Goal: Task Accomplishment & Management: Manage account settings

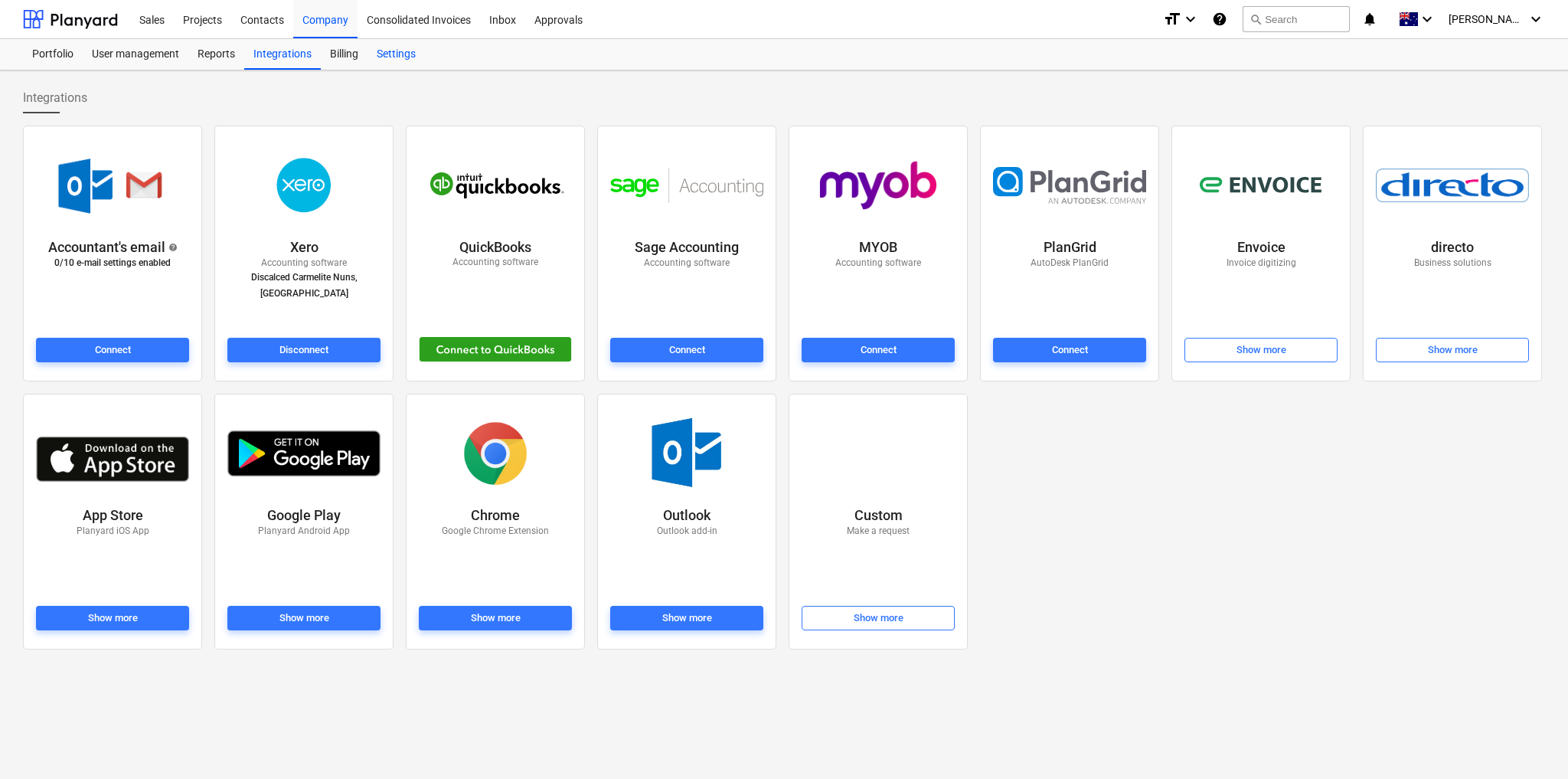
click at [390, 50] on div "Settings" at bounding box center [396, 54] width 58 height 30
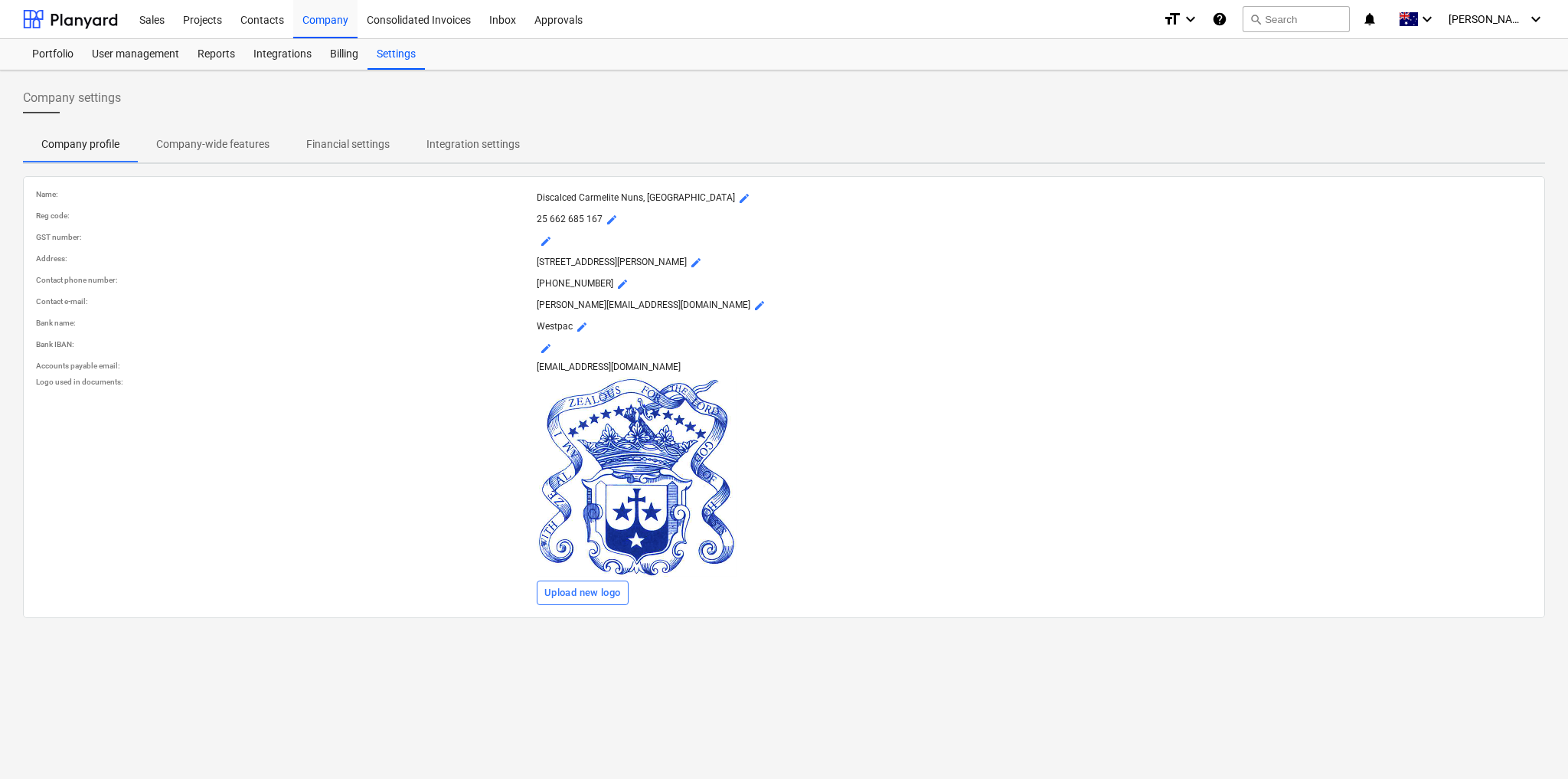
click at [215, 146] on p "Company-wide features" at bounding box center [213, 145] width 114 height 16
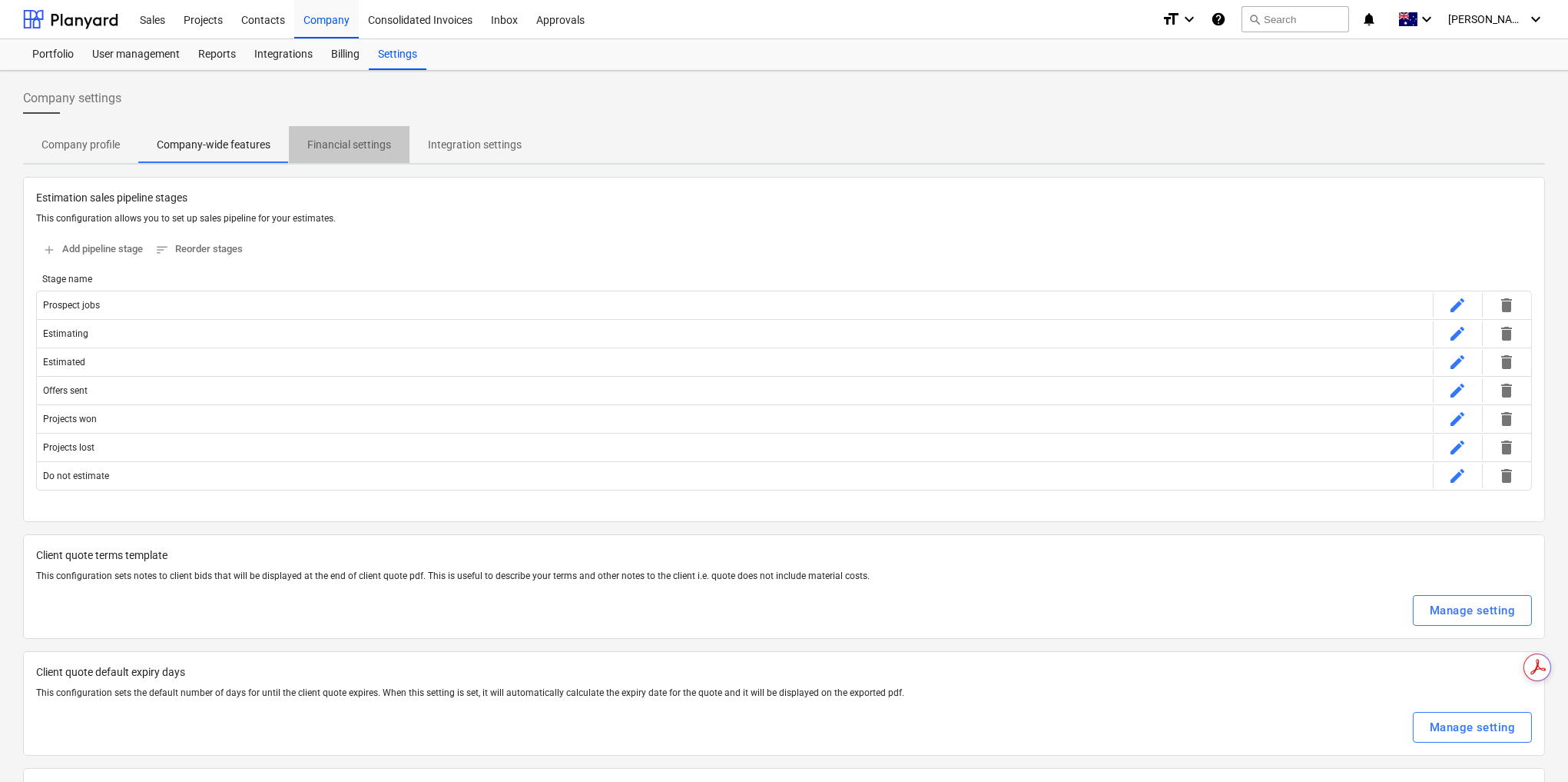
click at [348, 138] on p "Financial settings" at bounding box center [349, 145] width 83 height 17
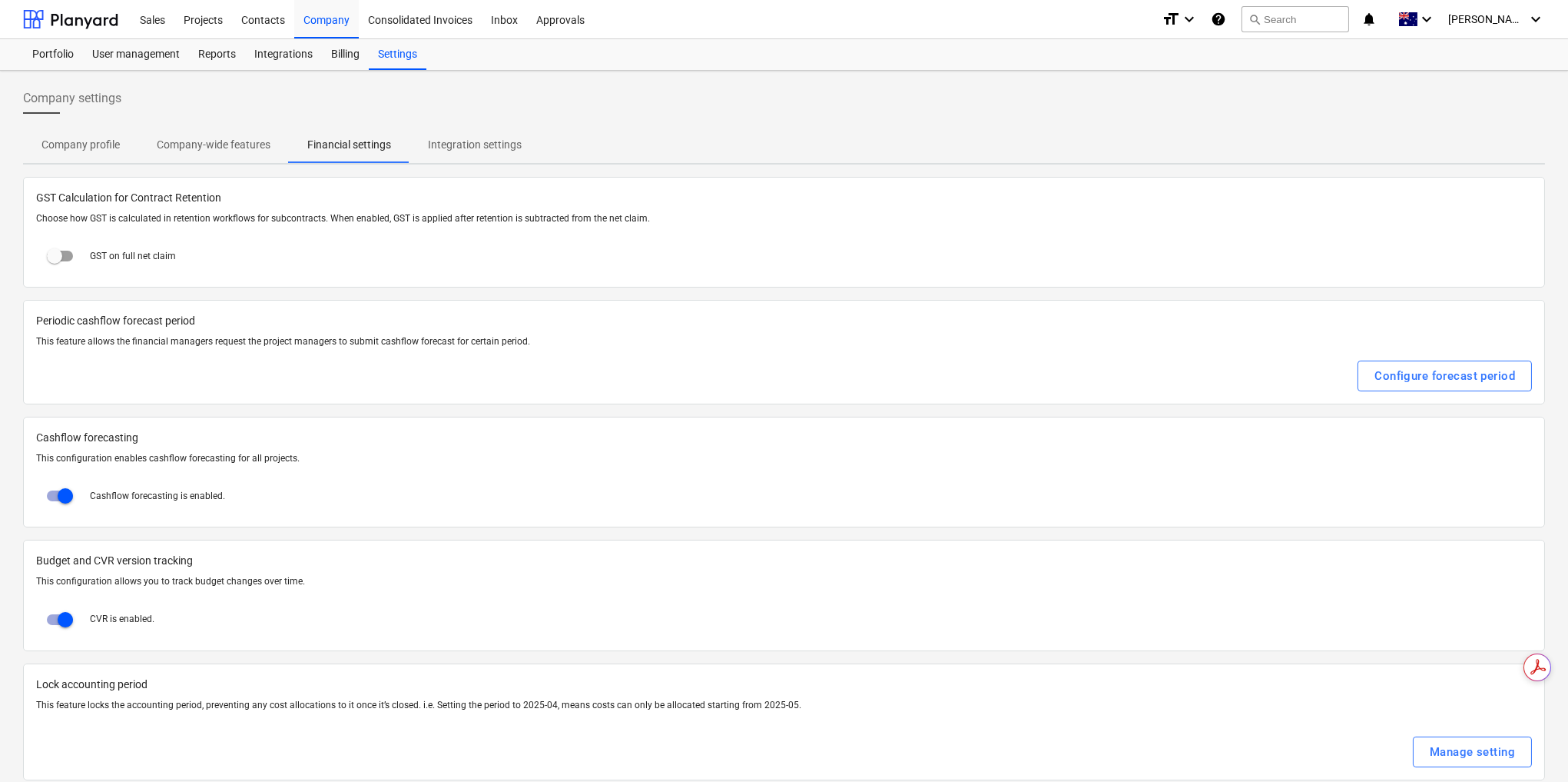
click at [465, 143] on p "Integration settings" at bounding box center [474, 145] width 93 height 17
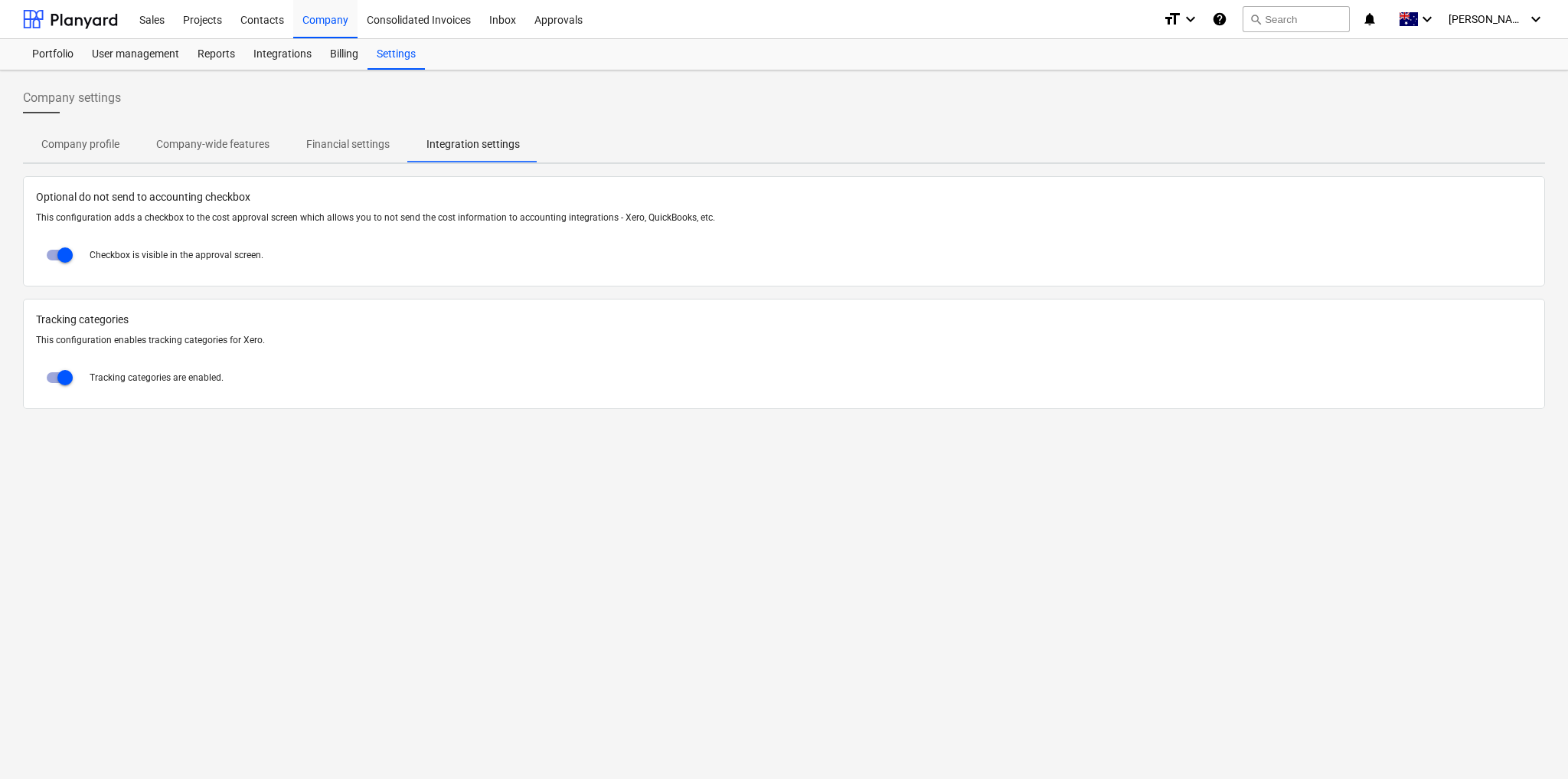
click at [184, 133] on span "Company-wide features" at bounding box center [212, 144] width 150 height 26
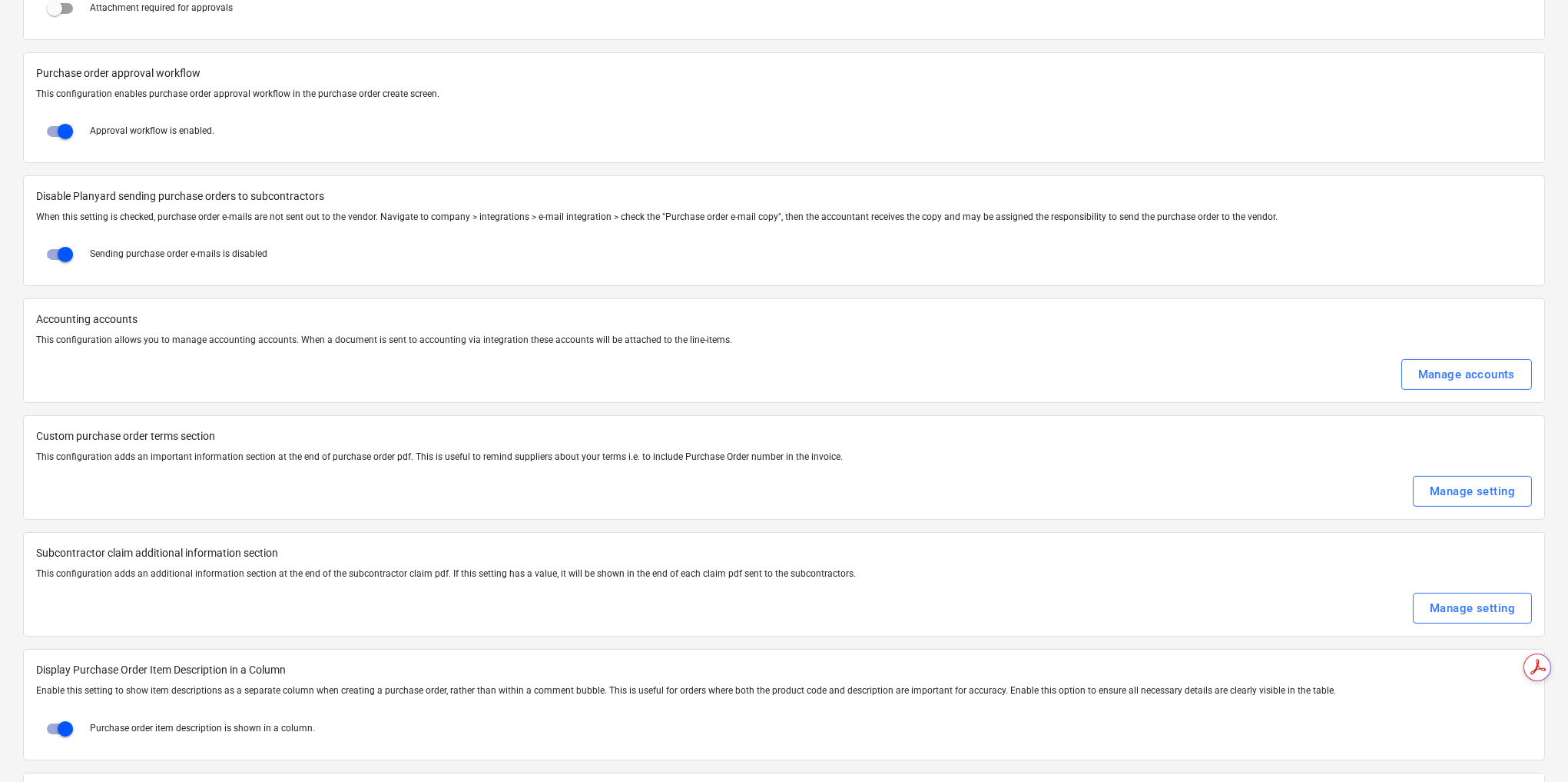
scroll to position [1845, 0]
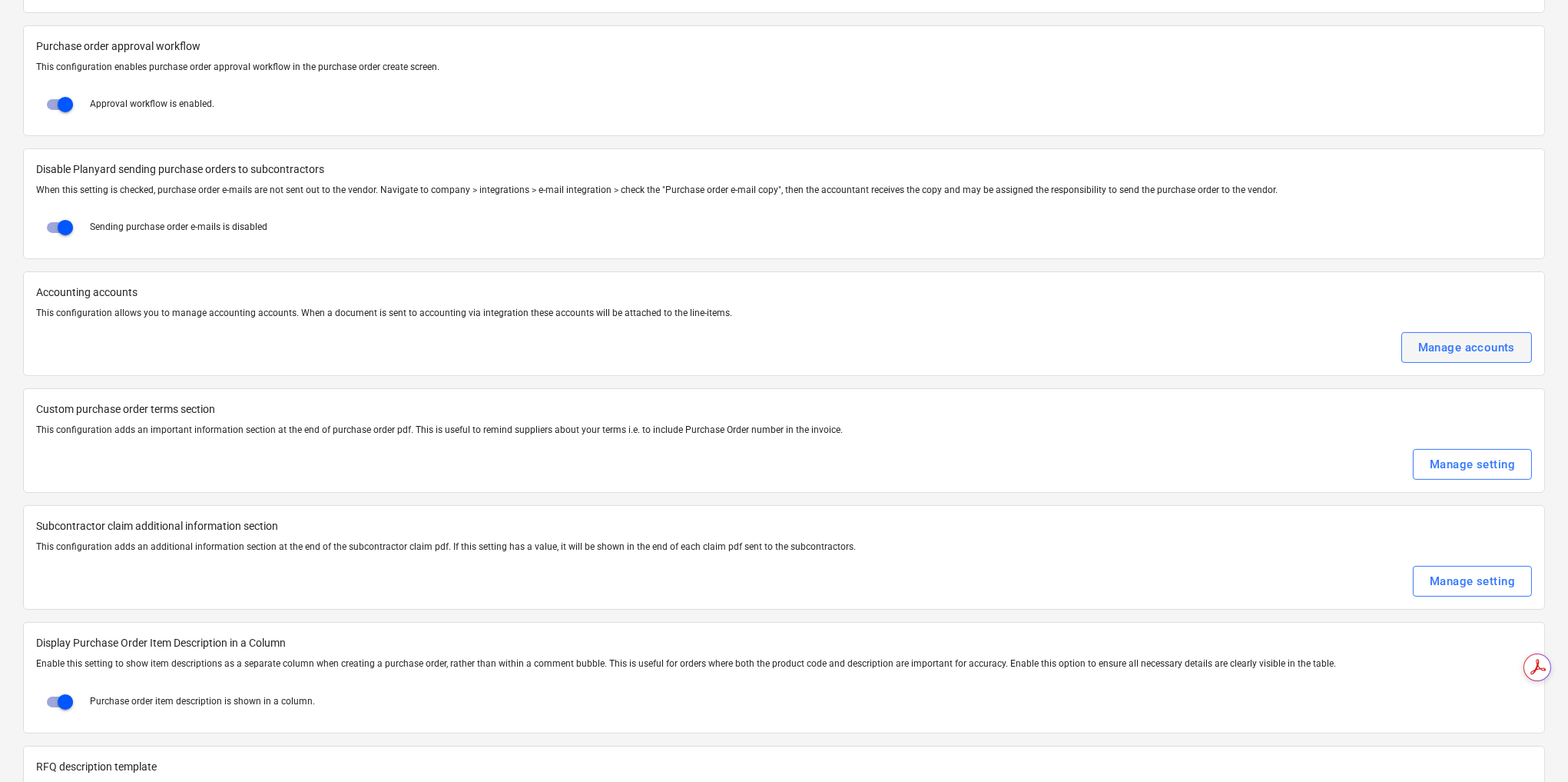
click at [1448, 337] on div "Manage accounts" at bounding box center [1466, 347] width 97 height 20
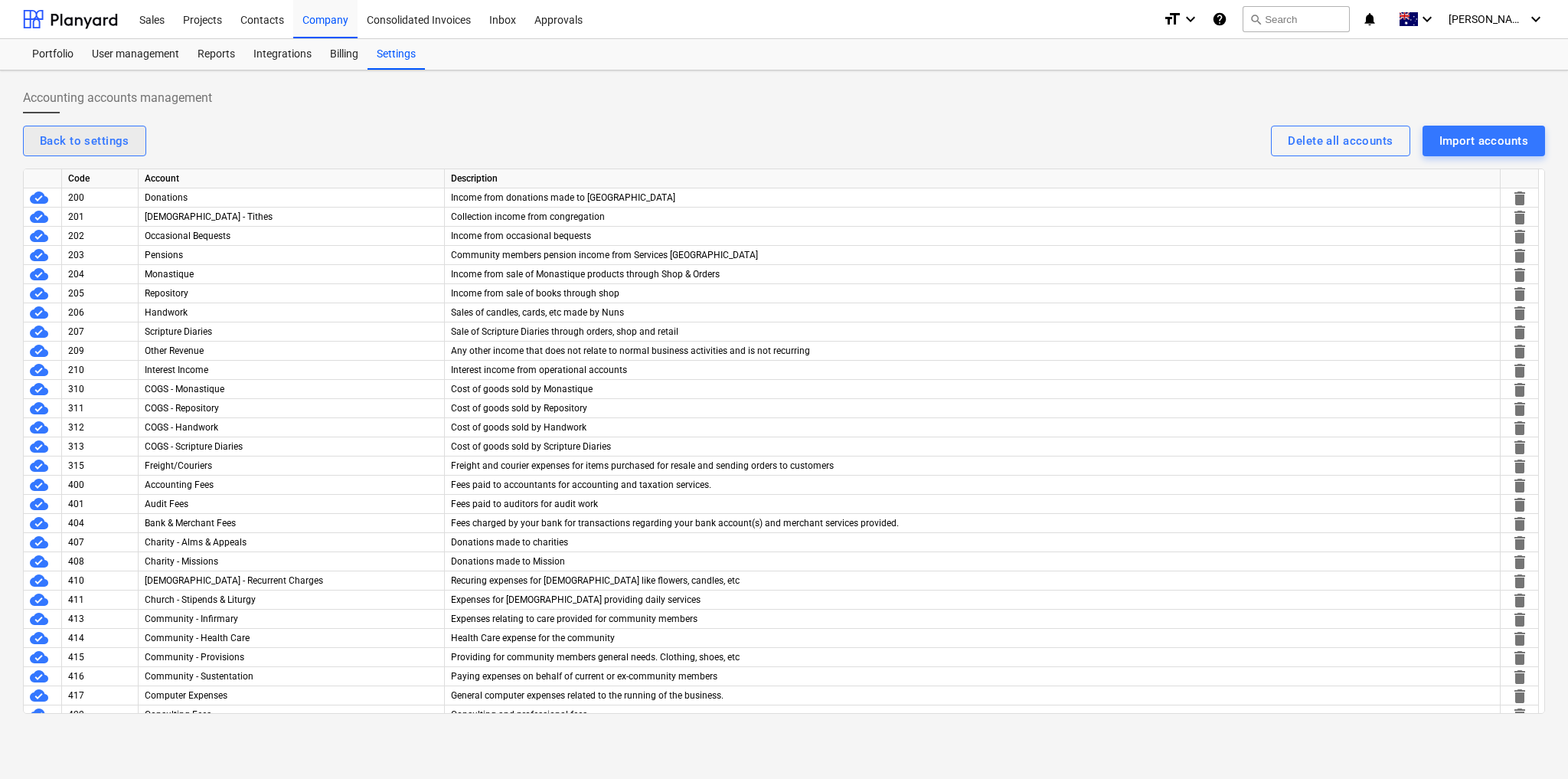
click at [99, 138] on div "Back to settings" at bounding box center [84, 141] width 90 height 20
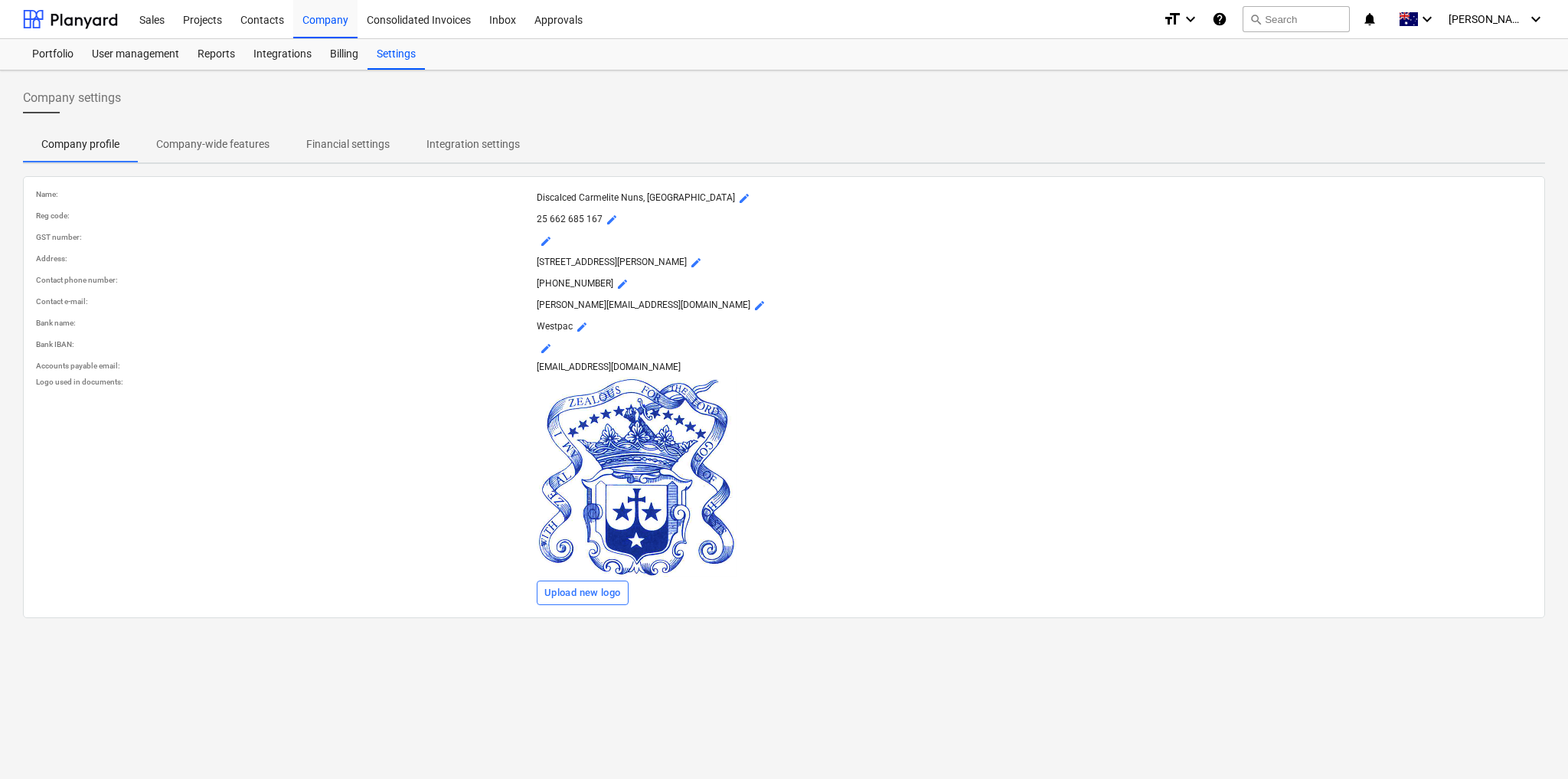
click at [269, 142] on span "Company-wide features" at bounding box center [212, 144] width 150 height 26
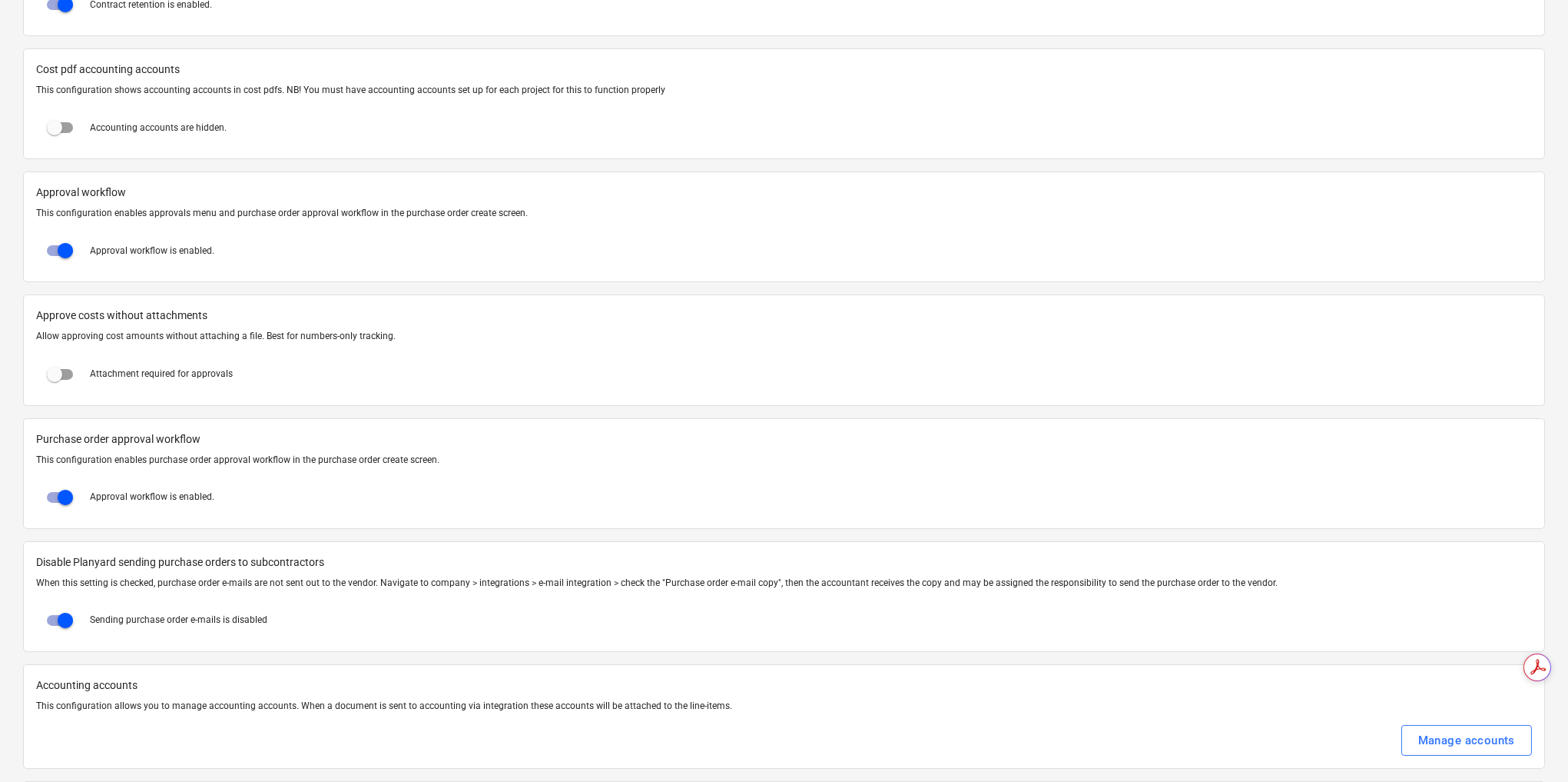
scroll to position [1476, 0]
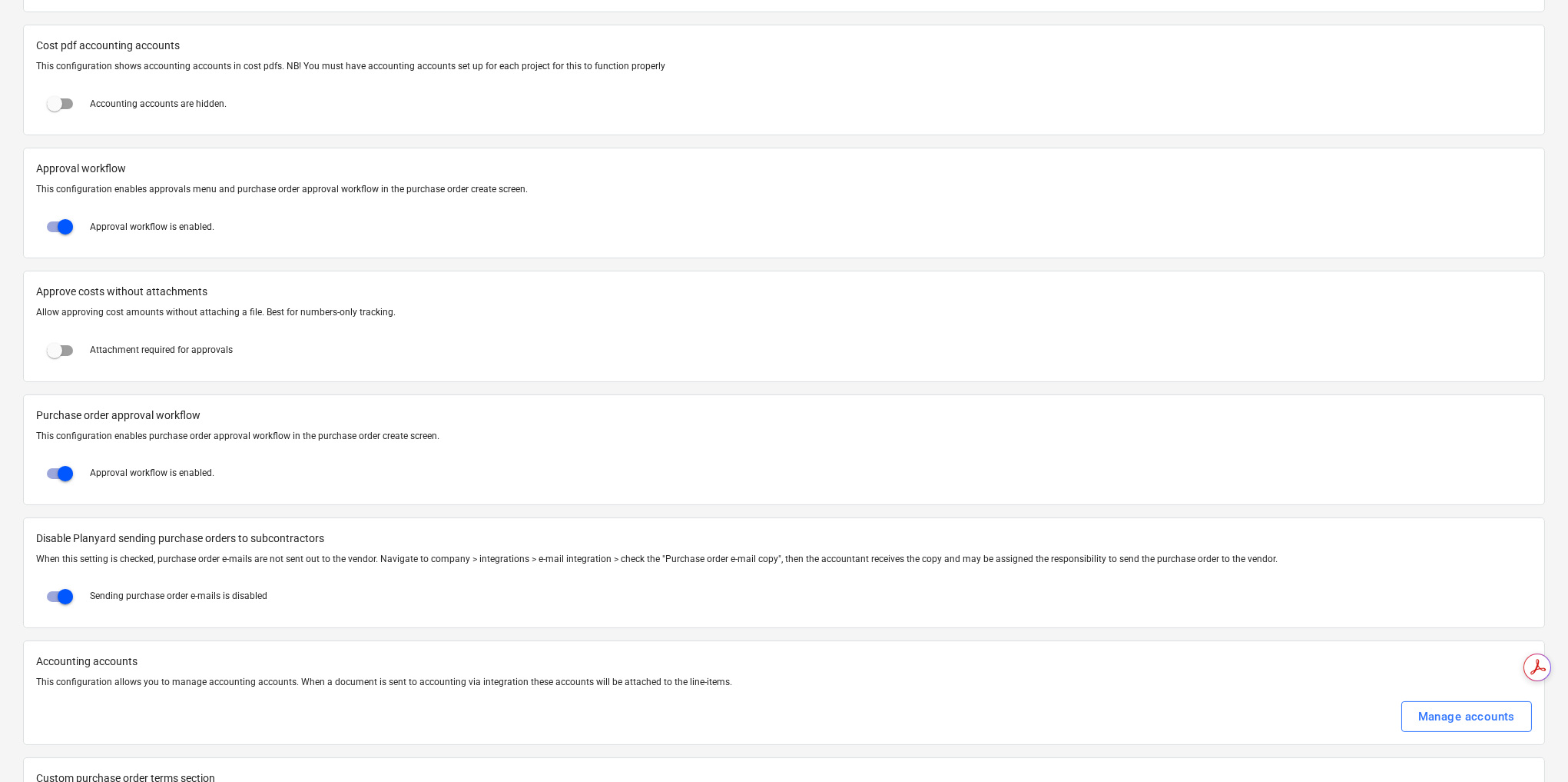
click at [57, 95] on input "checkbox" at bounding box center [55, 103] width 37 height 37
checkbox input "true"
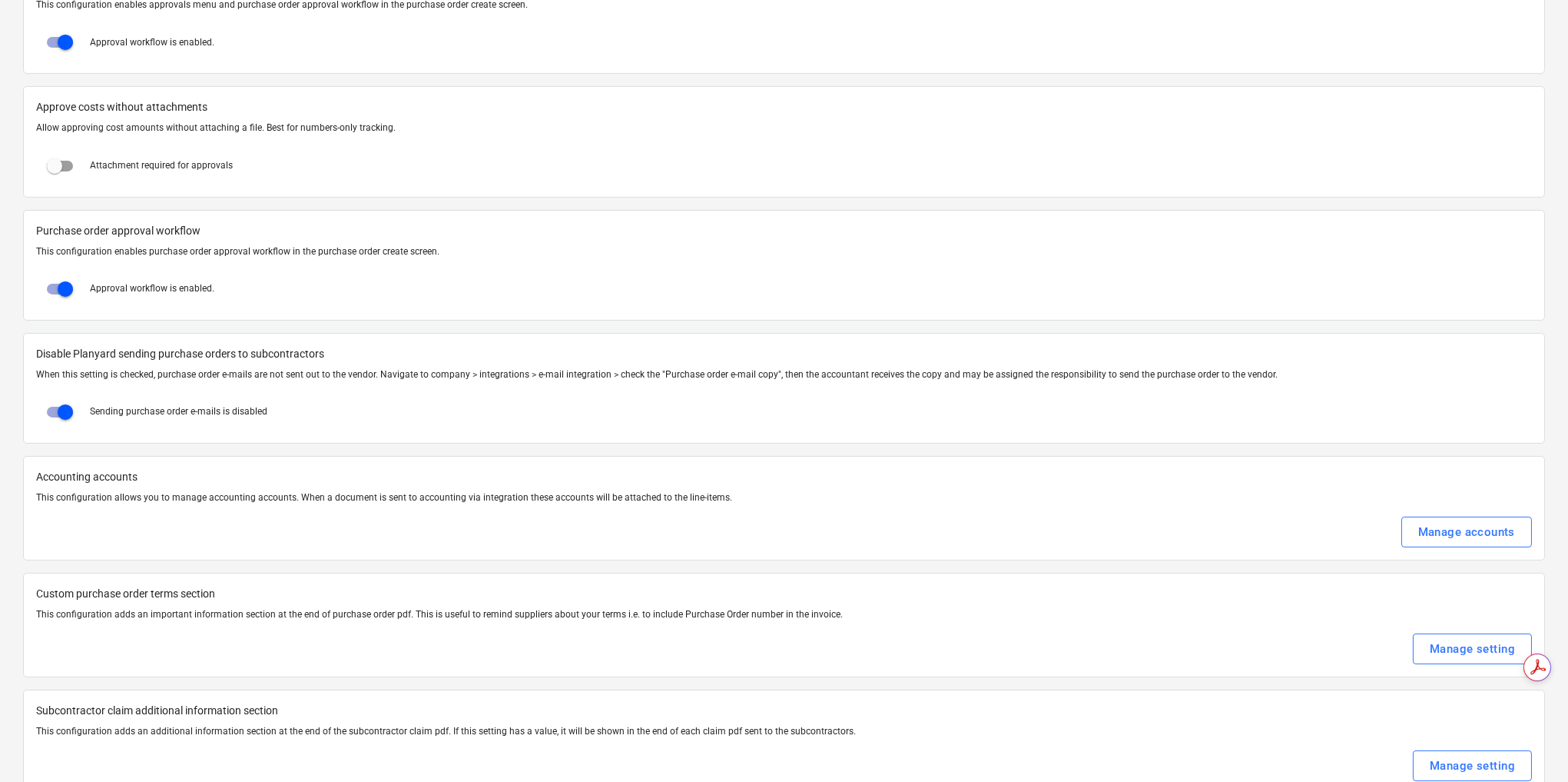
scroll to position [0, 0]
click at [1455, 522] on div "Manage accounts" at bounding box center [1466, 532] width 97 height 20
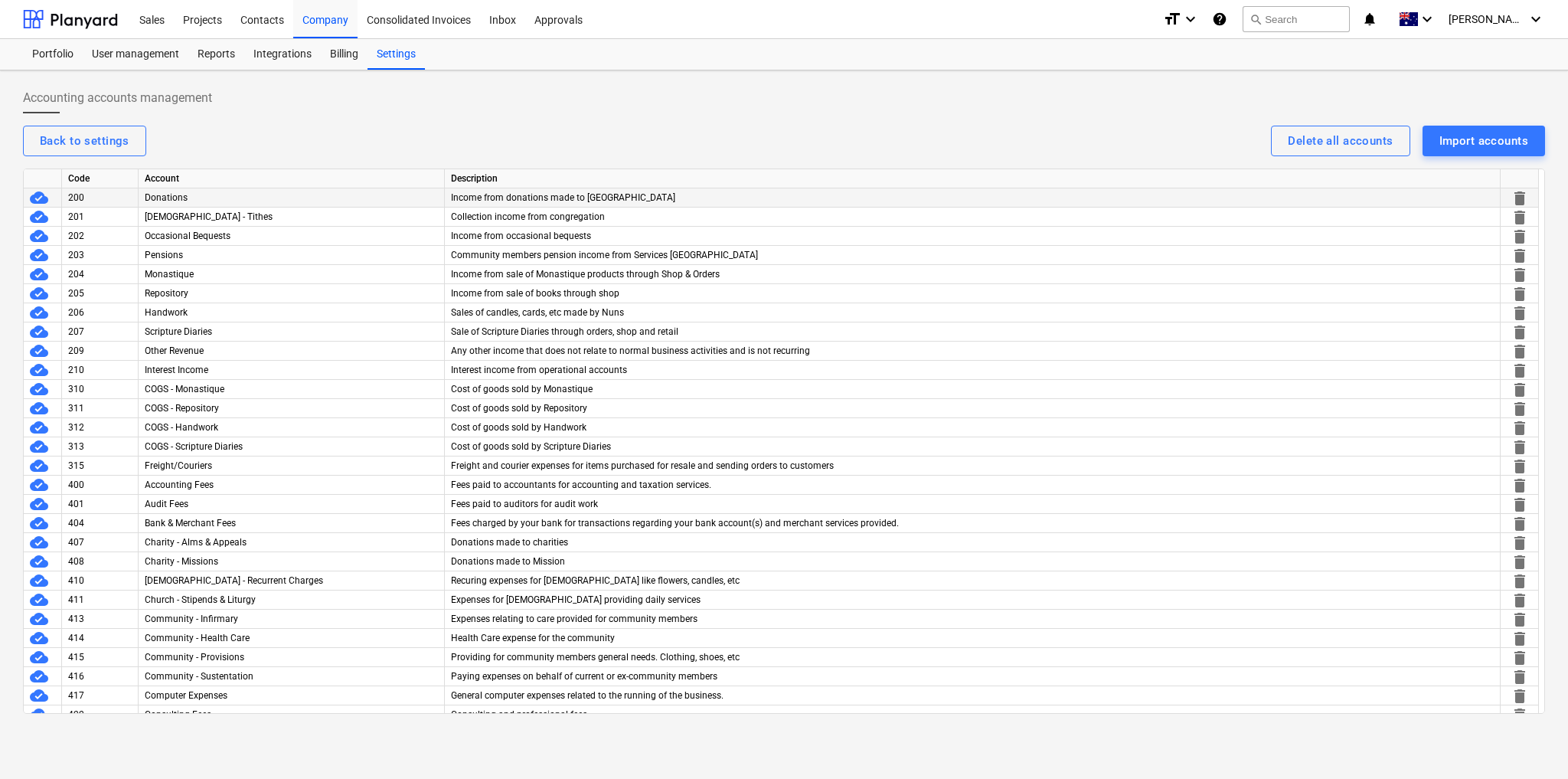
click at [1518, 197] on span "delete" at bounding box center [1519, 198] width 18 height 18
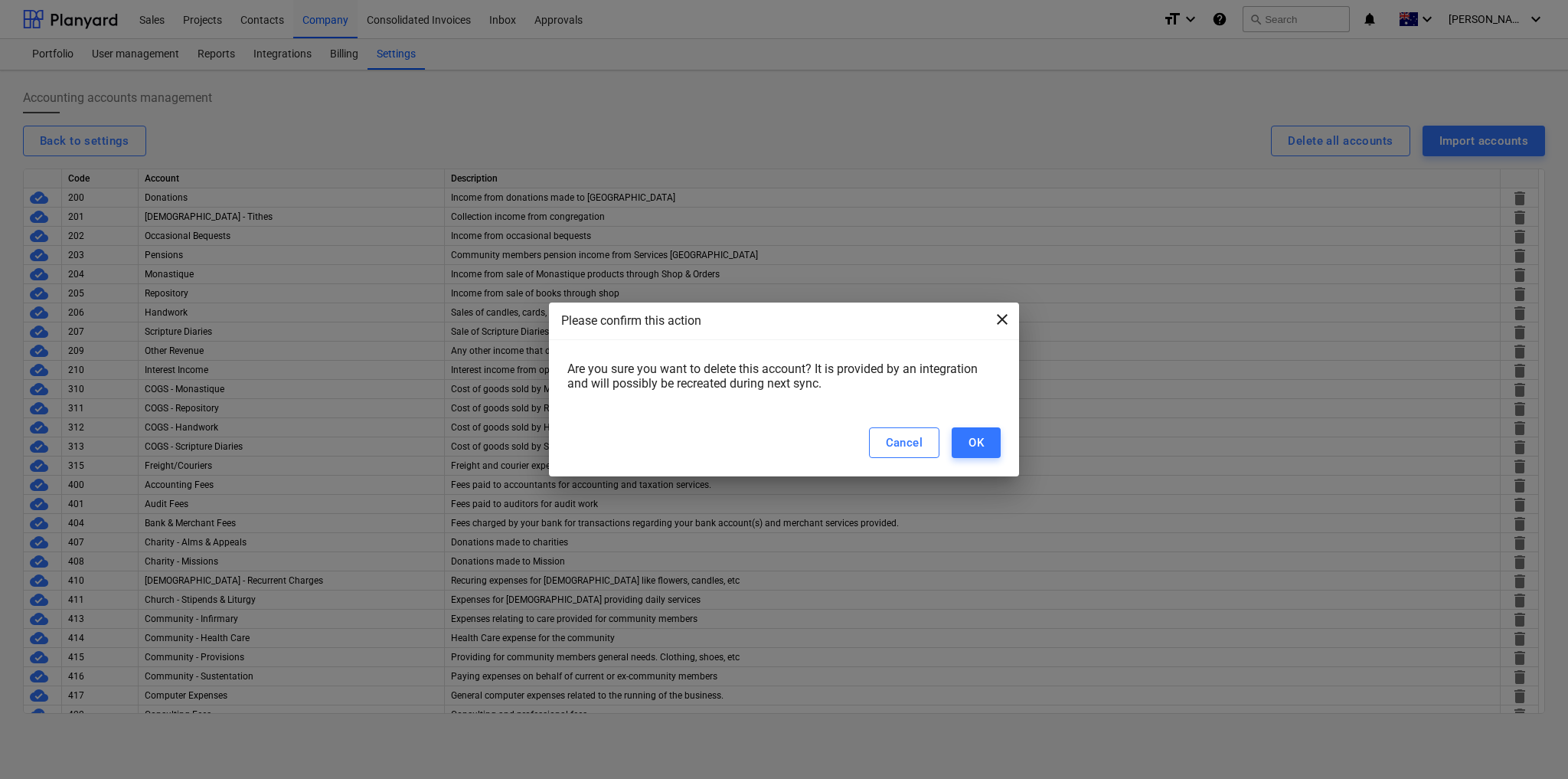
click at [1006, 316] on span "close" at bounding box center [1002, 320] width 18 height 18
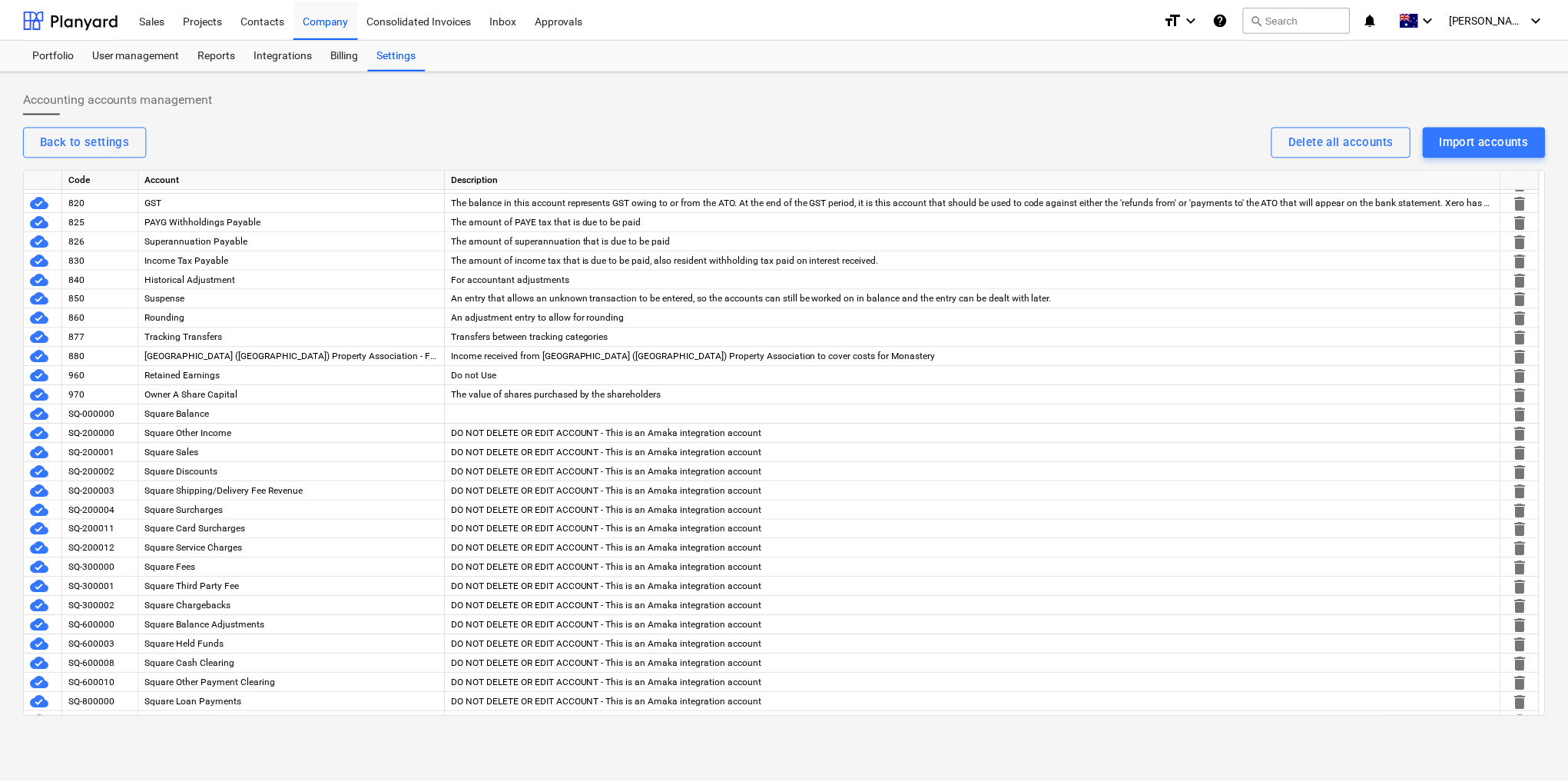
scroll to position [1855, 0]
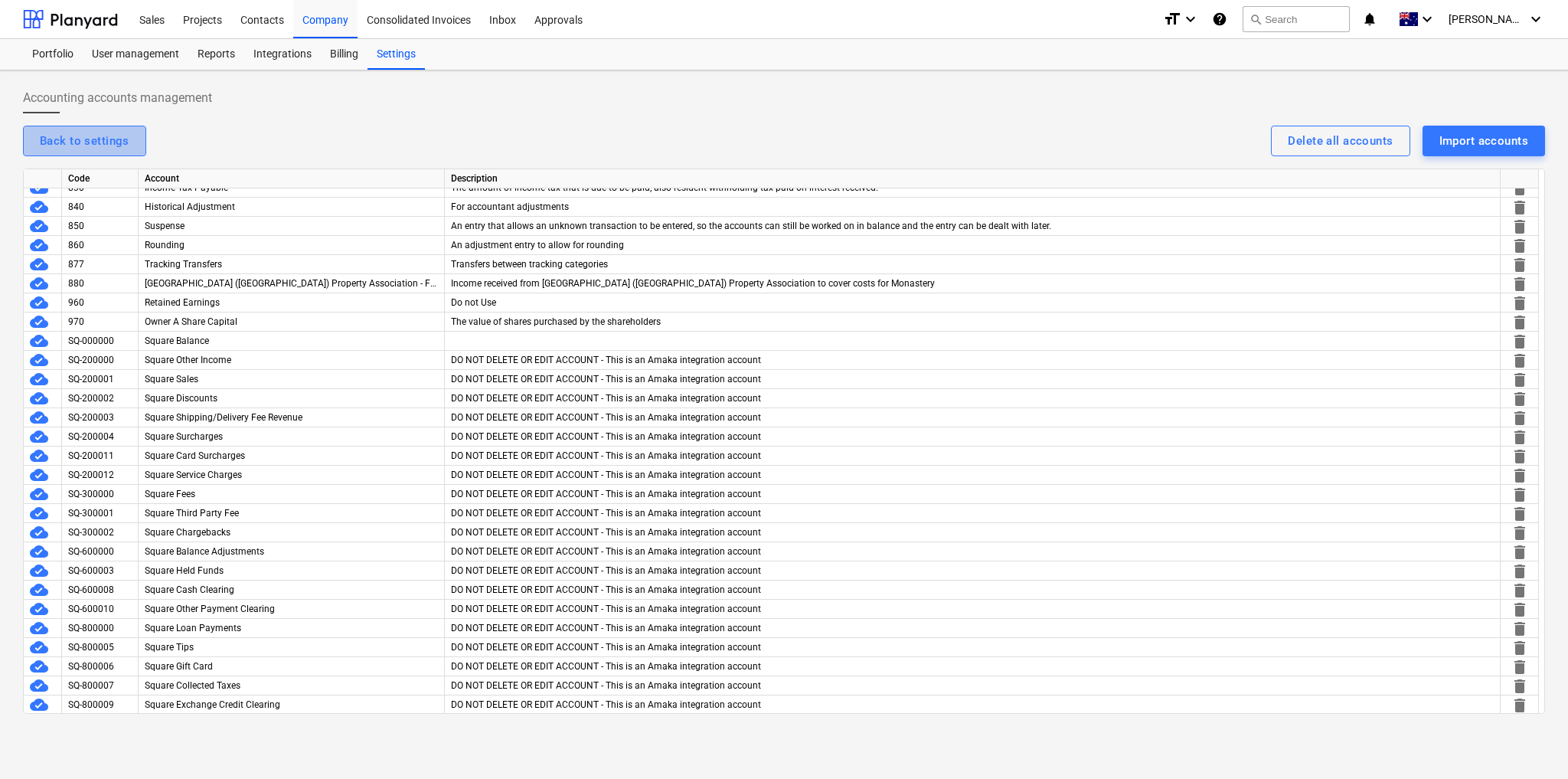
click at [110, 137] on div "Back to settings" at bounding box center [84, 141] width 90 height 20
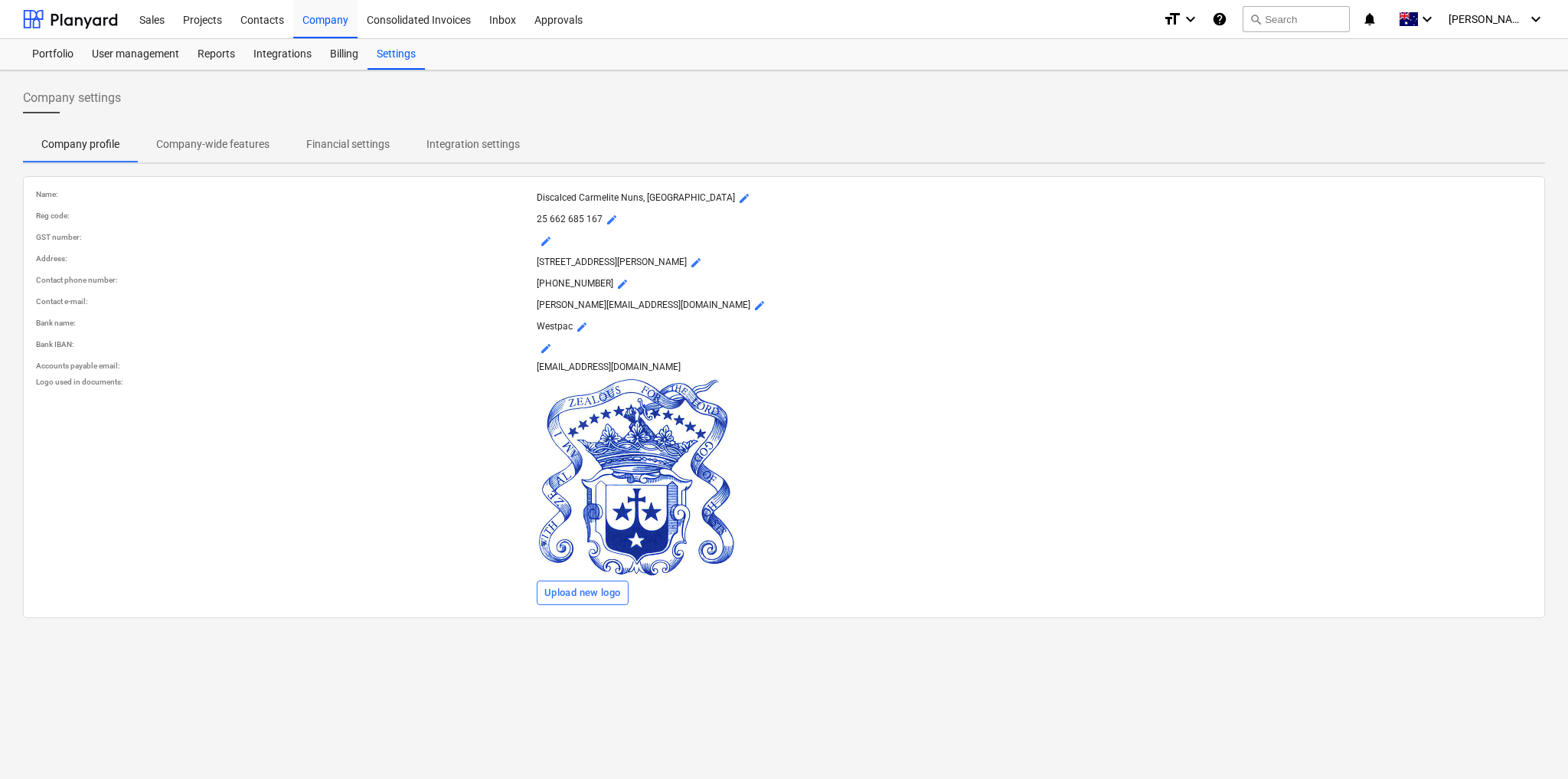
click at [247, 142] on p "Company-wide features" at bounding box center [213, 145] width 114 height 16
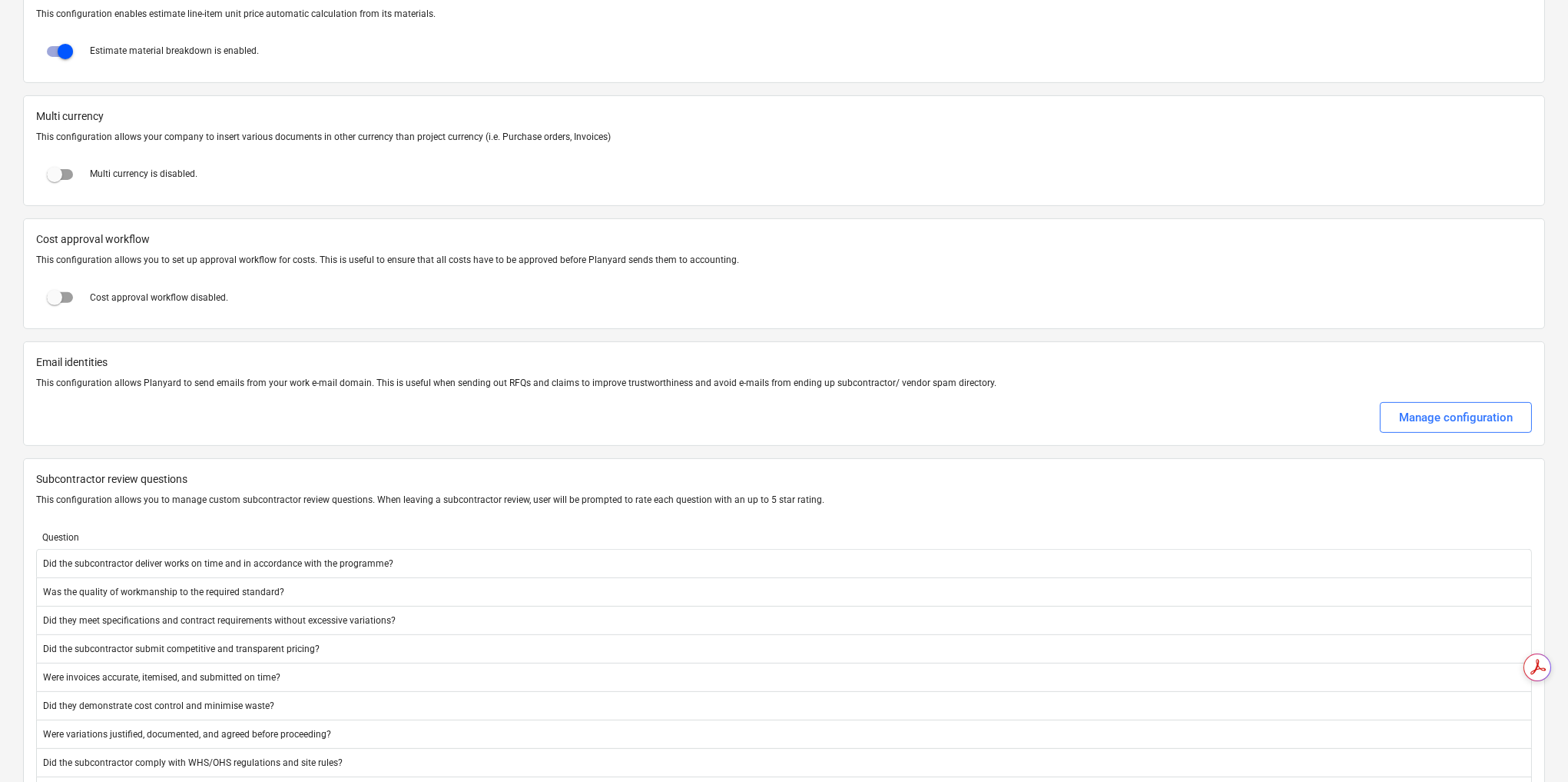
scroll to position [2888, 0]
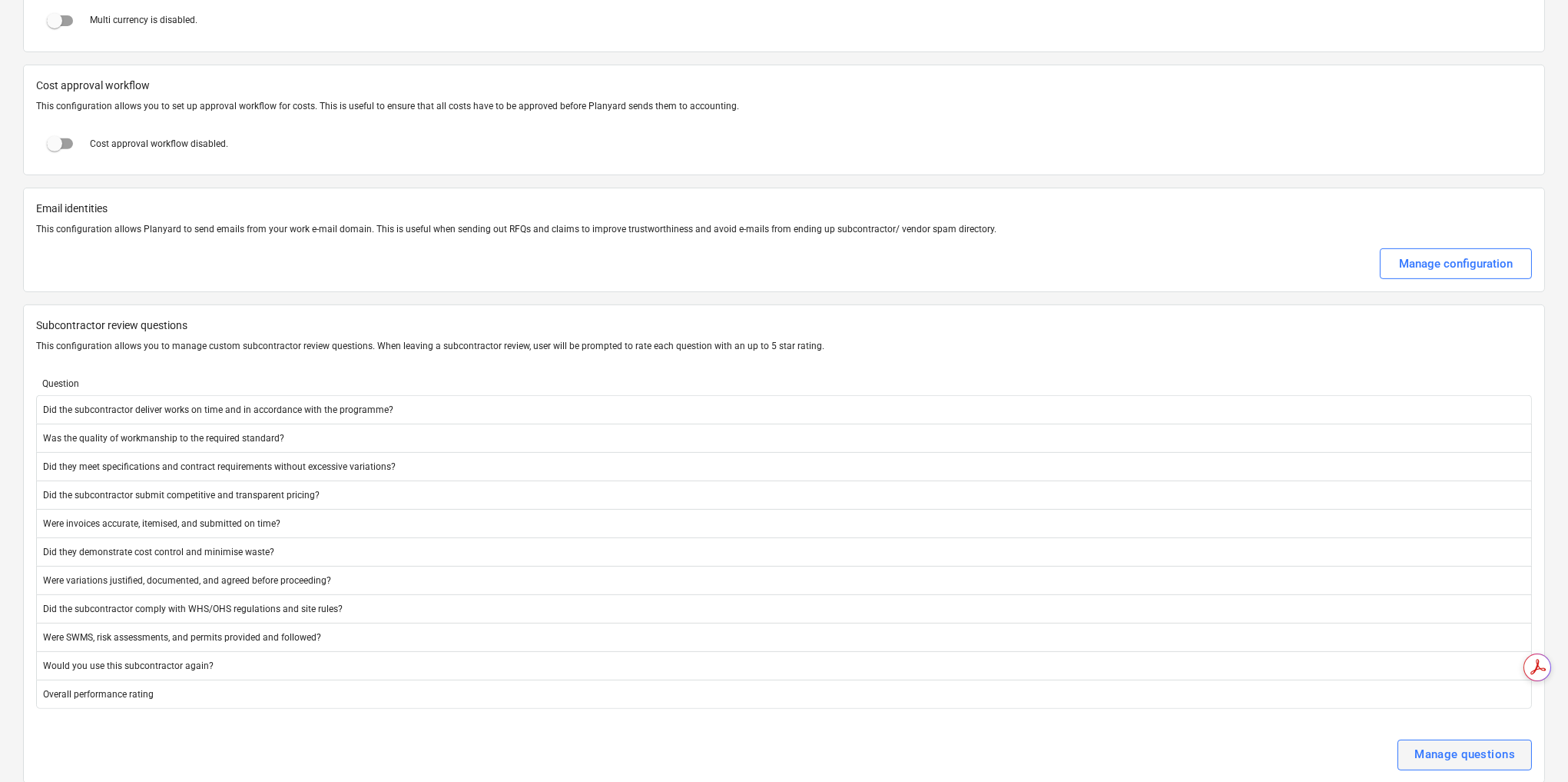
click at [1444, 744] on div "Manage questions" at bounding box center [1465, 754] width 101 height 20
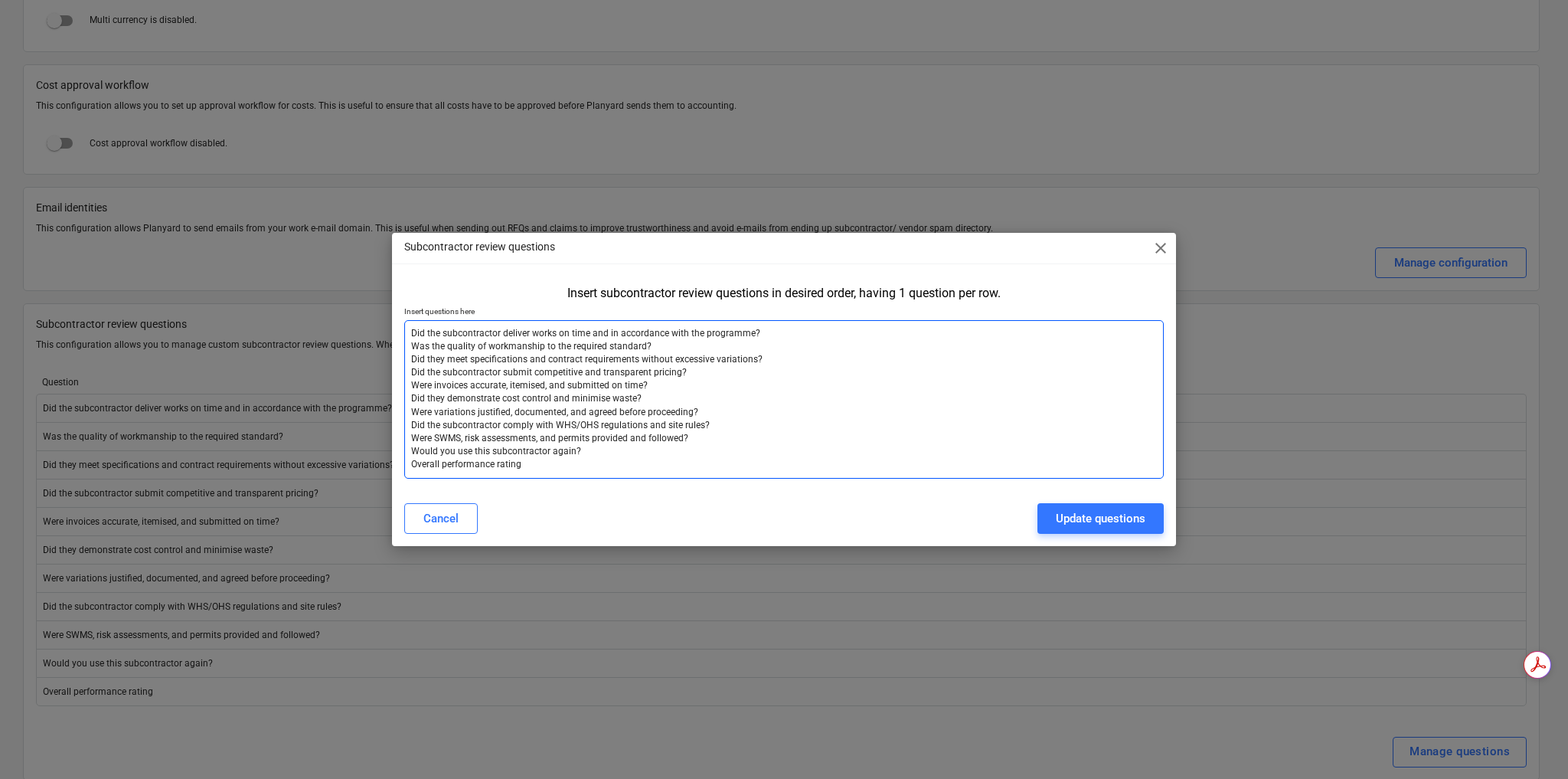
drag, startPoint x: 689, startPoint y: 440, endPoint x: 398, endPoint y: 436, distance: 291.0
click at [398, 436] on div "Insert subcontractor review questions in desired order, having 1 question per r…" at bounding box center [784, 385] width 784 height 211
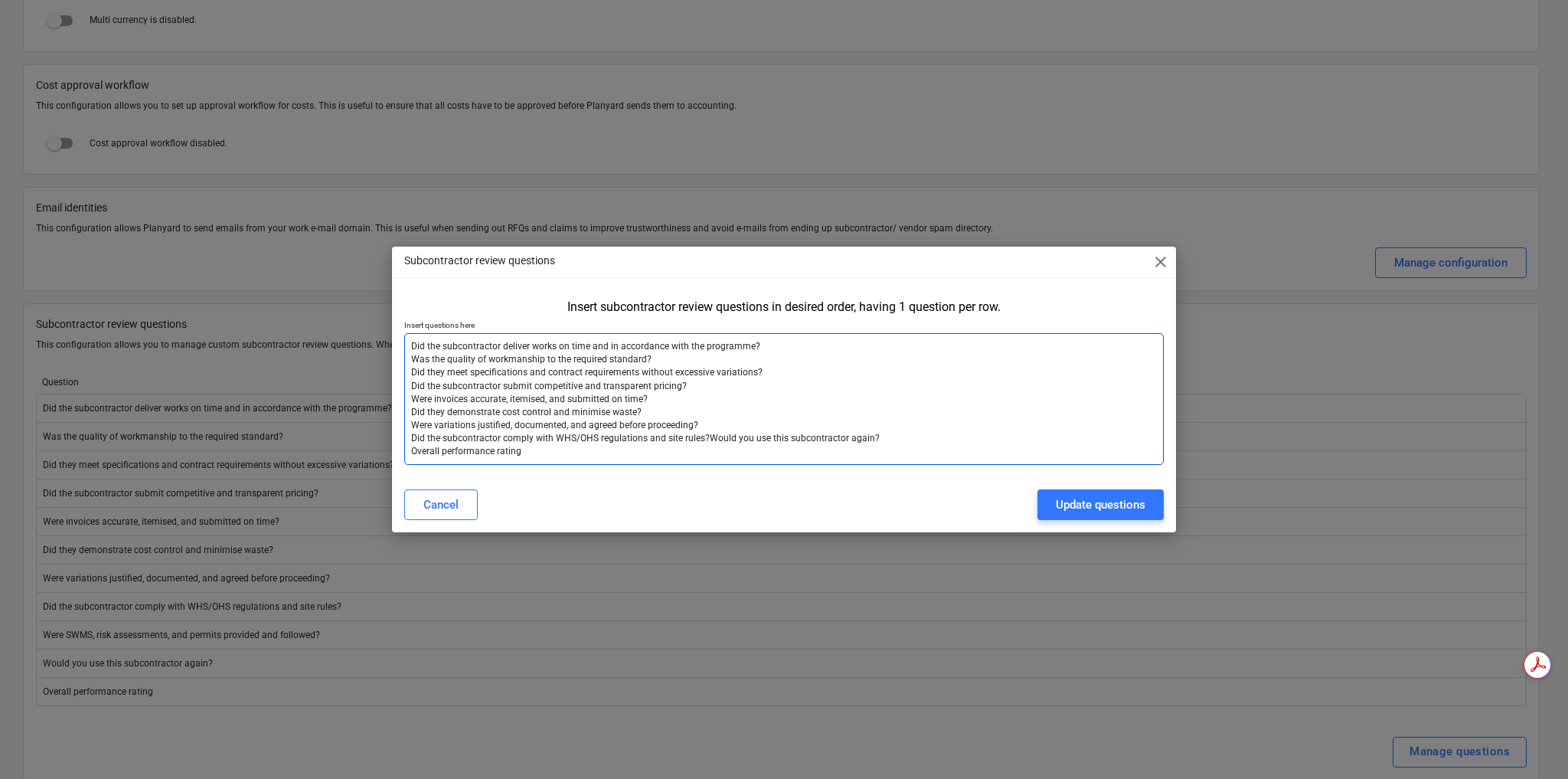
drag, startPoint x: 702, startPoint y: 419, endPoint x: 502, endPoint y: 410, distance: 200.2
click at [502, 410] on textarea "Did the subcontractor deliver works on time and in accordance with the programm…" at bounding box center [784, 399] width 759 height 132
drag, startPoint x: 738, startPoint y: 427, endPoint x: 398, endPoint y: 405, distance: 340.7
click at [398, 405] on div "Insert subcontractor review questions in desired order, having 1 question per r…" at bounding box center [784, 385] width 784 height 184
click at [577, 450] on textarea "Did the subcontractor deliver works on time and in accordance with the programm…" at bounding box center [784, 399] width 759 height 132
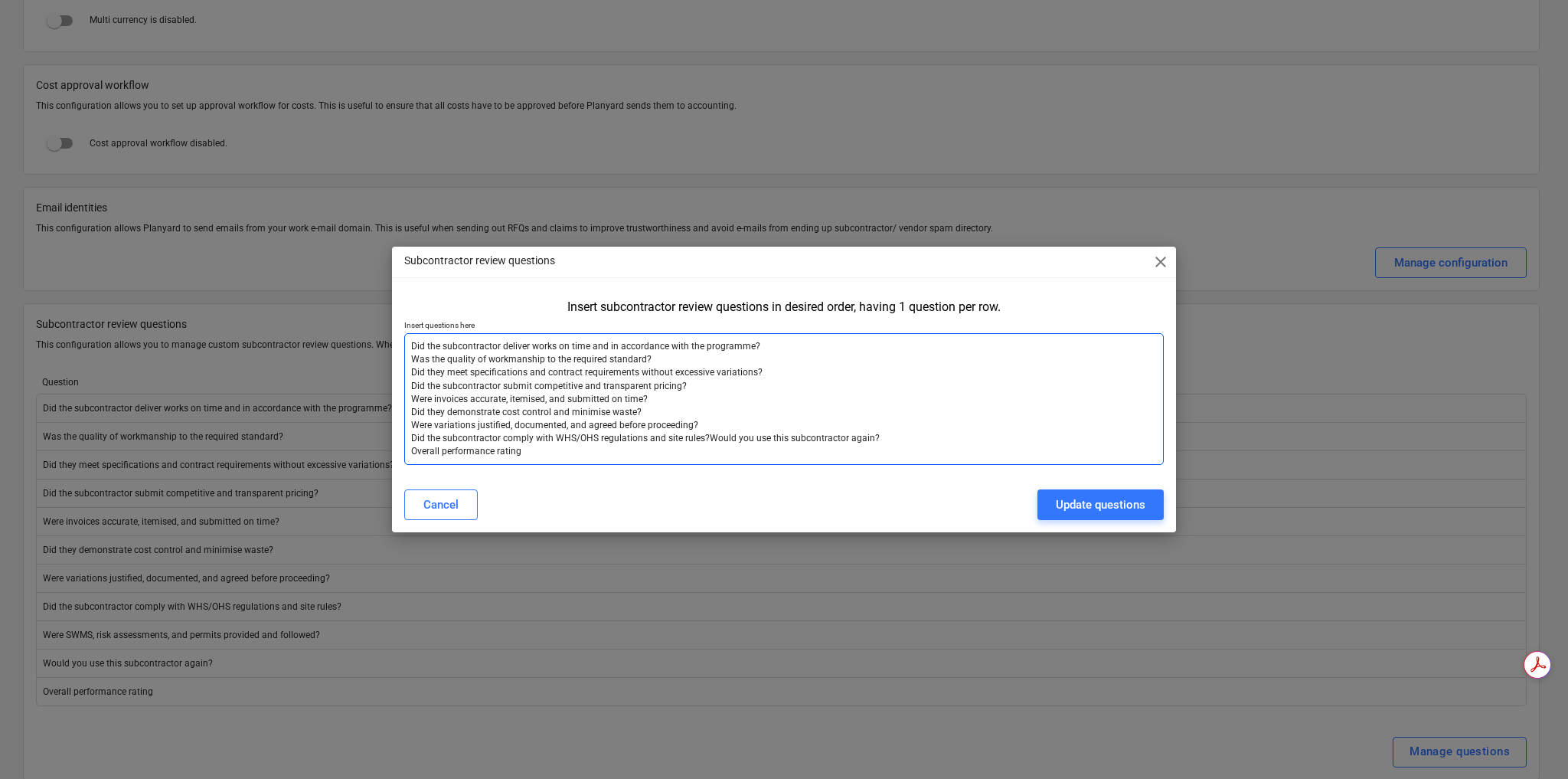
click at [576, 450] on textarea "Did the subcontractor deliver works on time and in accordance with the programm…" at bounding box center [784, 399] width 759 height 132
drag, startPoint x: 782, startPoint y: 376, endPoint x: 499, endPoint y: 393, distance: 283.5
click at [418, 387] on textarea "Did the subcontractor deliver works on time and in accordance with the programm…" at bounding box center [784, 399] width 759 height 132
drag, startPoint x: 718, startPoint y: 391, endPoint x: 384, endPoint y: 376, distance: 334.3
click at [384, 376] on div "Subcontractor review questions close Insert subcontractor review questions in d…" at bounding box center [784, 390] width 1568 height 779
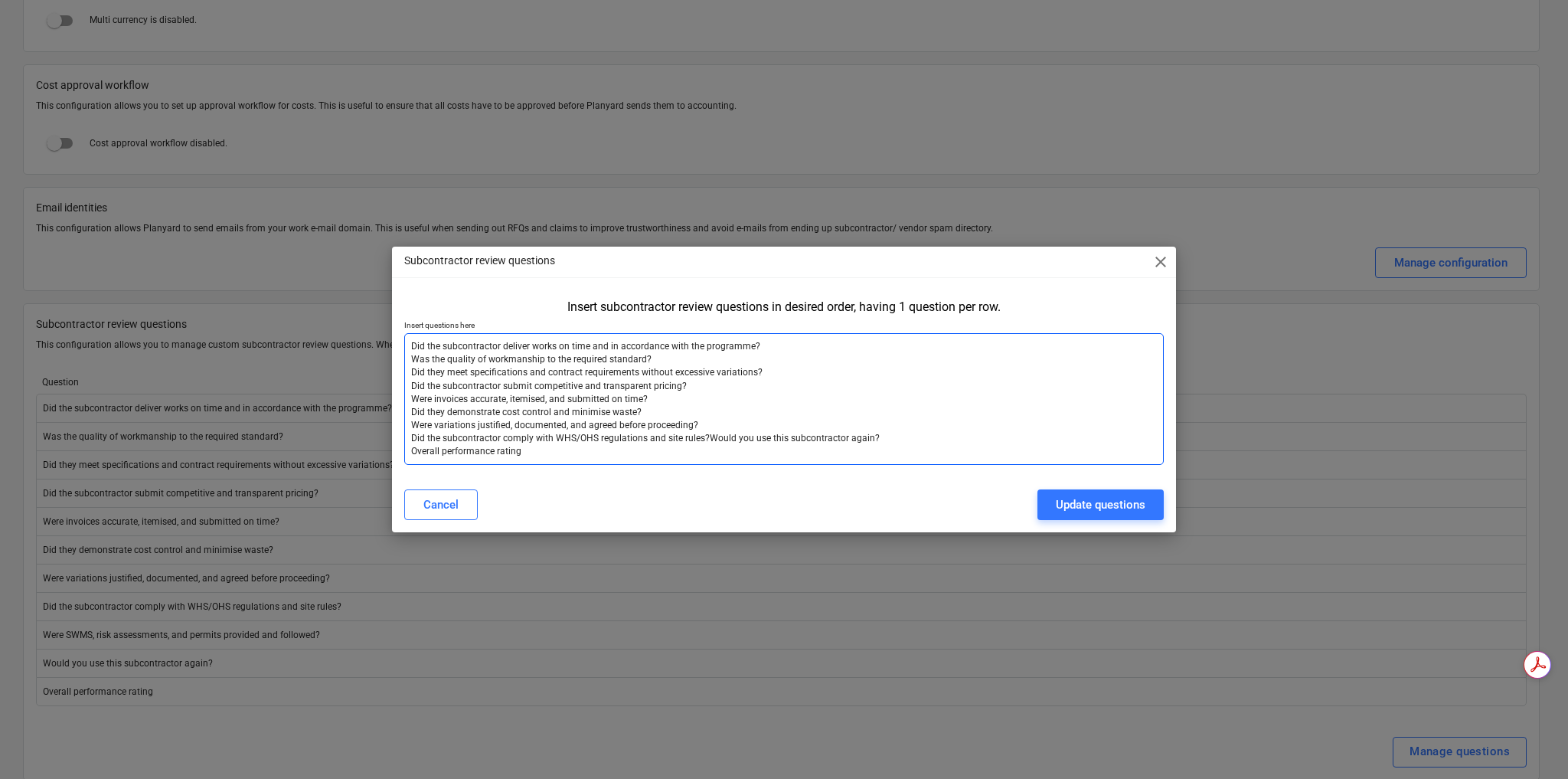
click at [432, 378] on textarea "Did the subcontractor deliver works on time and in accordance with the programm…" at bounding box center [784, 399] width 759 height 132
click at [729, 431] on textarea "Did the subcontractor deliver works on time and in accordance with the programm…" at bounding box center [784, 399] width 759 height 132
click at [583, 371] on textarea "Did the subcontractor deliver works on time and in accordance with the programm…" at bounding box center [784, 399] width 759 height 132
type textarea "Did the subcontractor deliver works on time and in accordance with the programm…"
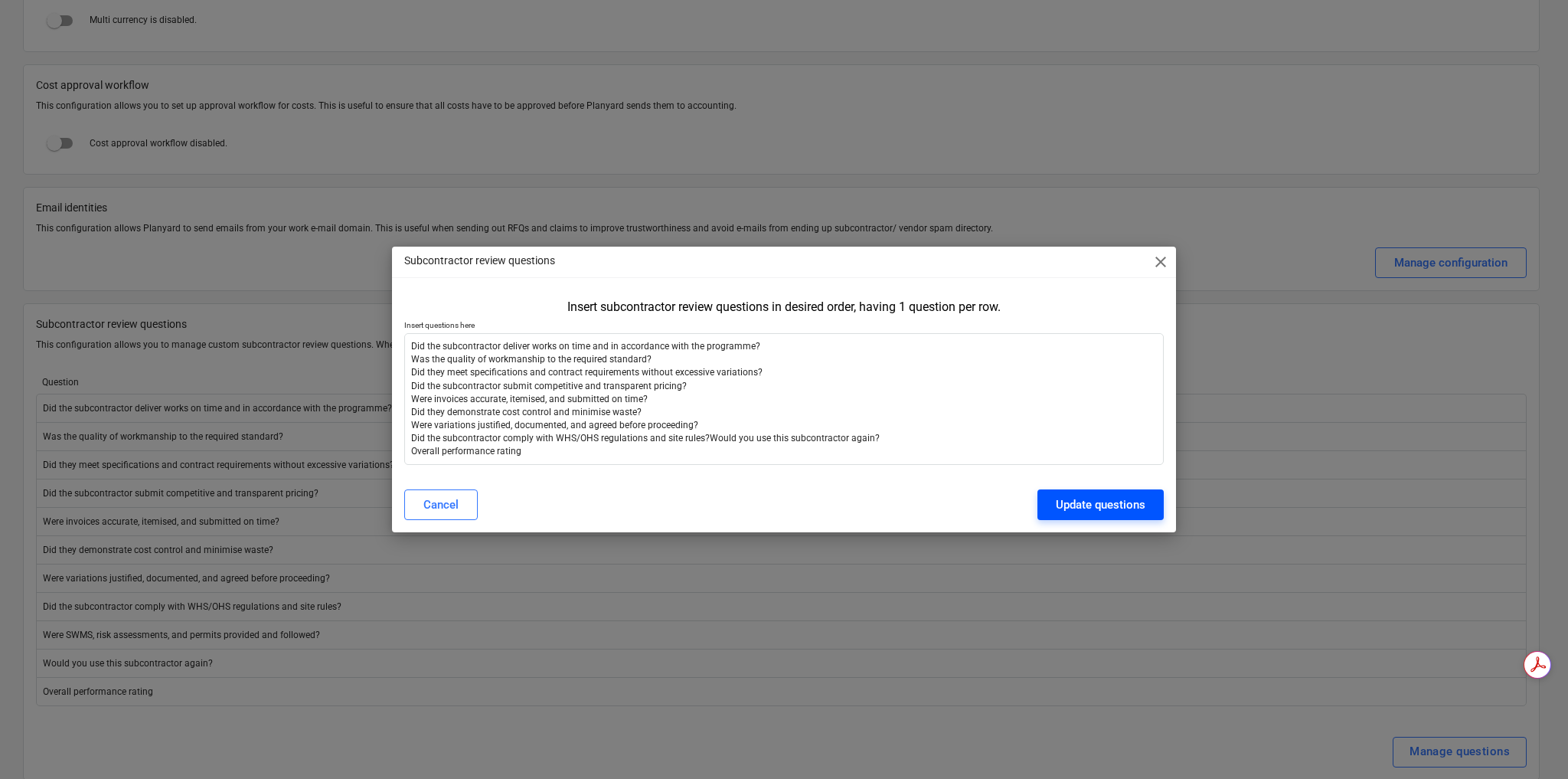
click at [1069, 506] on div "Update questions" at bounding box center [1100, 505] width 90 height 20
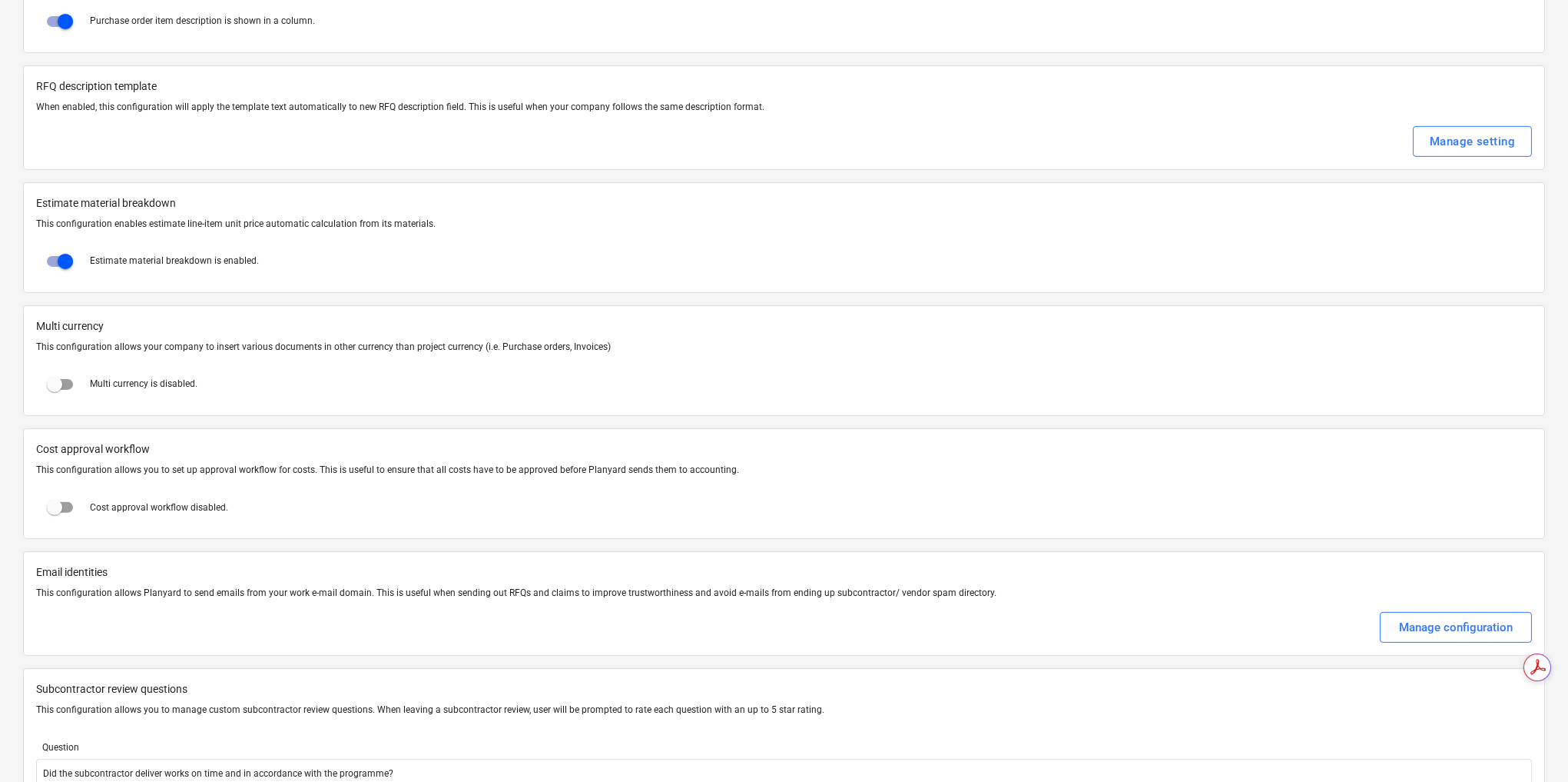
scroll to position [0, 0]
click at [55, 489] on input "checkbox" at bounding box center [55, 507] width 37 height 37
checkbox input "true"
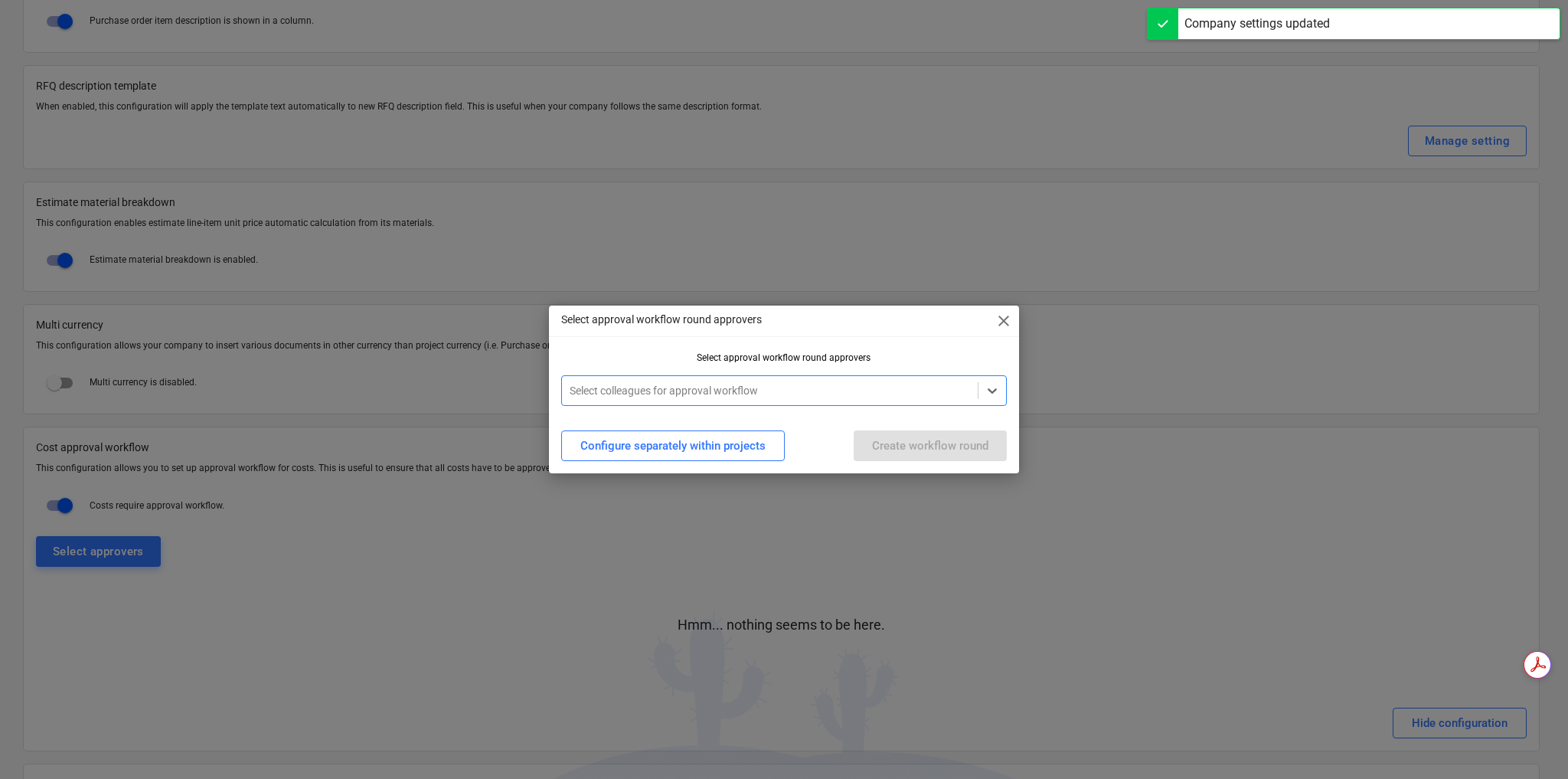
click at [696, 384] on div at bounding box center [770, 390] width 400 height 16
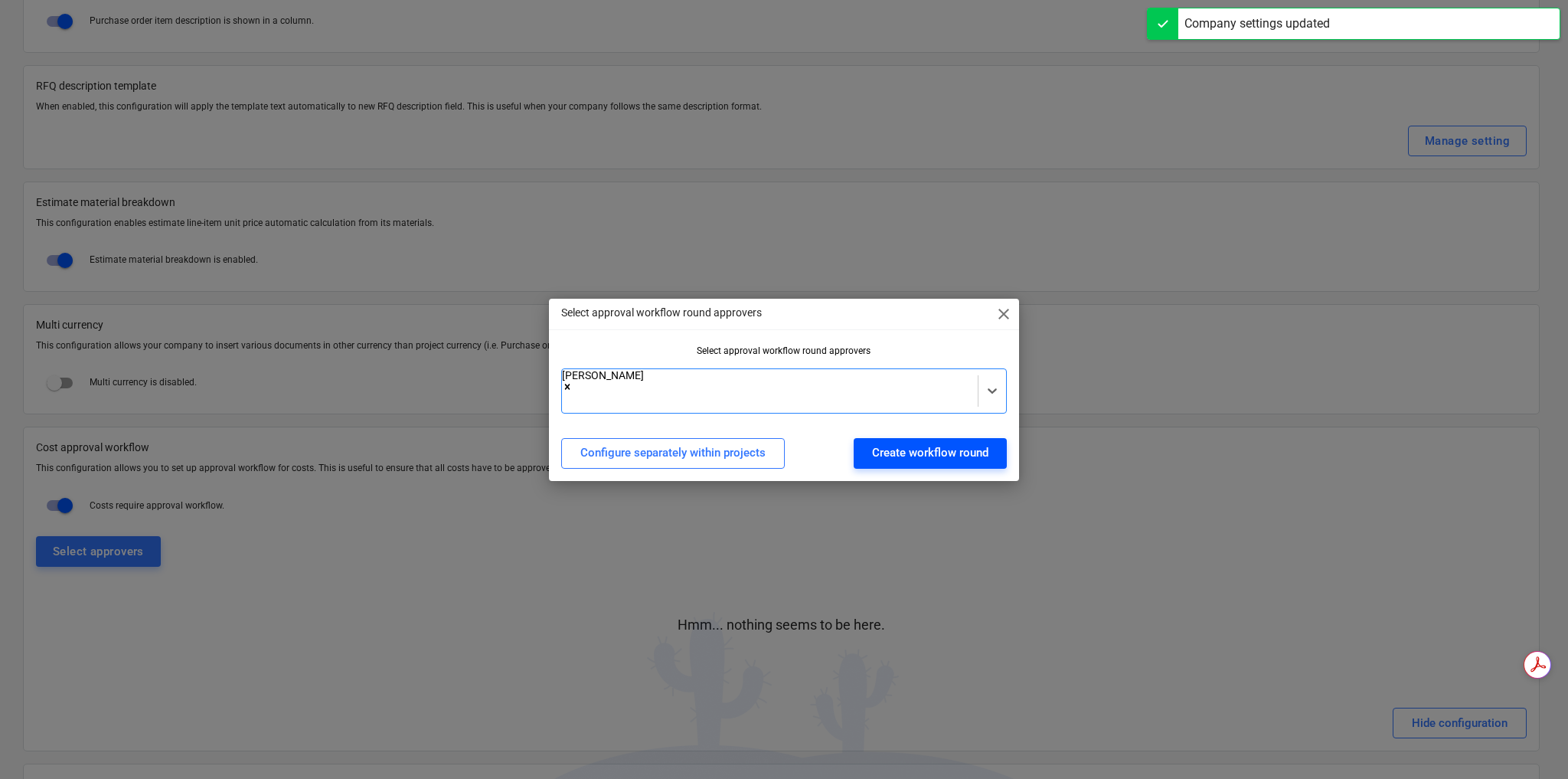
click at [888, 450] on div "Create workflow round" at bounding box center [930, 452] width 116 height 20
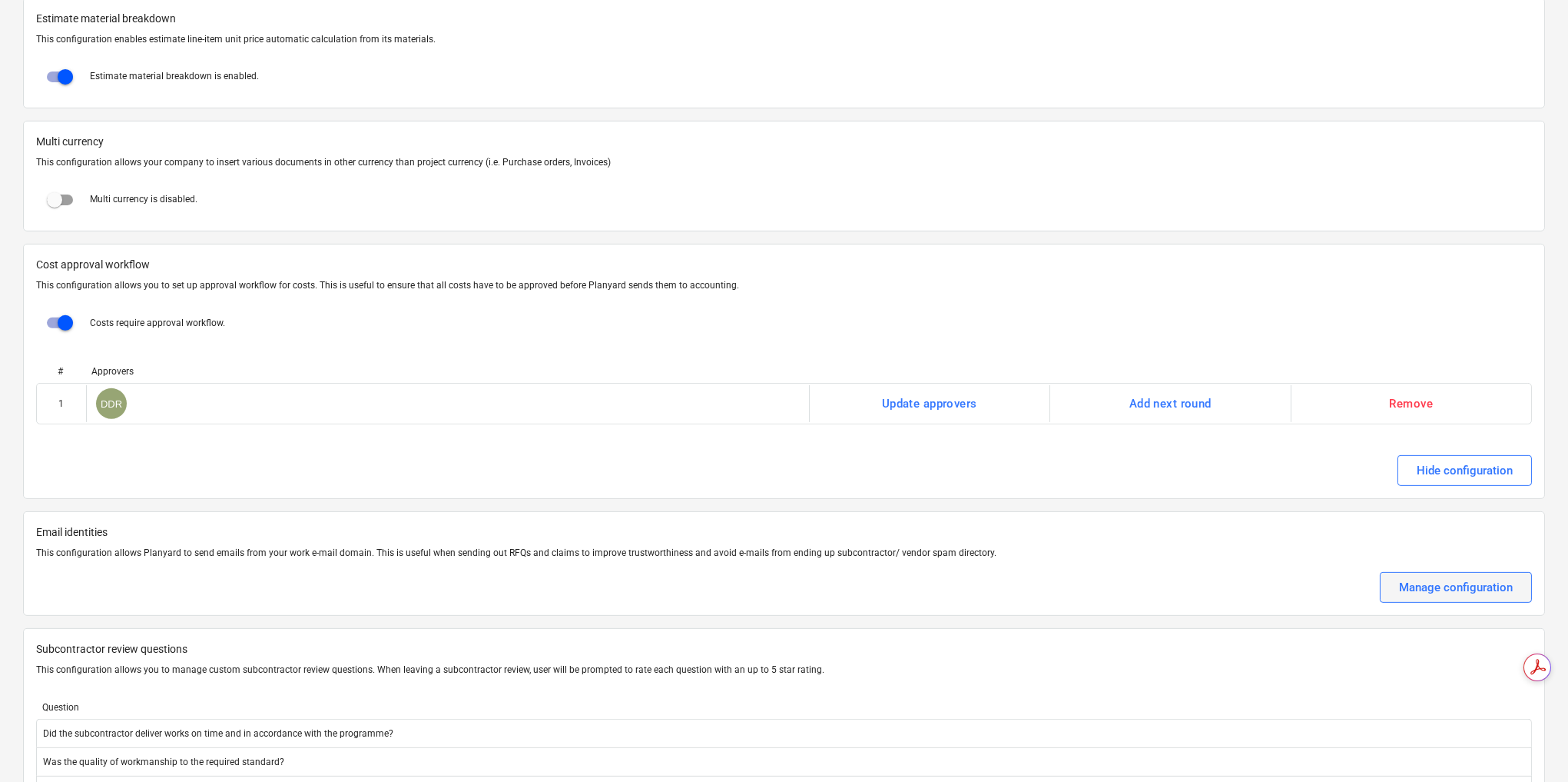
click at [1406, 577] on div "Manage configuration" at bounding box center [1456, 587] width 114 height 20
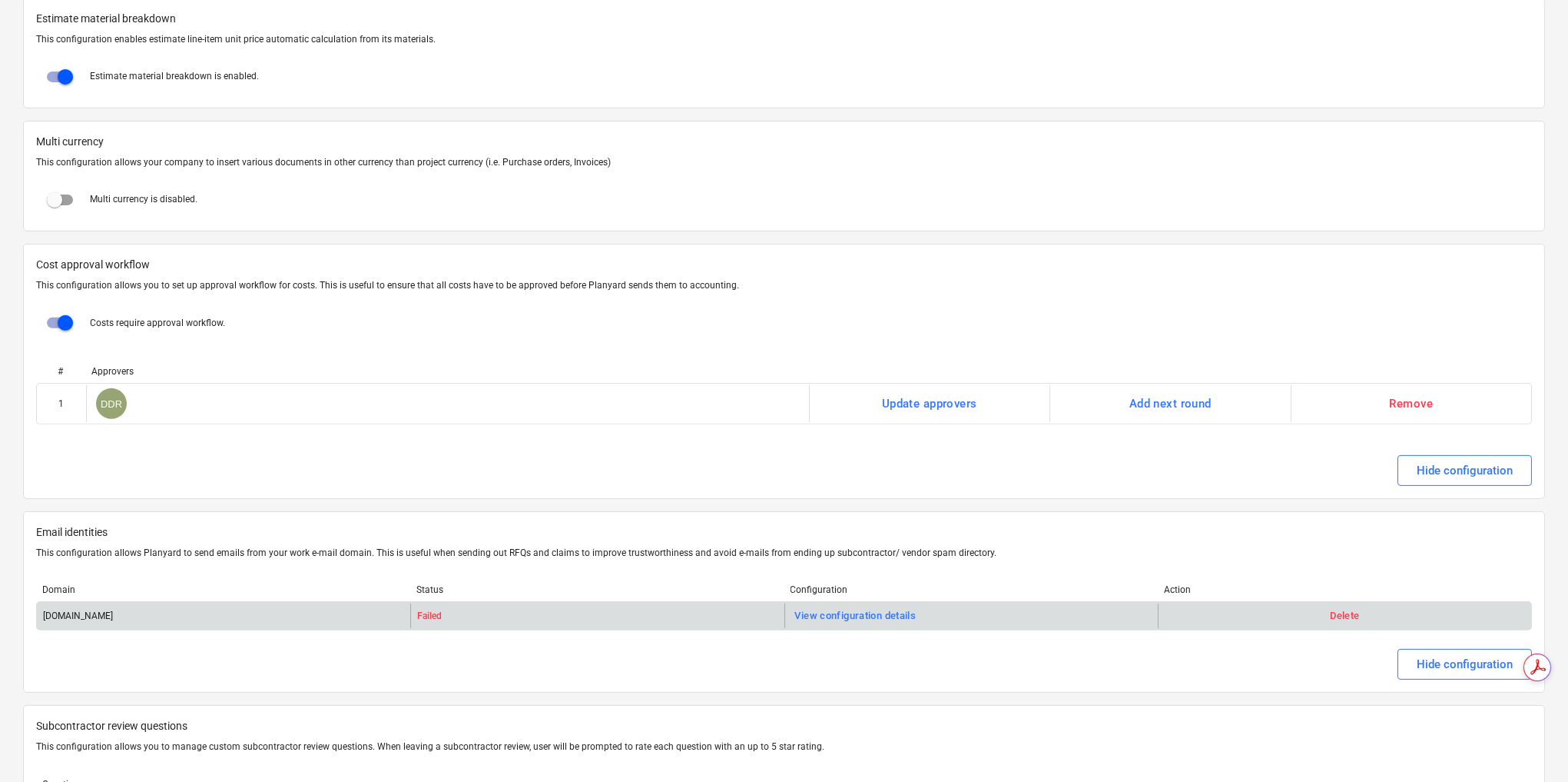
click at [1189, 603] on div "Delete" at bounding box center [1344, 616] width 373 height 25
click at [853, 608] on div "View configuration details" at bounding box center [855, 616] width 121 height 17
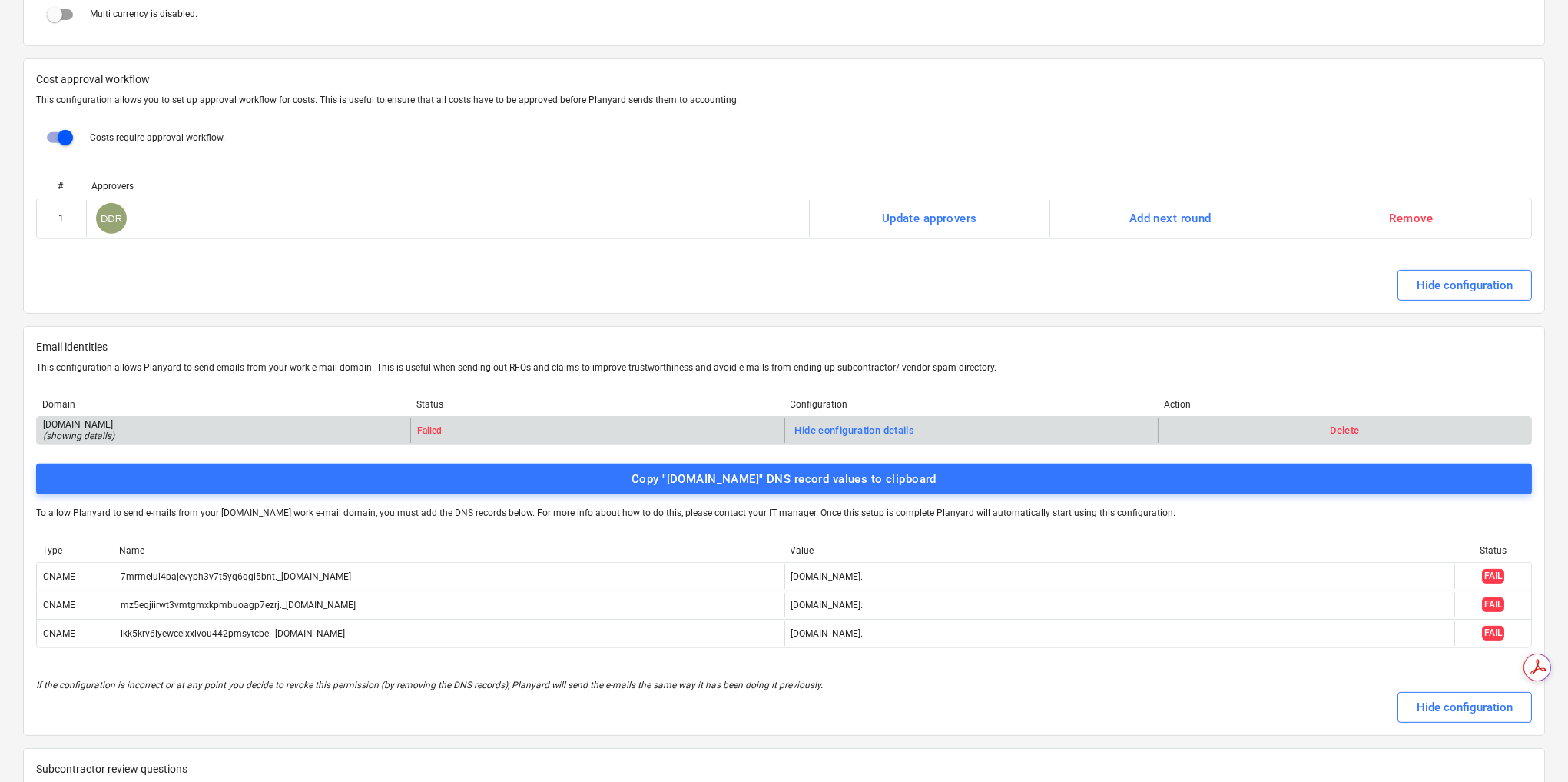
scroll to position [3016, 0]
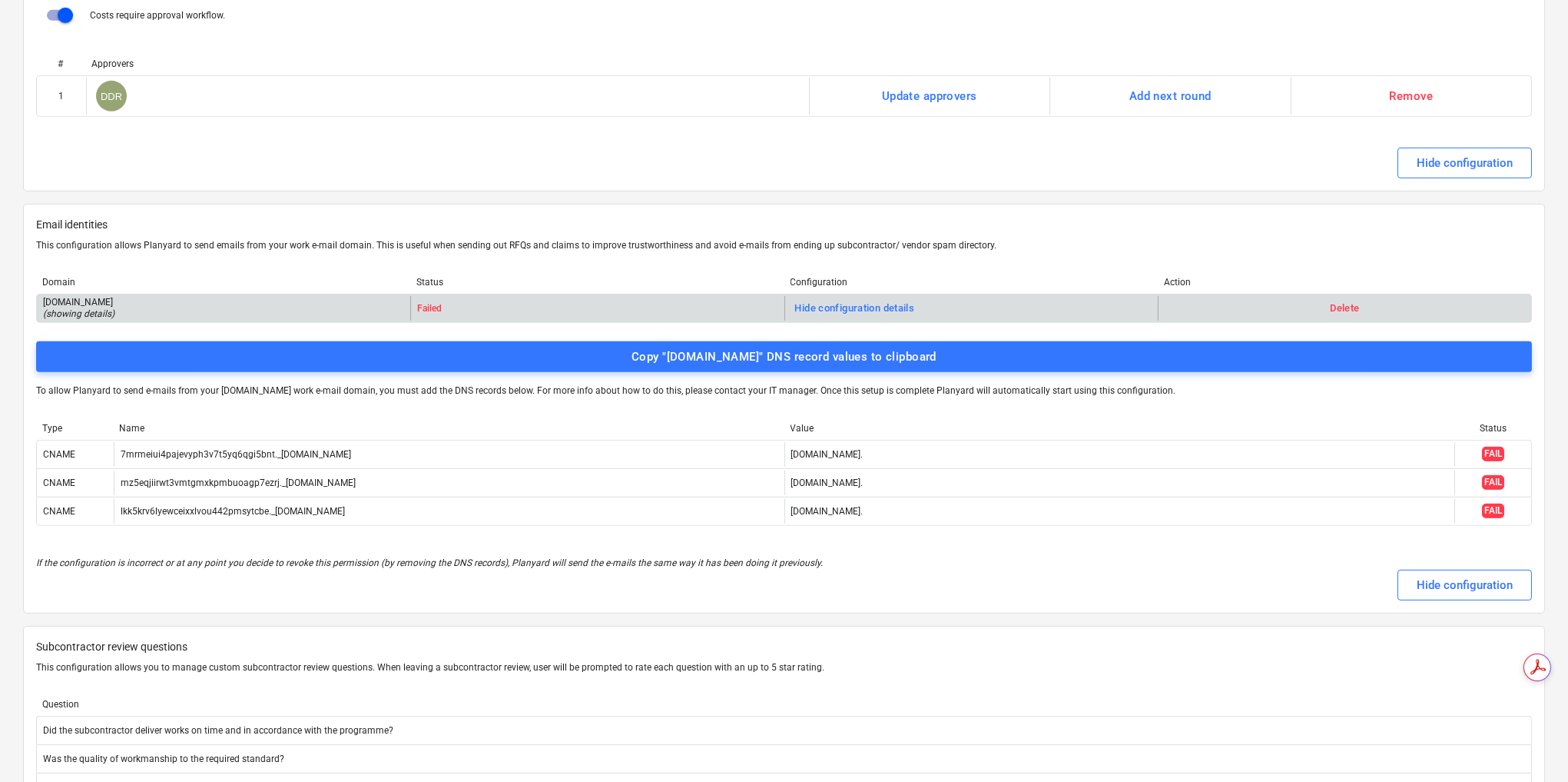
click at [1350, 570] on div "Hide configuration" at bounding box center [784, 584] width 1495 height 31
click at [1420, 575] on div "Hide configuration" at bounding box center [1465, 584] width 96 height 20
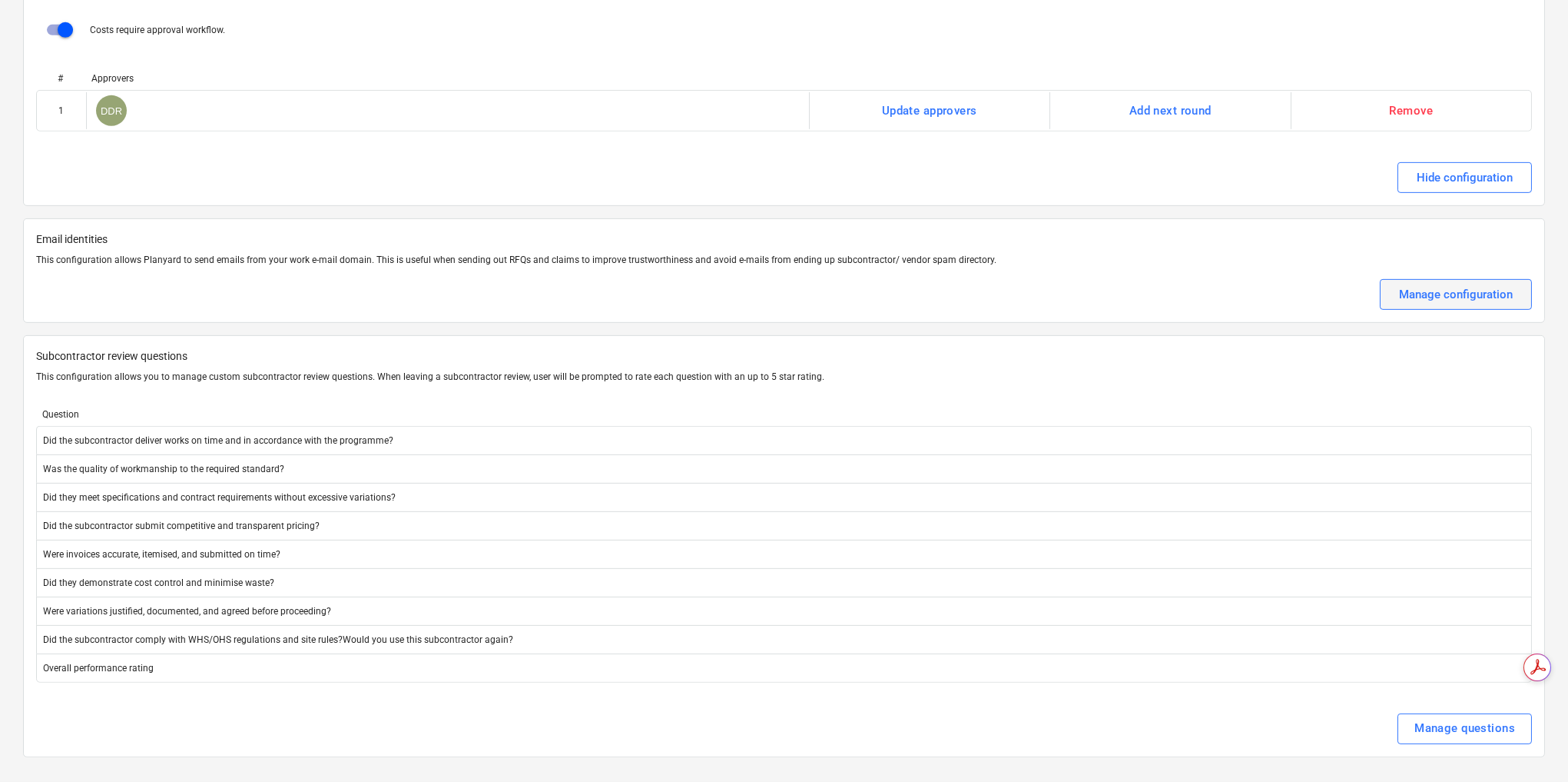
scroll to position [2977, 0]
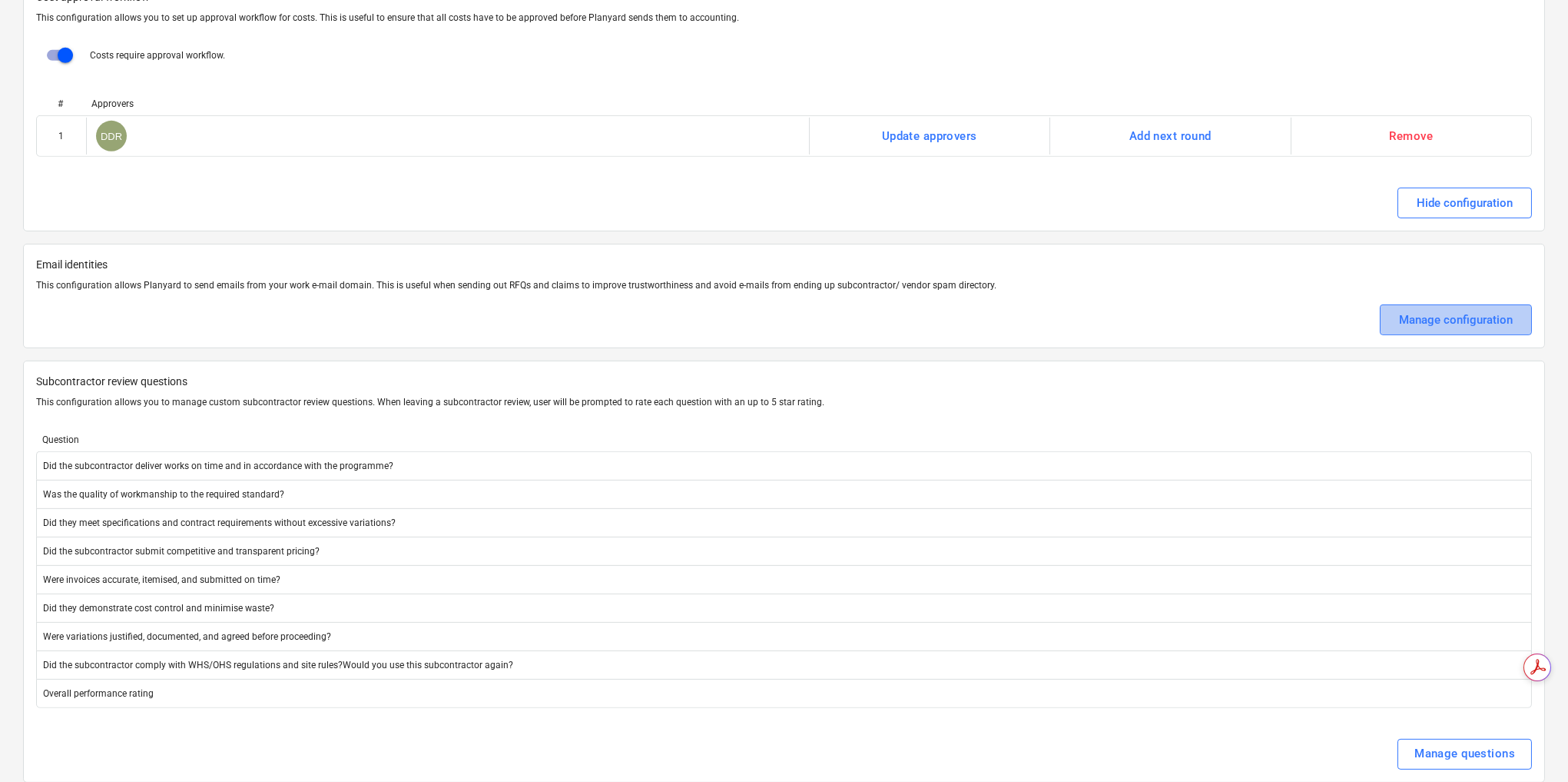
click at [1419, 310] on div "Manage configuration" at bounding box center [1456, 320] width 114 height 20
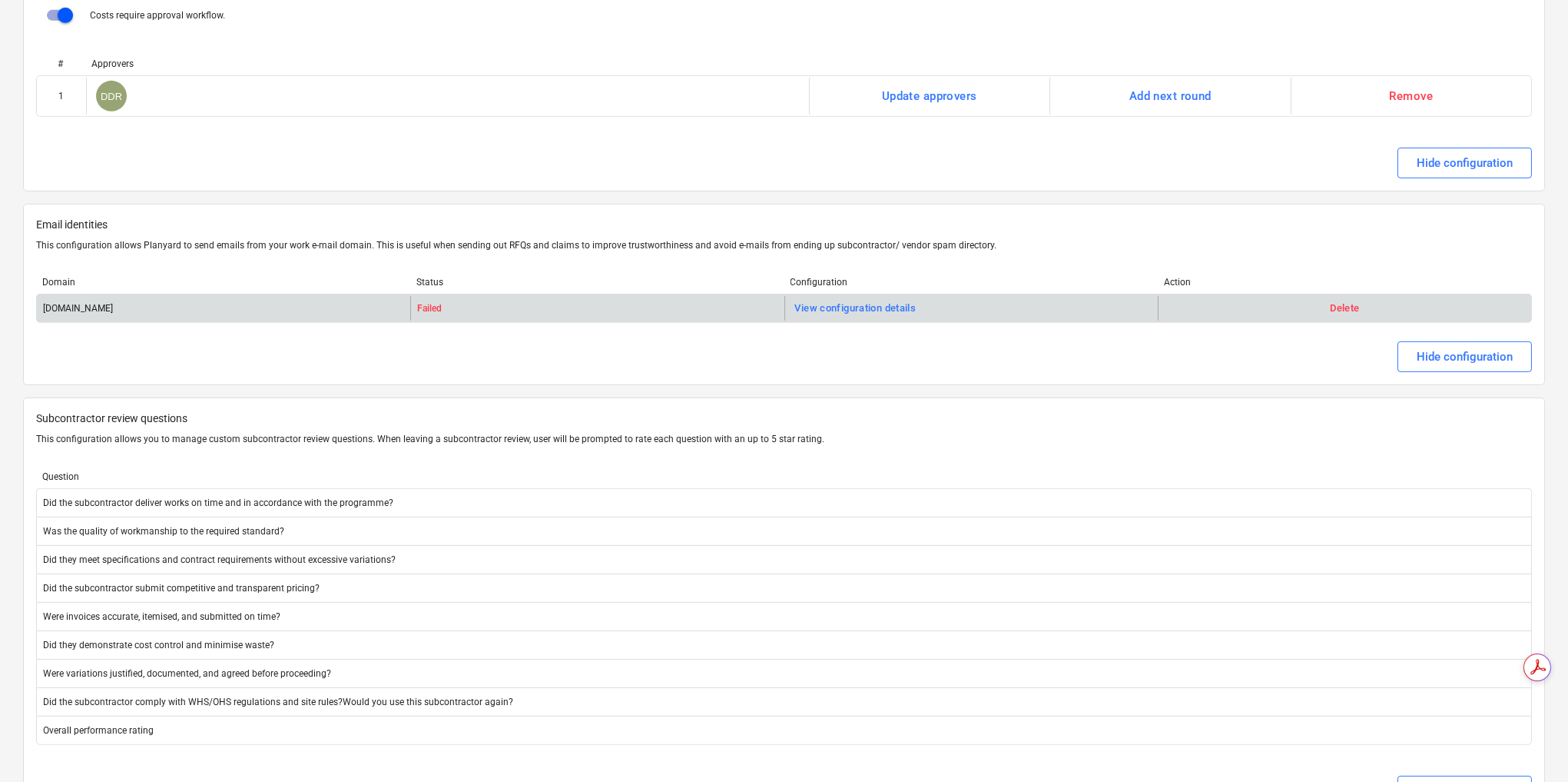
click at [60, 303] on div "[DOMAIN_NAME]" at bounding box center [78, 308] width 70 height 11
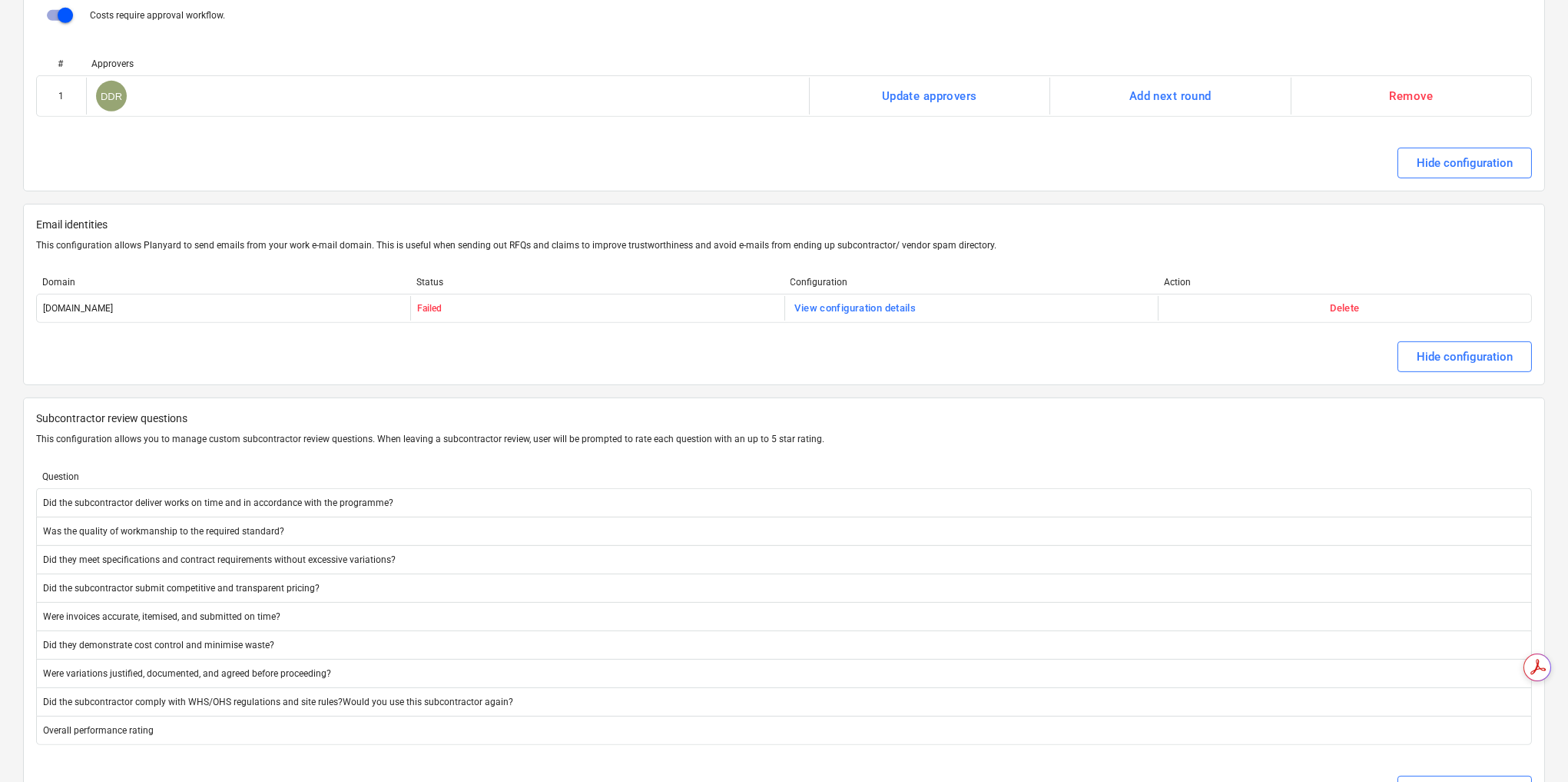
click at [183, 345] on div "Hide configuration" at bounding box center [784, 356] width 1495 height 31
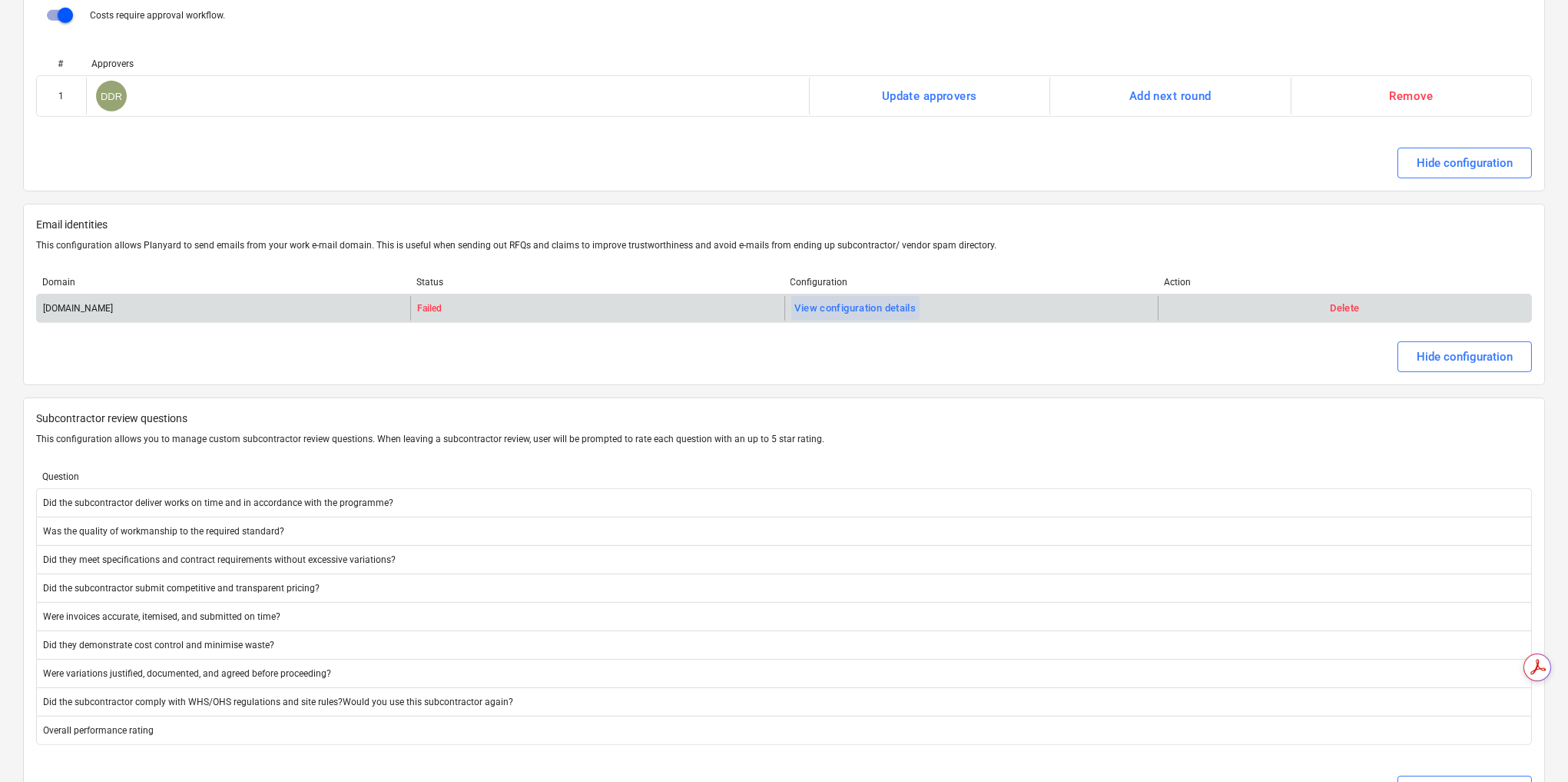
click at [834, 300] on div "View configuration details" at bounding box center [855, 308] width 121 height 17
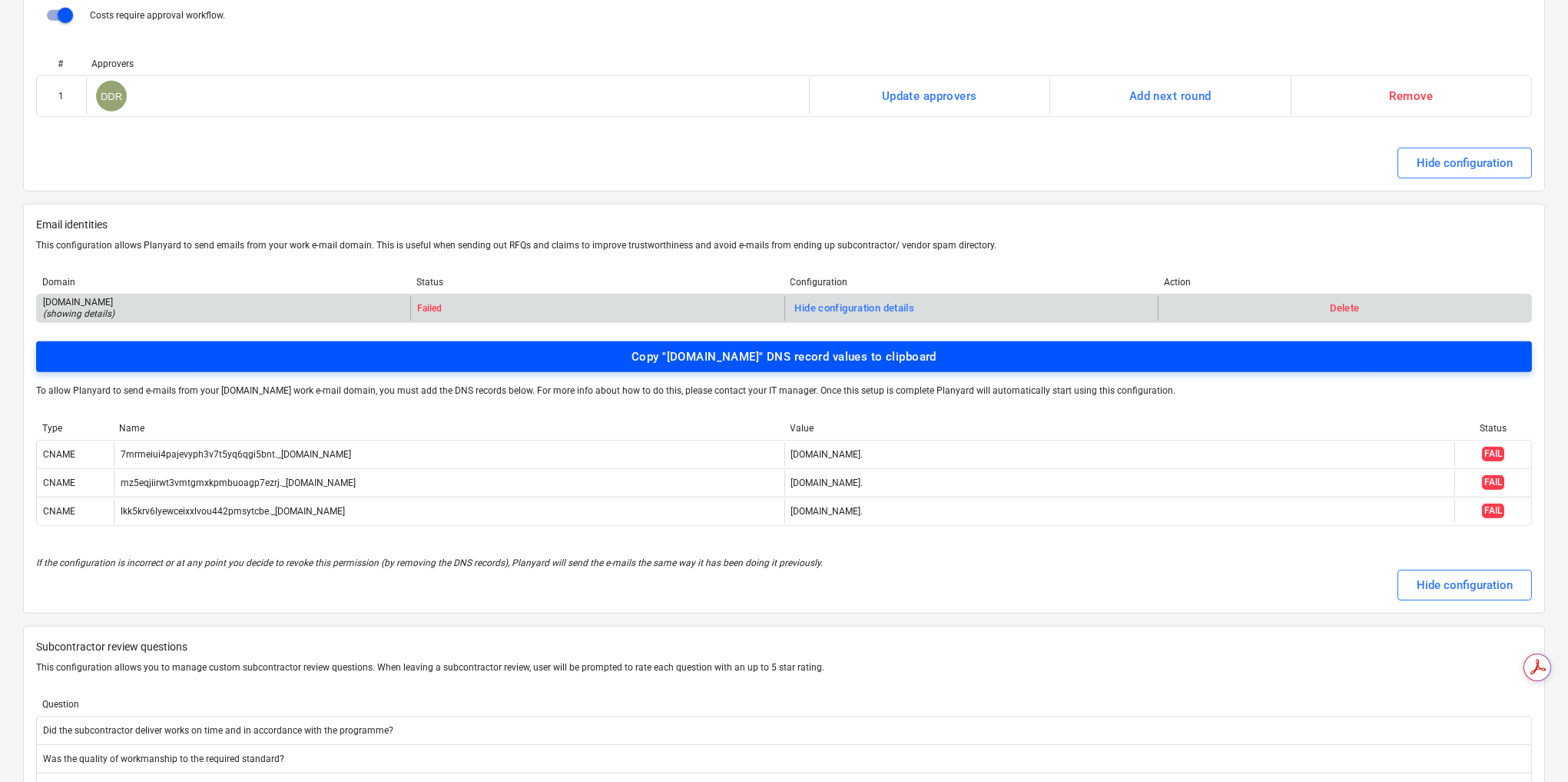
click at [730, 346] on div "Copy "[DOMAIN_NAME]" DNS record values to clipboard" at bounding box center [783, 356] width 305 height 20
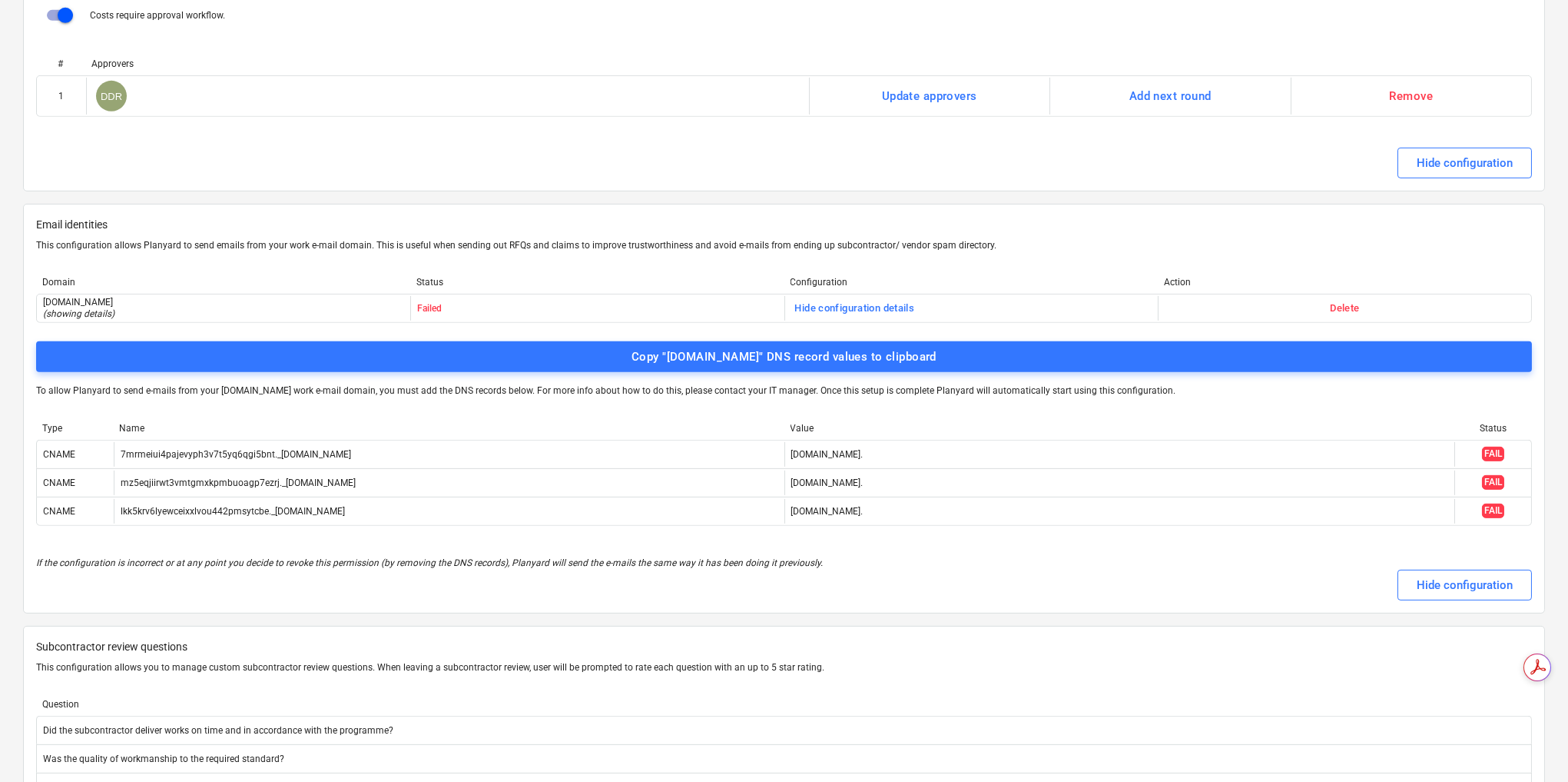
drag, startPoint x: 777, startPoint y: 280, endPoint x: 653, endPoint y: 238, distance: 130.9
click at [653, 265] on div "Domain Status Configuration Action [DOMAIN_NAME] ( showing details ) Failed Hid…" at bounding box center [784, 303] width 1495 height 77
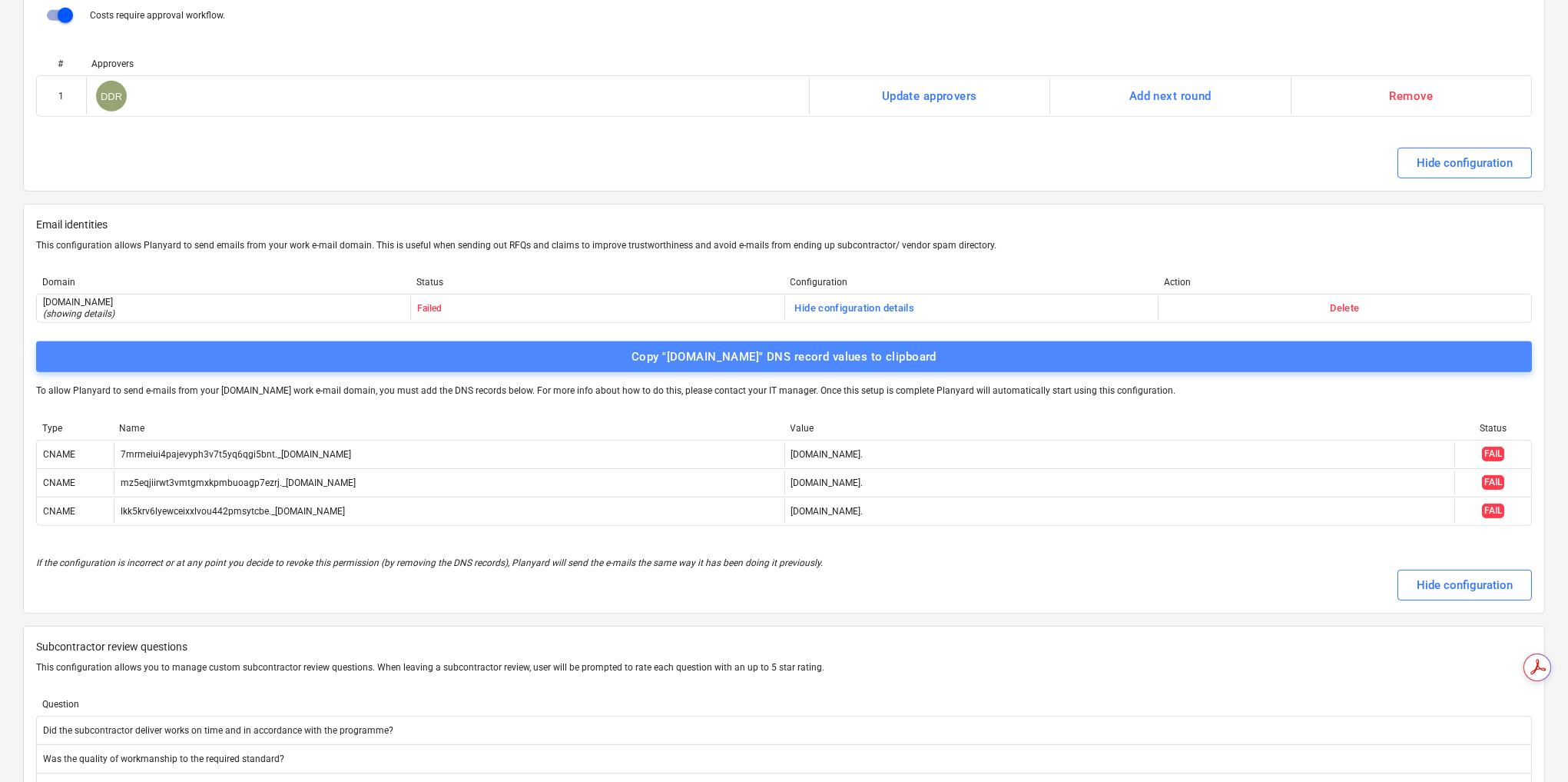
click at [677, 346] on div "Copy "[DOMAIN_NAME]" DNS record values to clipboard" at bounding box center [783, 356] width 305 height 20
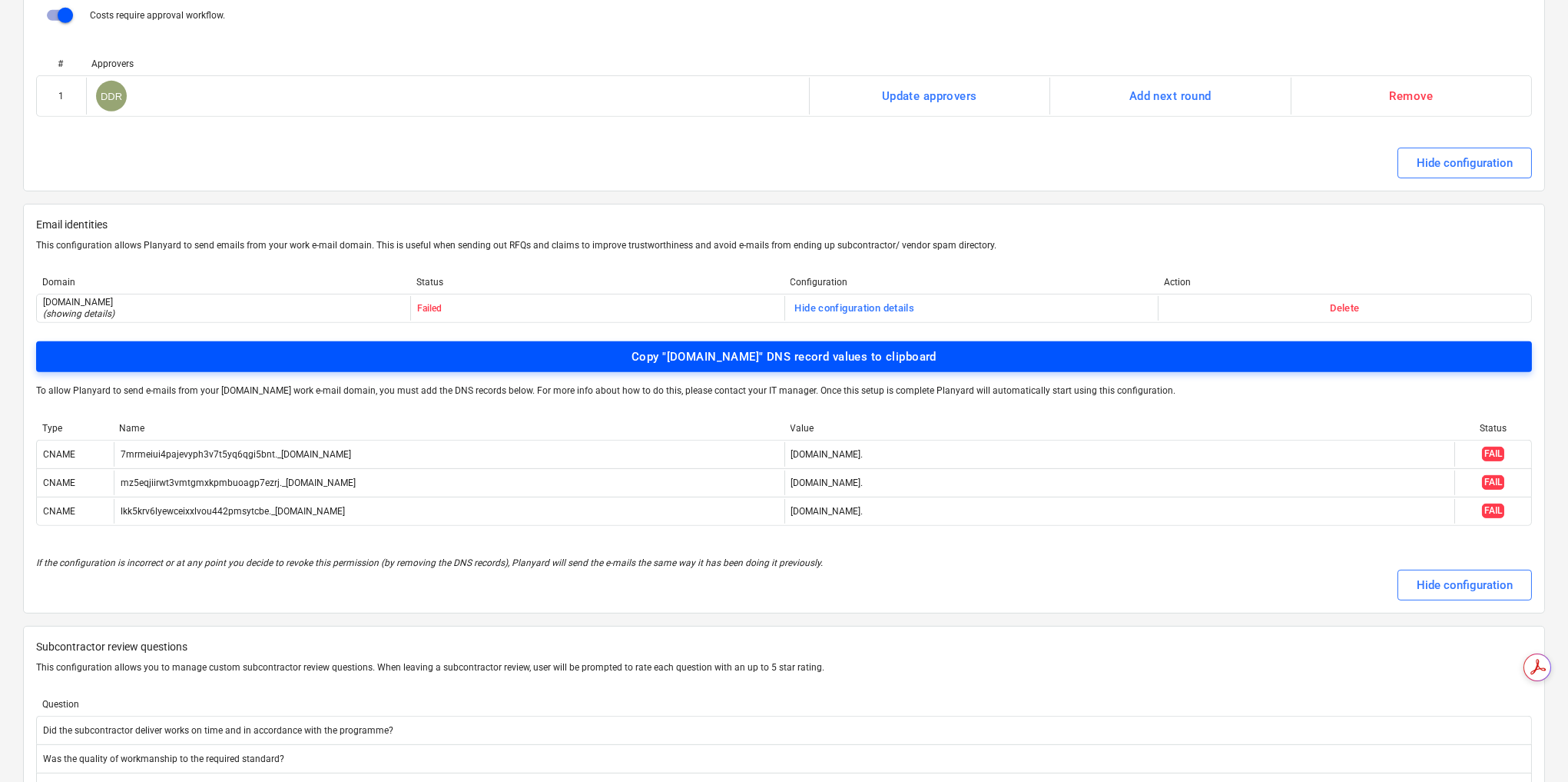
click at [779, 346] on div "Copy "[DOMAIN_NAME]" DNS record values to clipboard" at bounding box center [783, 356] width 305 height 20
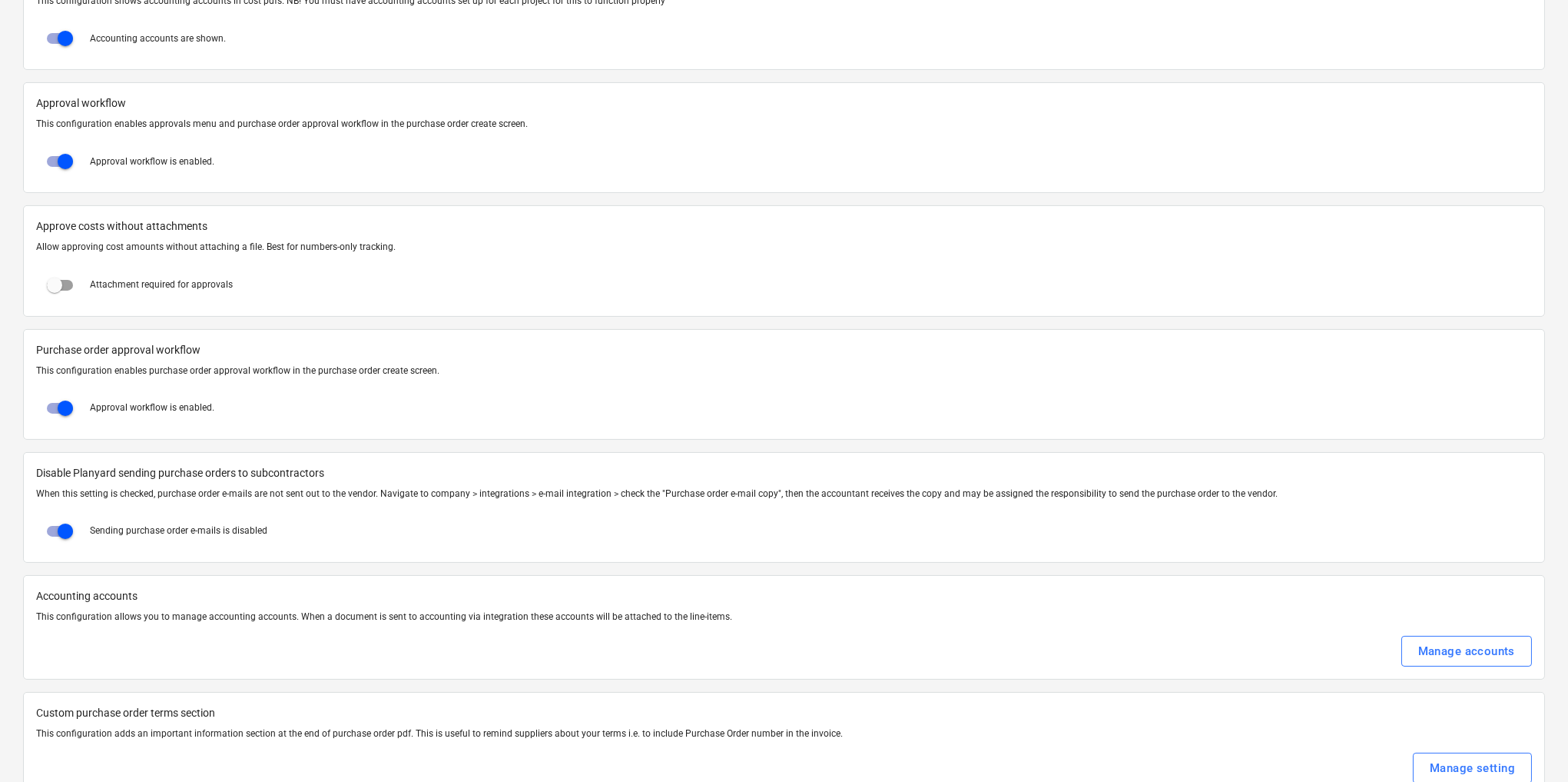
scroll to position [1787, 0]
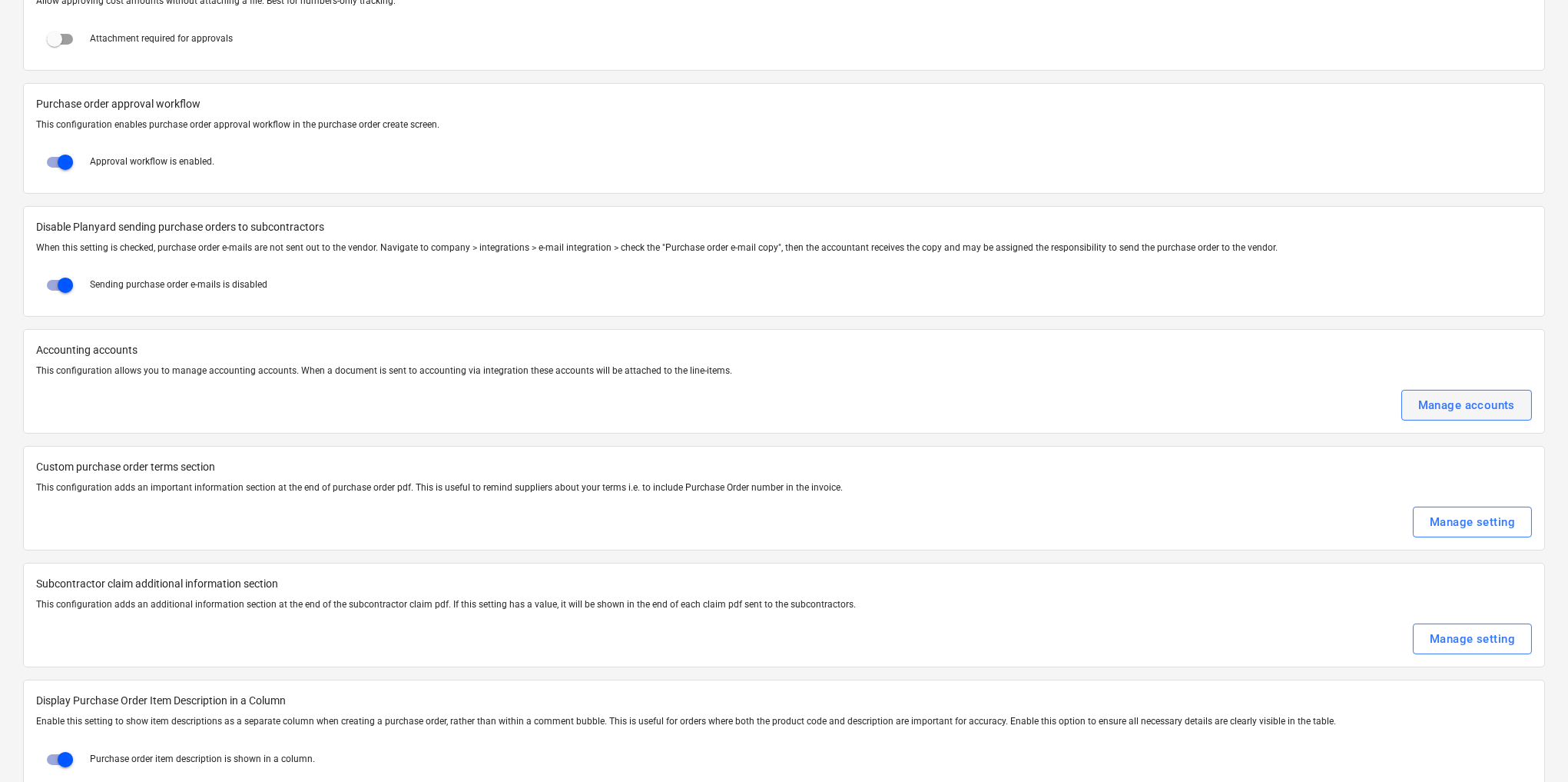
click at [1475, 395] on div "Manage accounts" at bounding box center [1466, 405] width 97 height 20
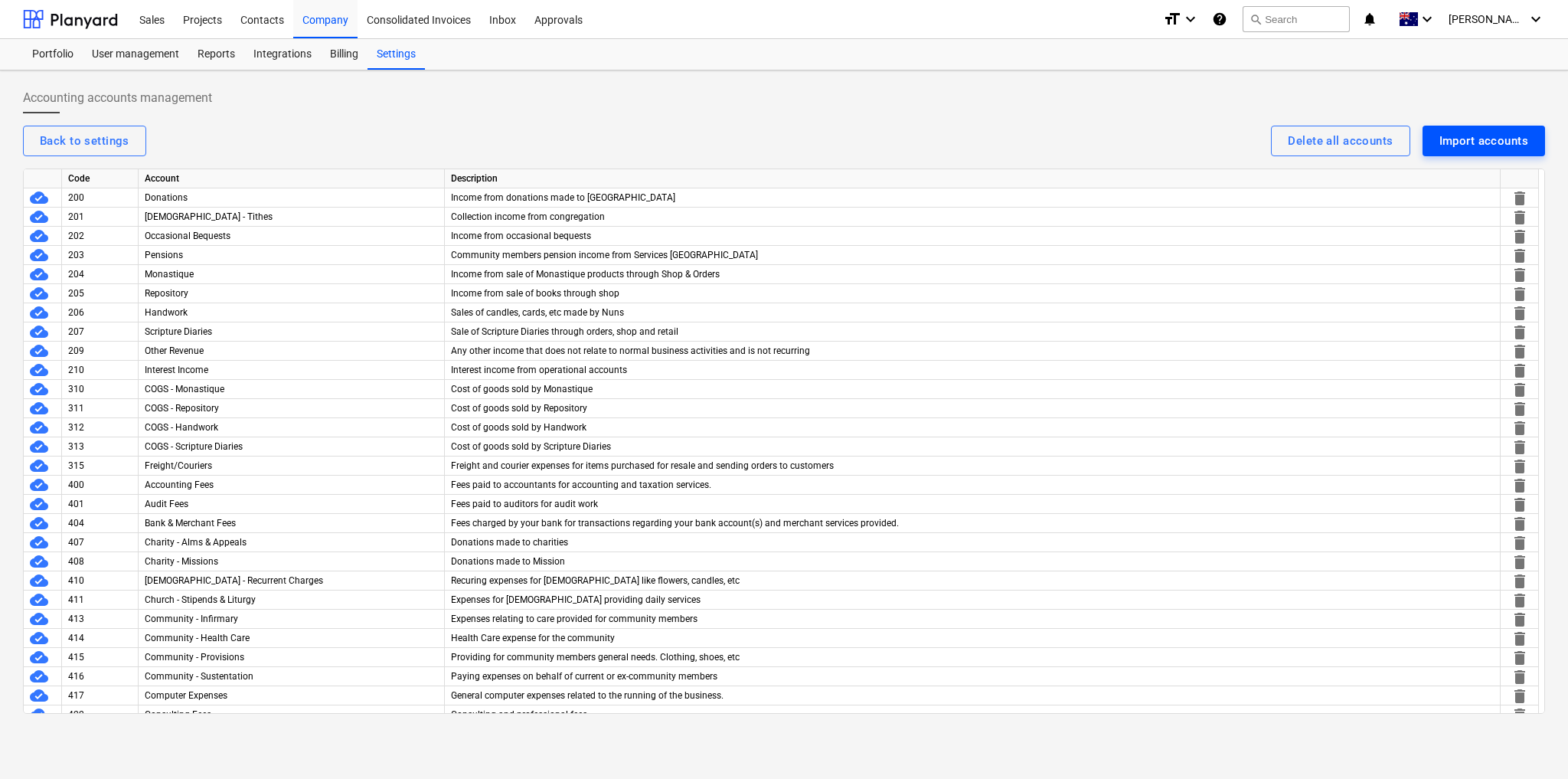
click at [1474, 140] on div "Import accounts" at bounding box center [1484, 141] width 89 height 20
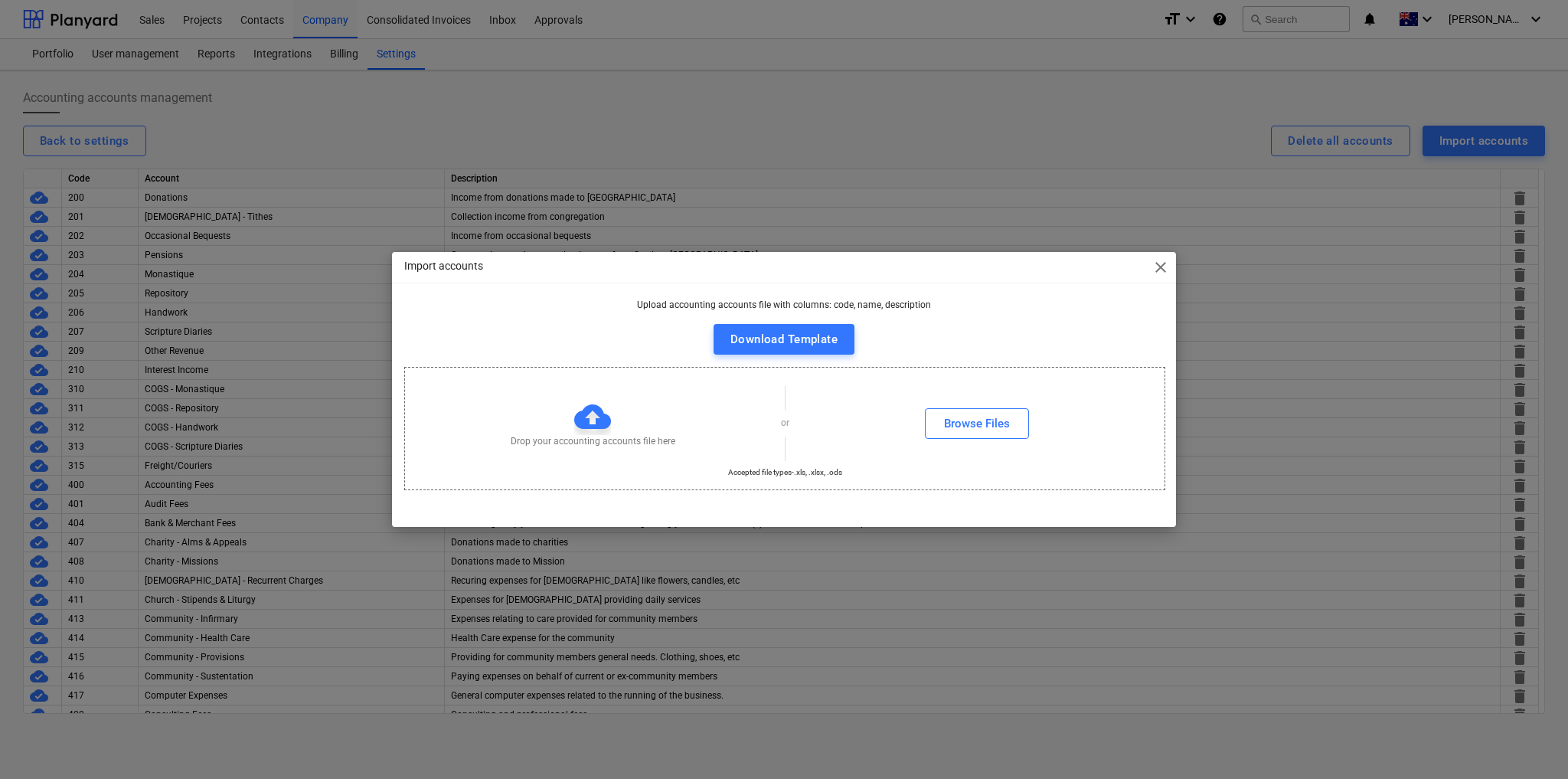
click at [1160, 268] on span "close" at bounding box center [1160, 267] width 18 height 18
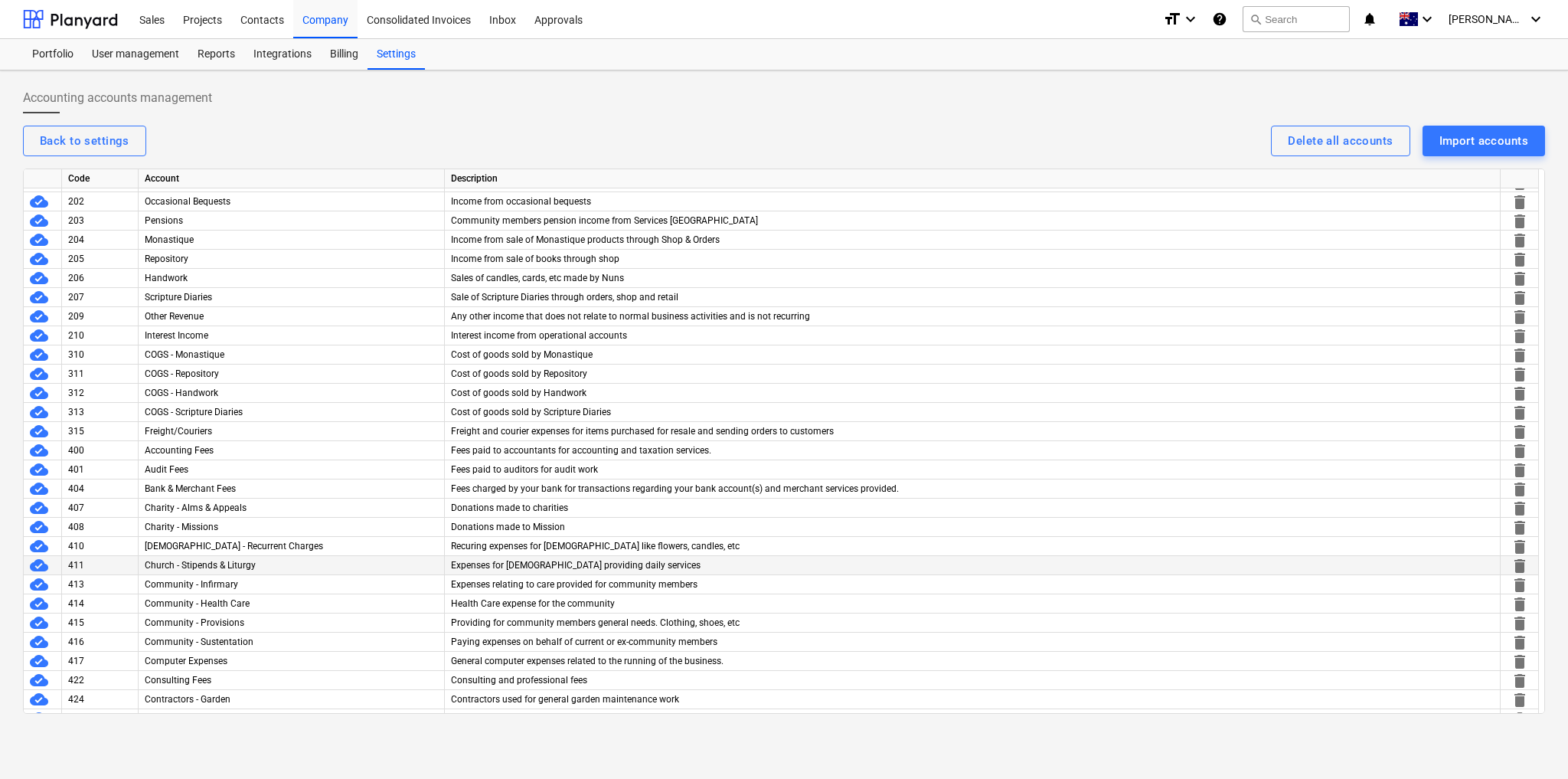
scroll to position [61, 0]
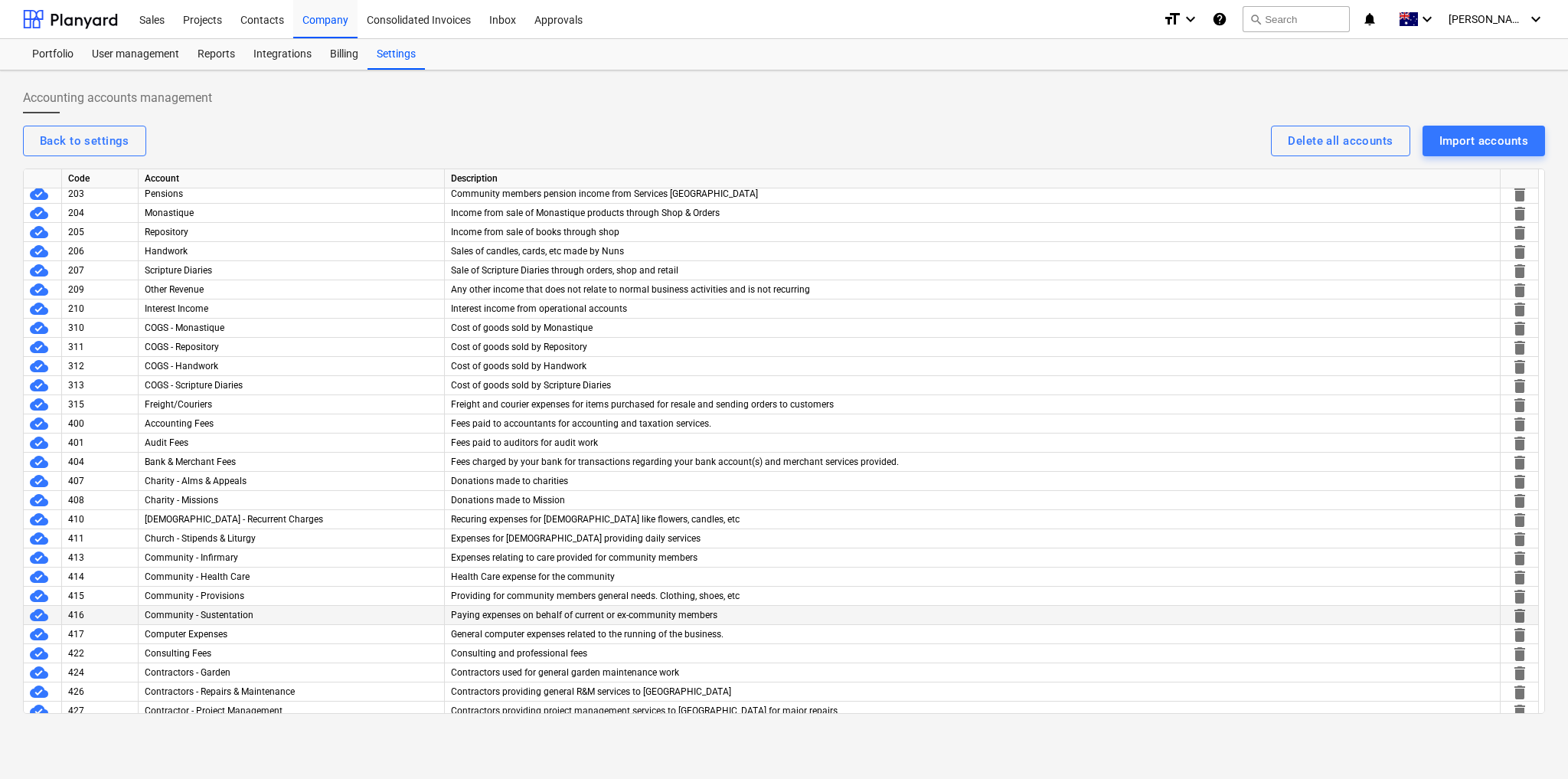
click at [211, 609] on div "Community - Sustentation" at bounding box center [292, 614] width 306 height 19
click at [465, 618] on div "Paying expenses on behalf of current or ex-community members" at bounding box center [973, 614] width 1056 height 19
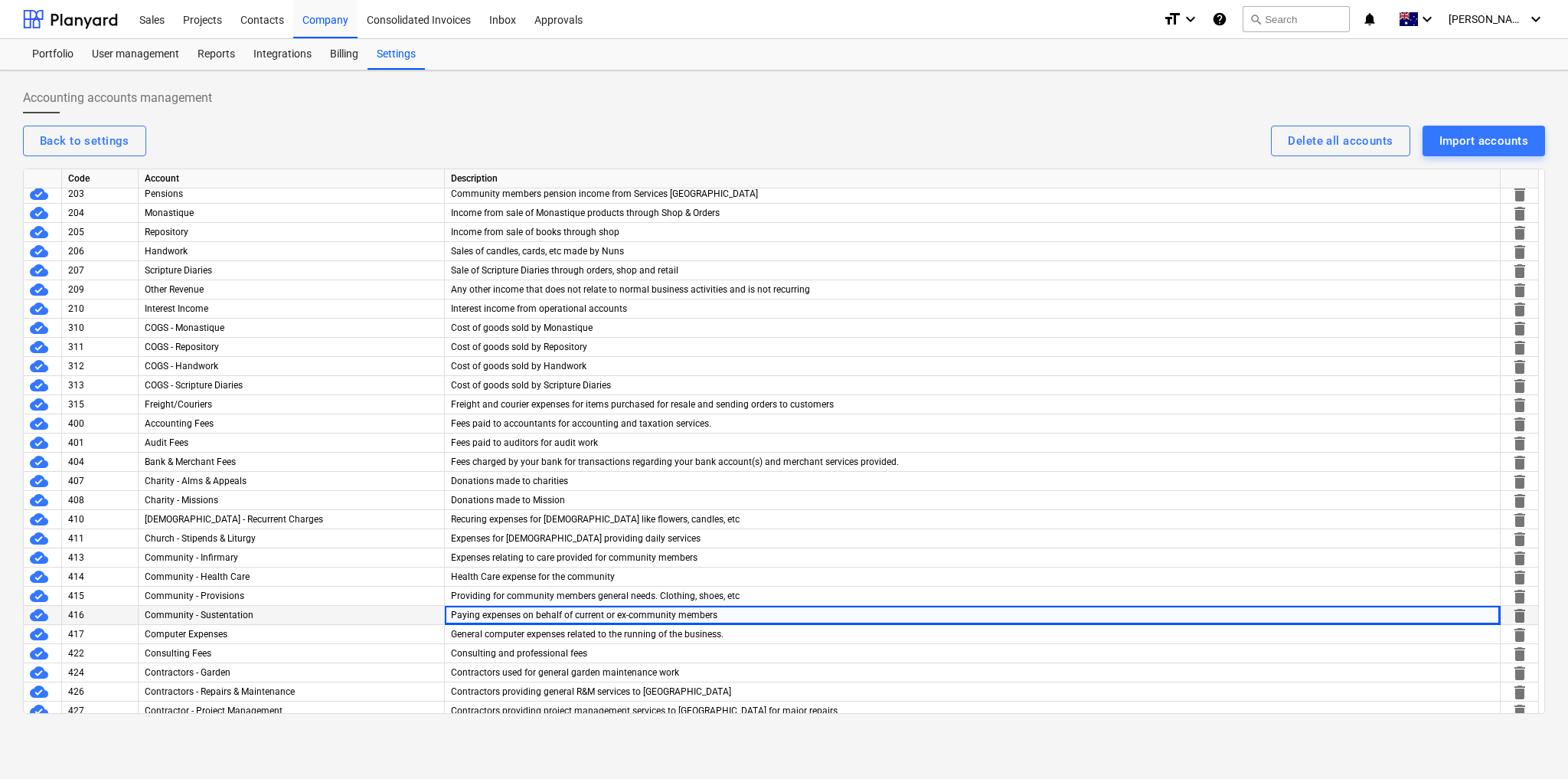
click at [468, 613] on div "Paying expenses on behalf of current or ex-community members" at bounding box center [973, 614] width 1056 height 19
click at [468, 612] on div "Paying expenses on behalf of current or ex-community members" at bounding box center [973, 614] width 1056 height 19
click at [552, 613] on div "Paying expenses on behalf of current or ex-community members" at bounding box center [973, 614] width 1056 height 19
click at [721, 613] on div "Paying expenses on behalf of current or ex-community members" at bounding box center [973, 614] width 1056 height 19
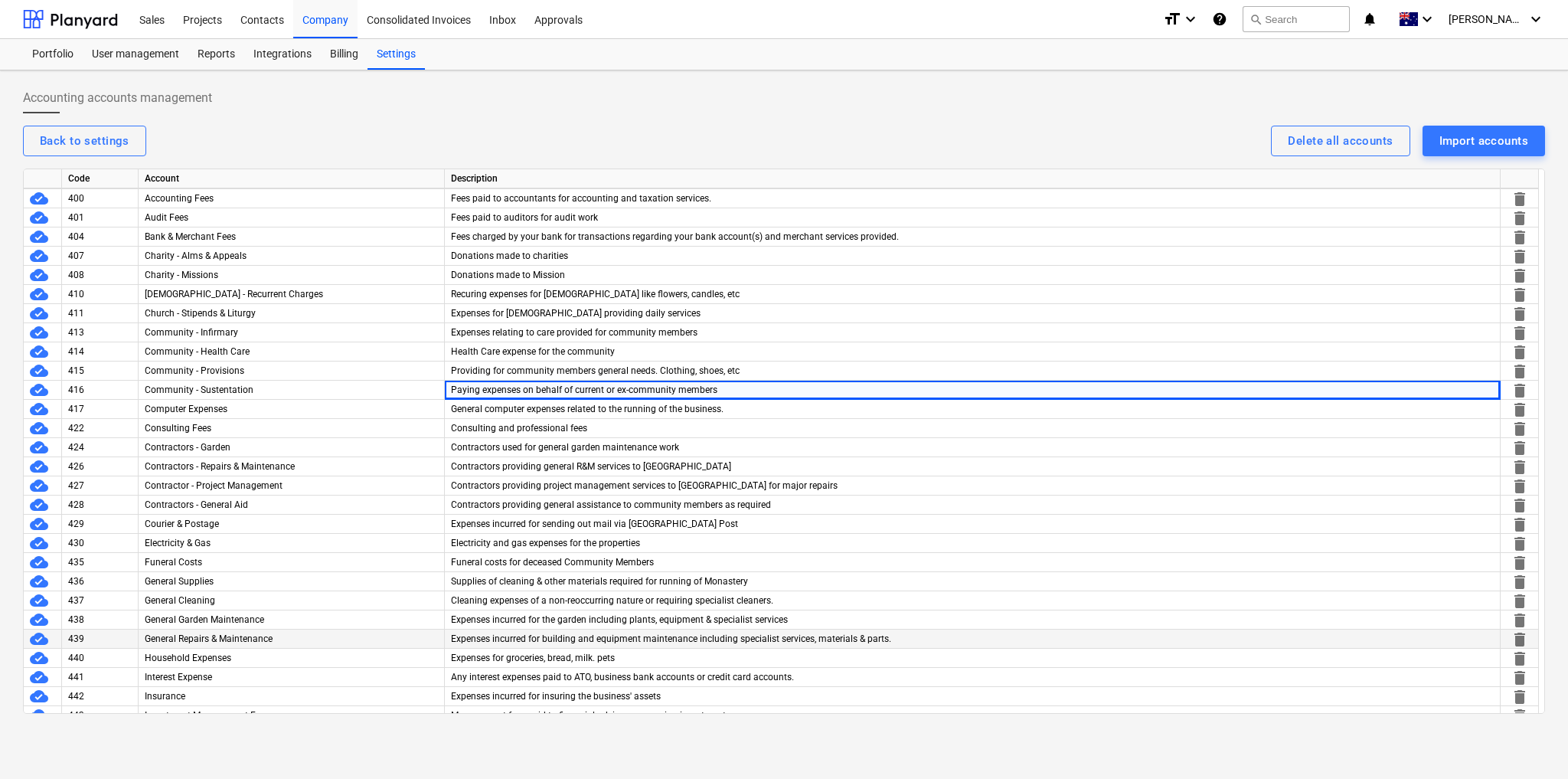
scroll to position [306, 0]
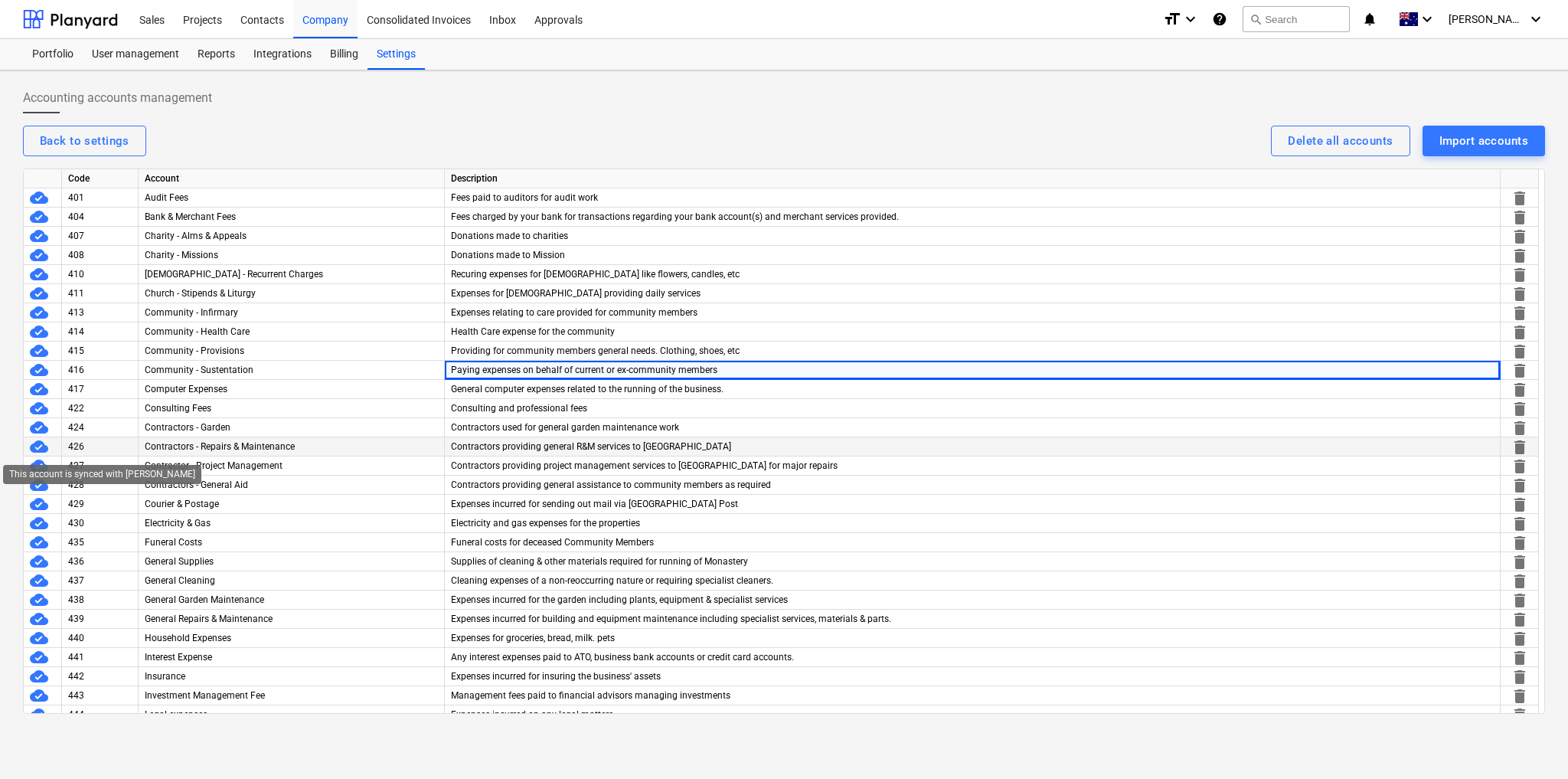
click at [37, 445] on span "cloud_done" at bounding box center [39, 446] width 18 height 18
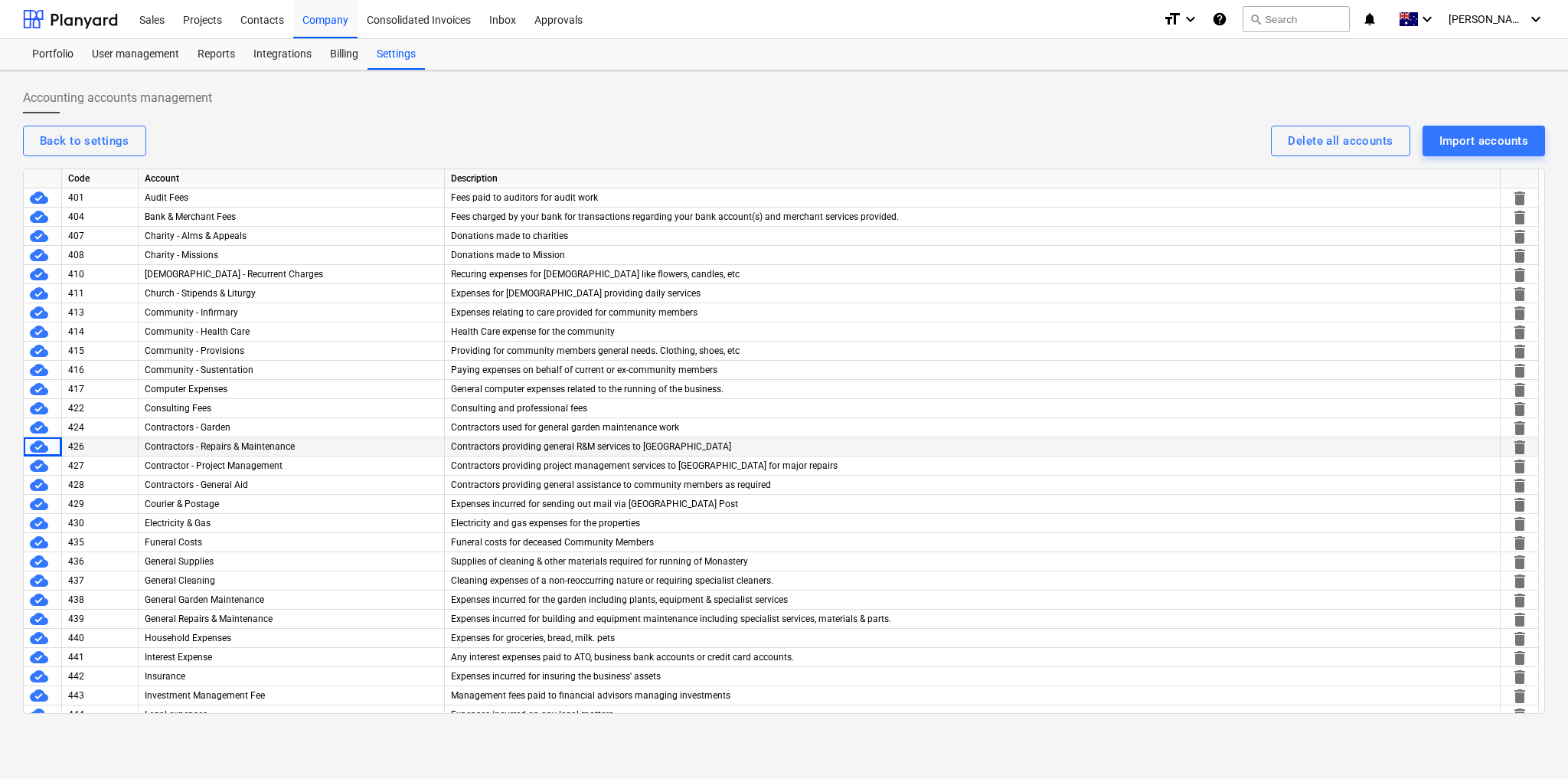
click at [97, 446] on div "426" at bounding box center [100, 446] width 77 height 19
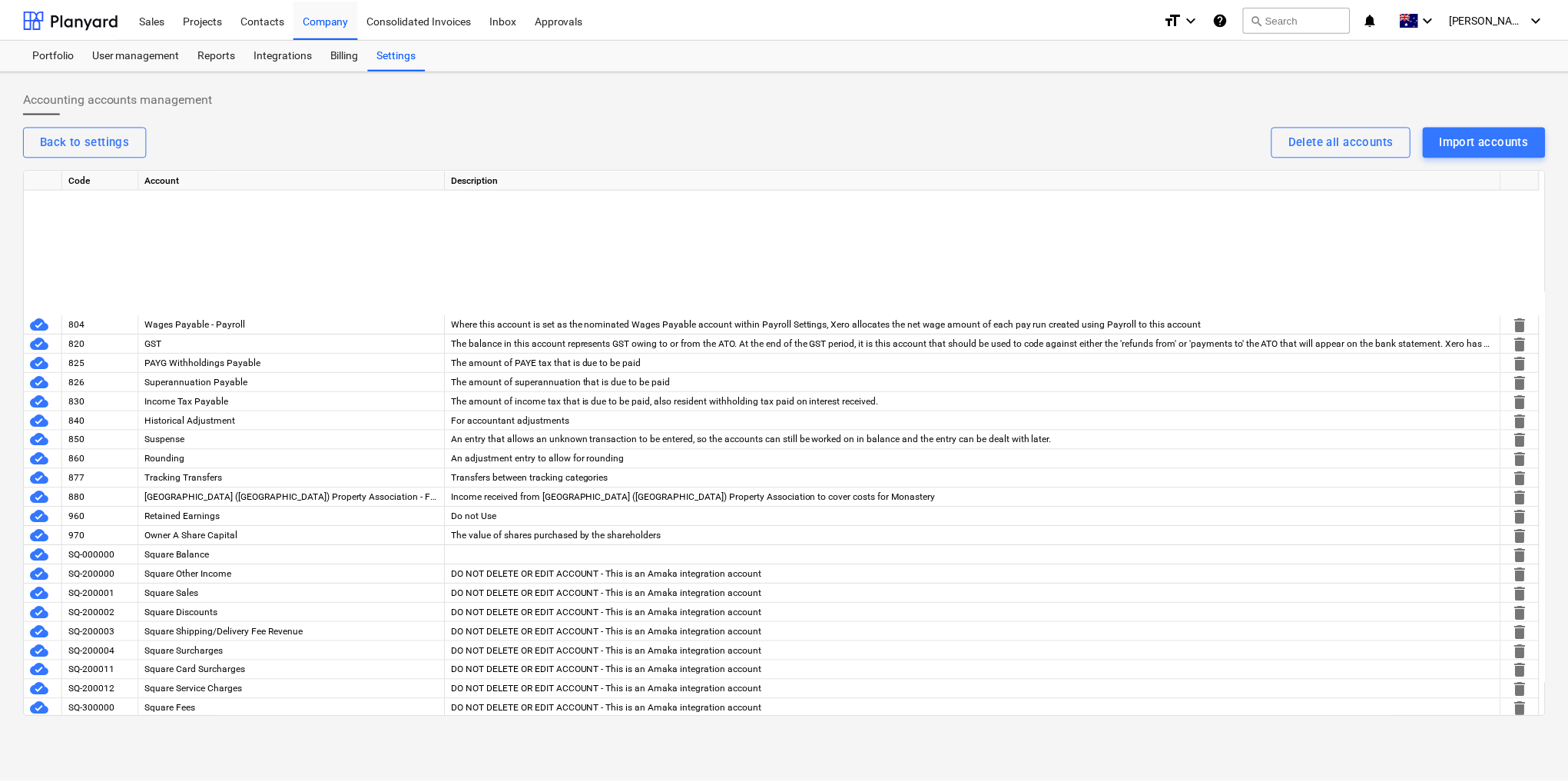
scroll to position [1855, 0]
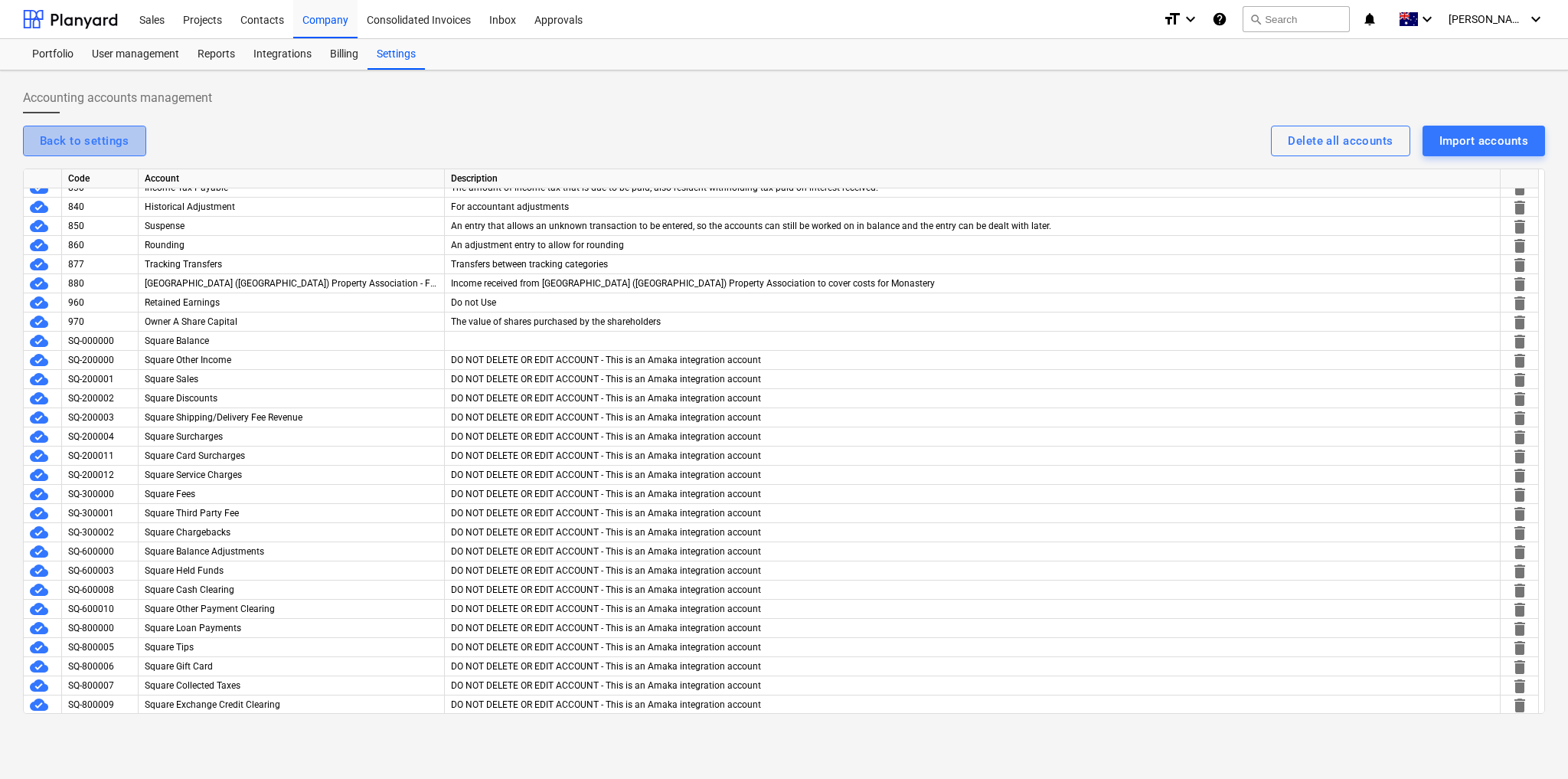
click at [63, 143] on div "Back to settings" at bounding box center [84, 141] width 90 height 20
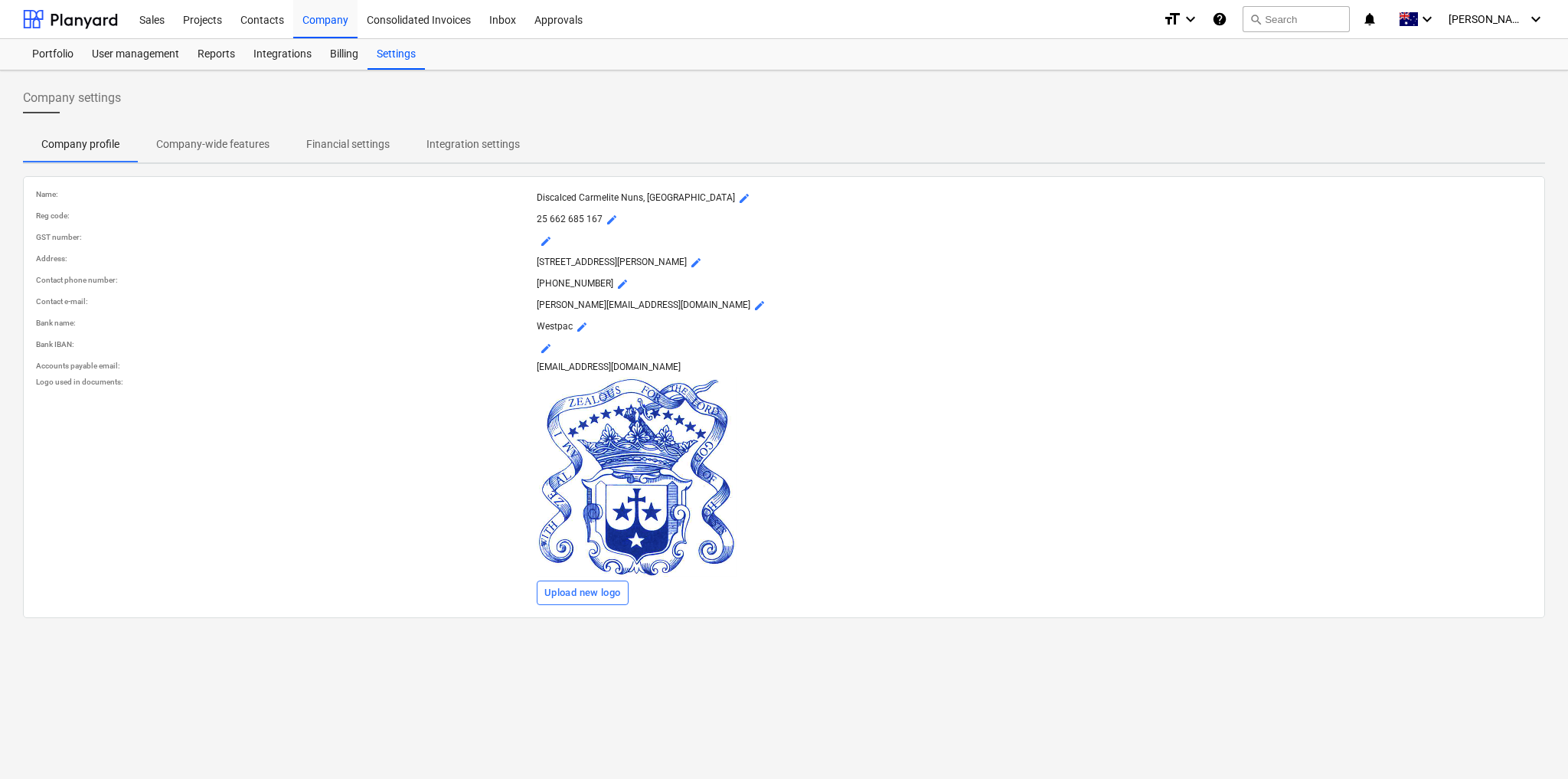
click at [240, 147] on p "Company-wide features" at bounding box center [213, 145] width 114 height 16
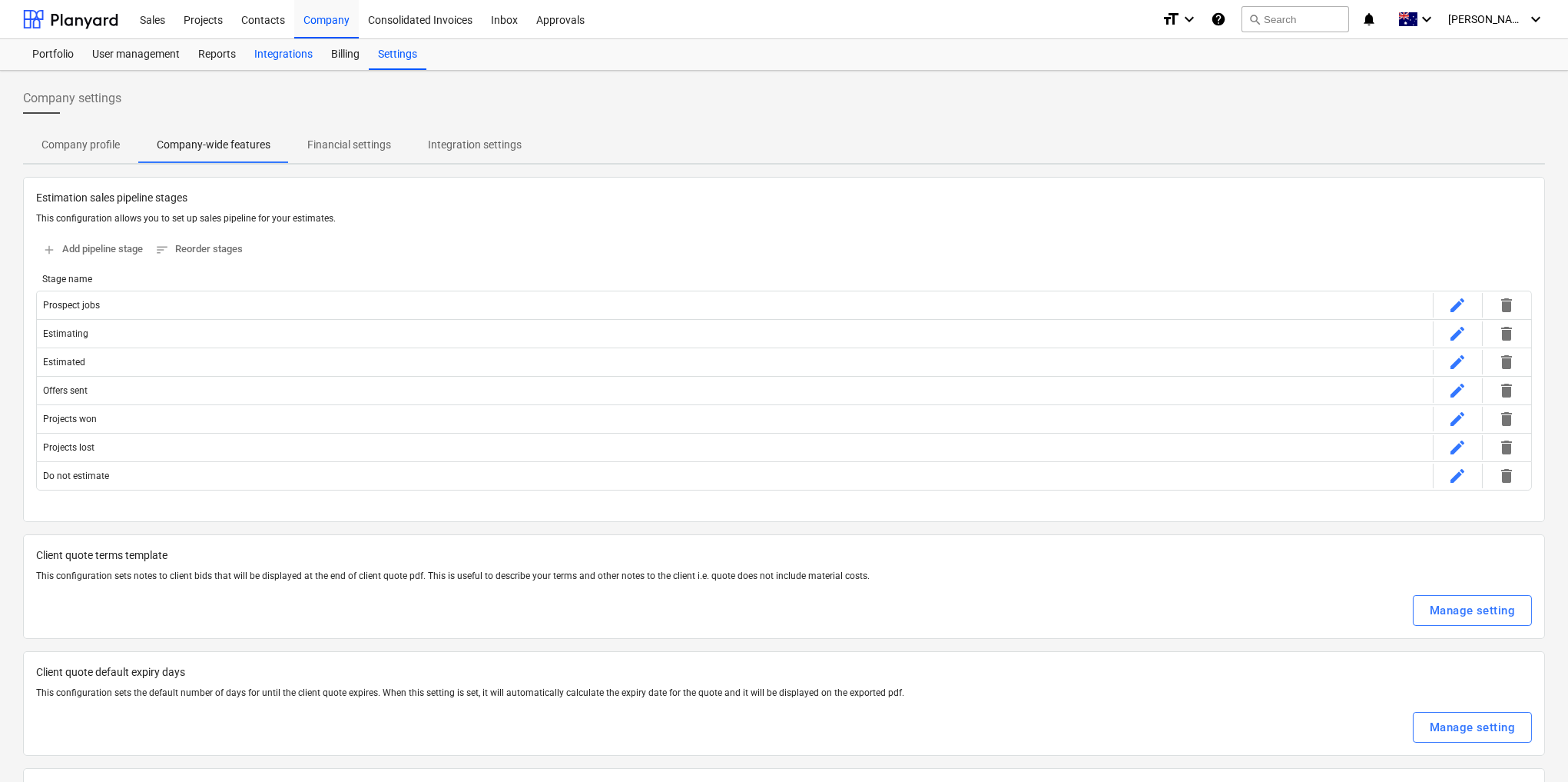
click at [290, 57] on div "Integrations" at bounding box center [283, 54] width 77 height 31
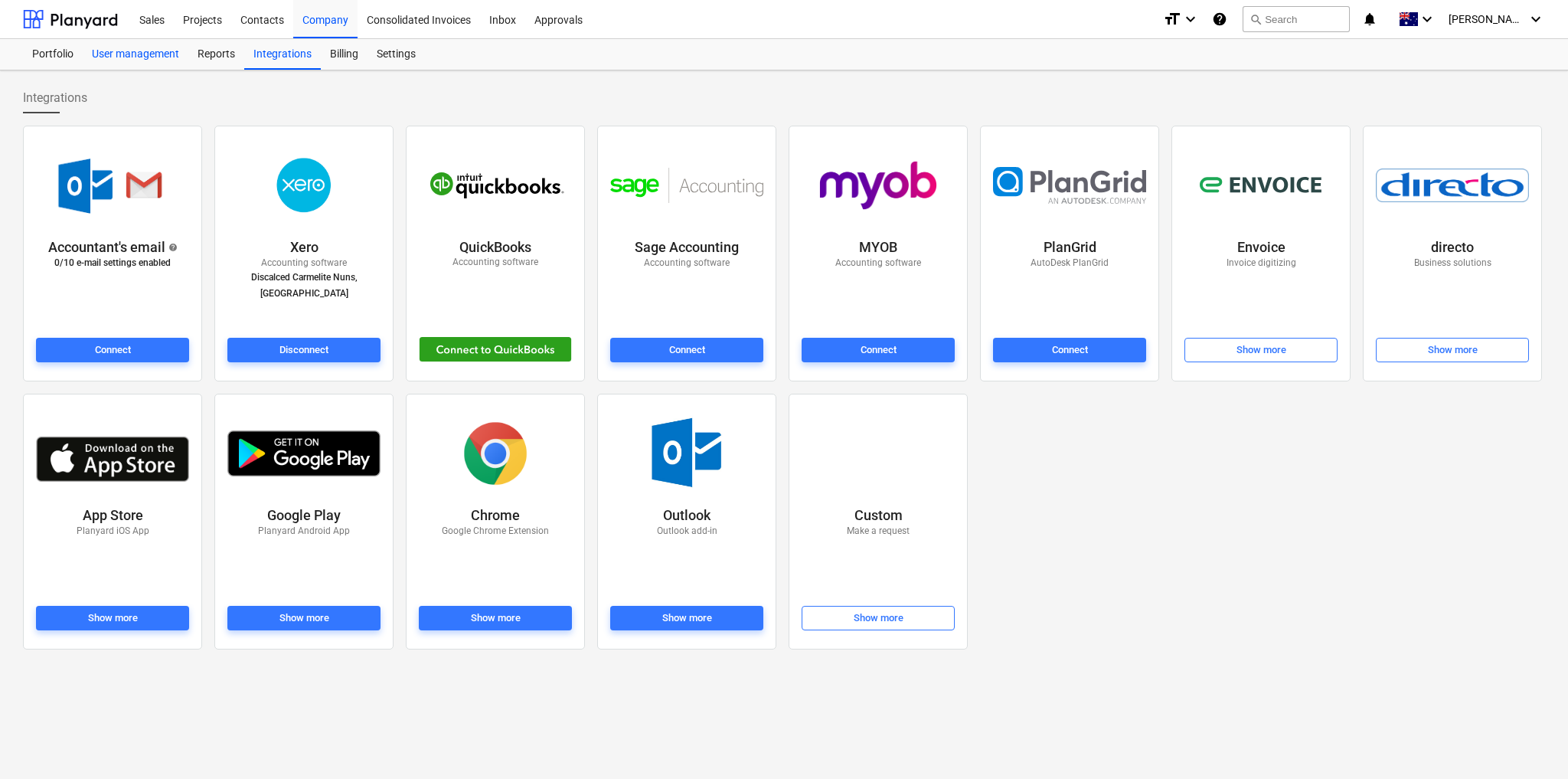
click at [92, 49] on div "User management" at bounding box center [135, 54] width 105 height 30
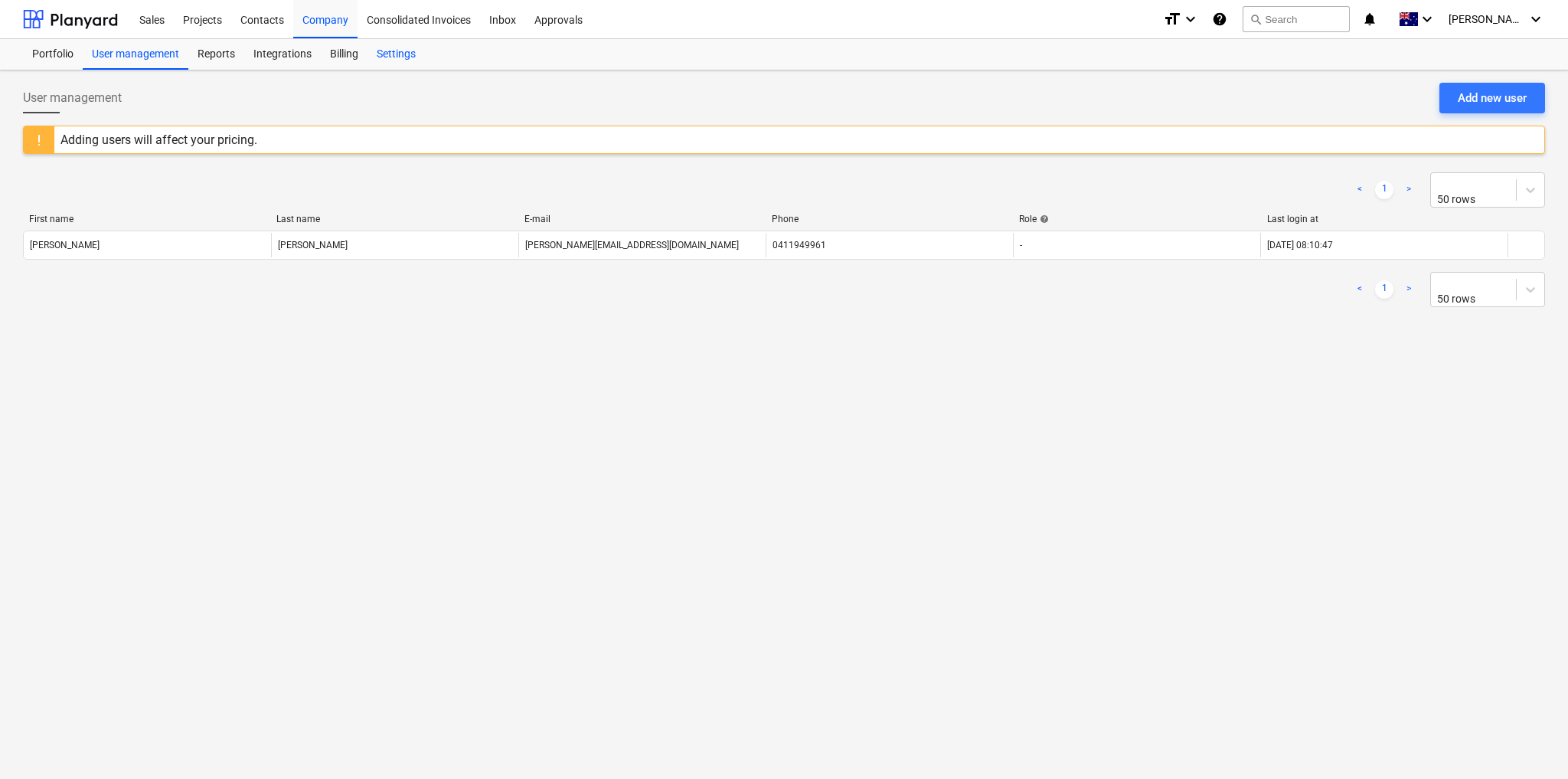
click at [380, 54] on div "Settings" at bounding box center [396, 54] width 58 height 30
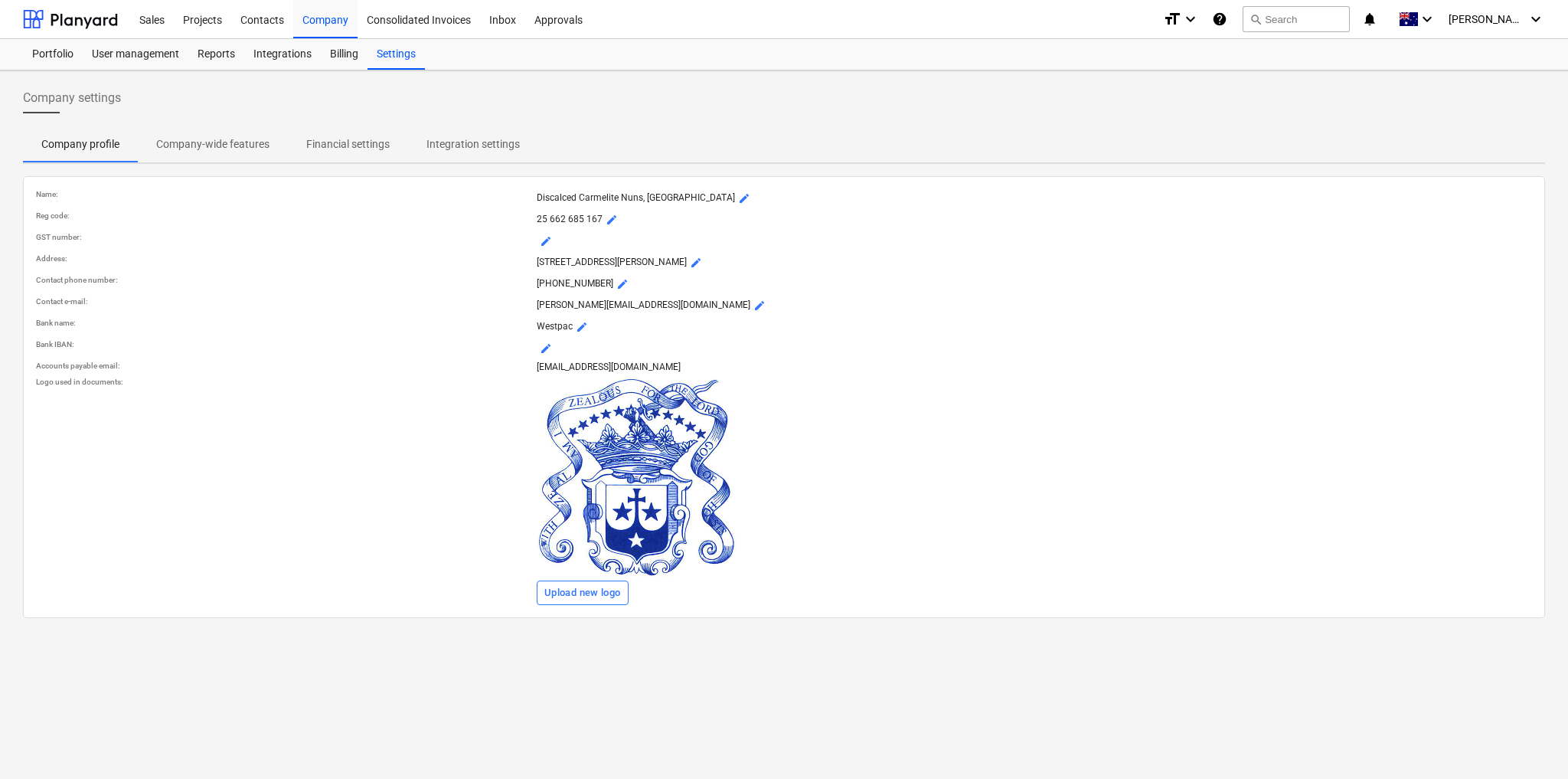
click at [409, 147] on span "Integration settings" at bounding box center [474, 144] width 130 height 26
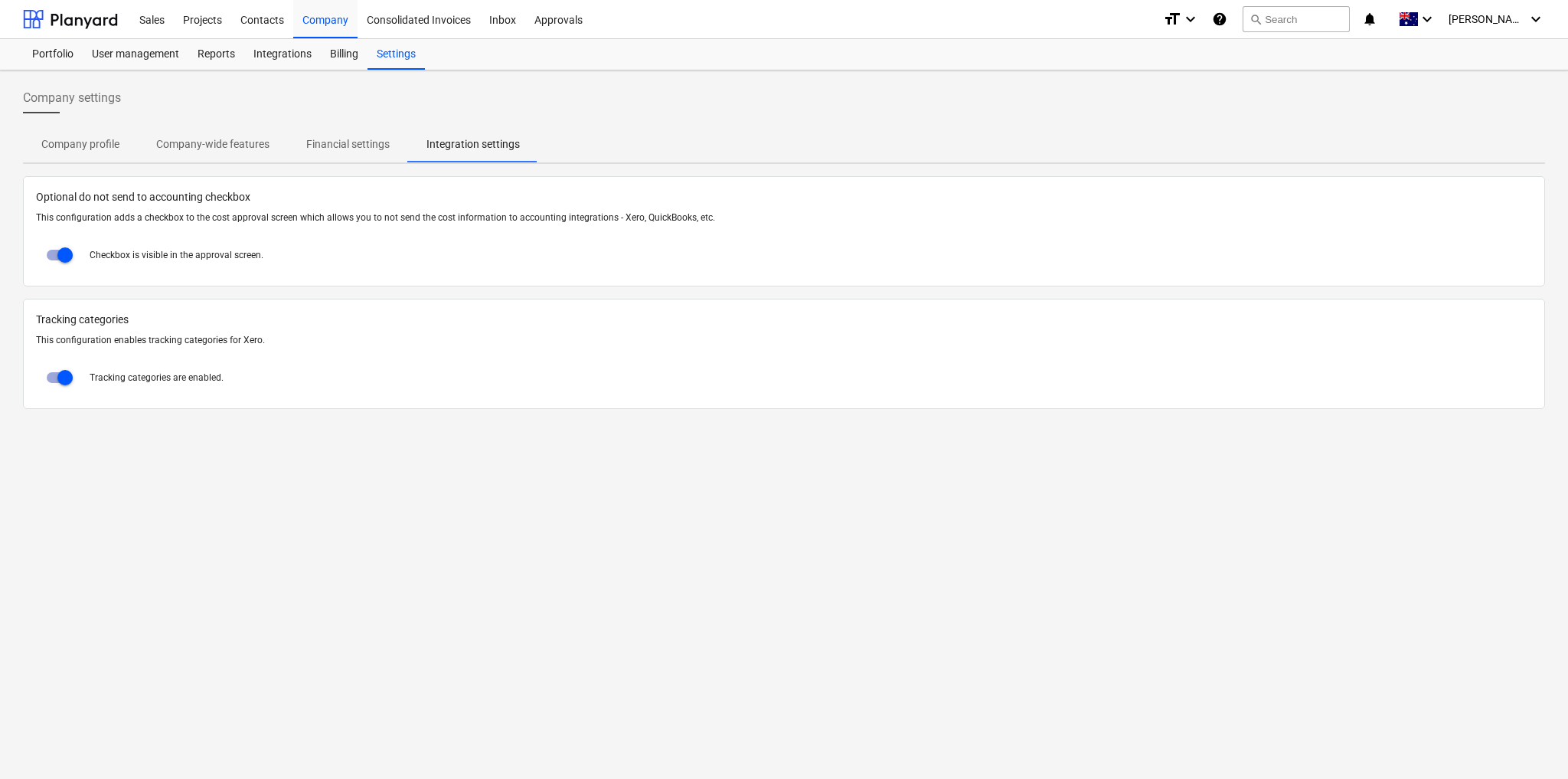
click at [91, 336] on p "This configuration enables tracking categories for Xero." at bounding box center [784, 340] width 1496 height 13
click at [250, 139] on p "Company-wide features" at bounding box center [213, 145] width 114 height 16
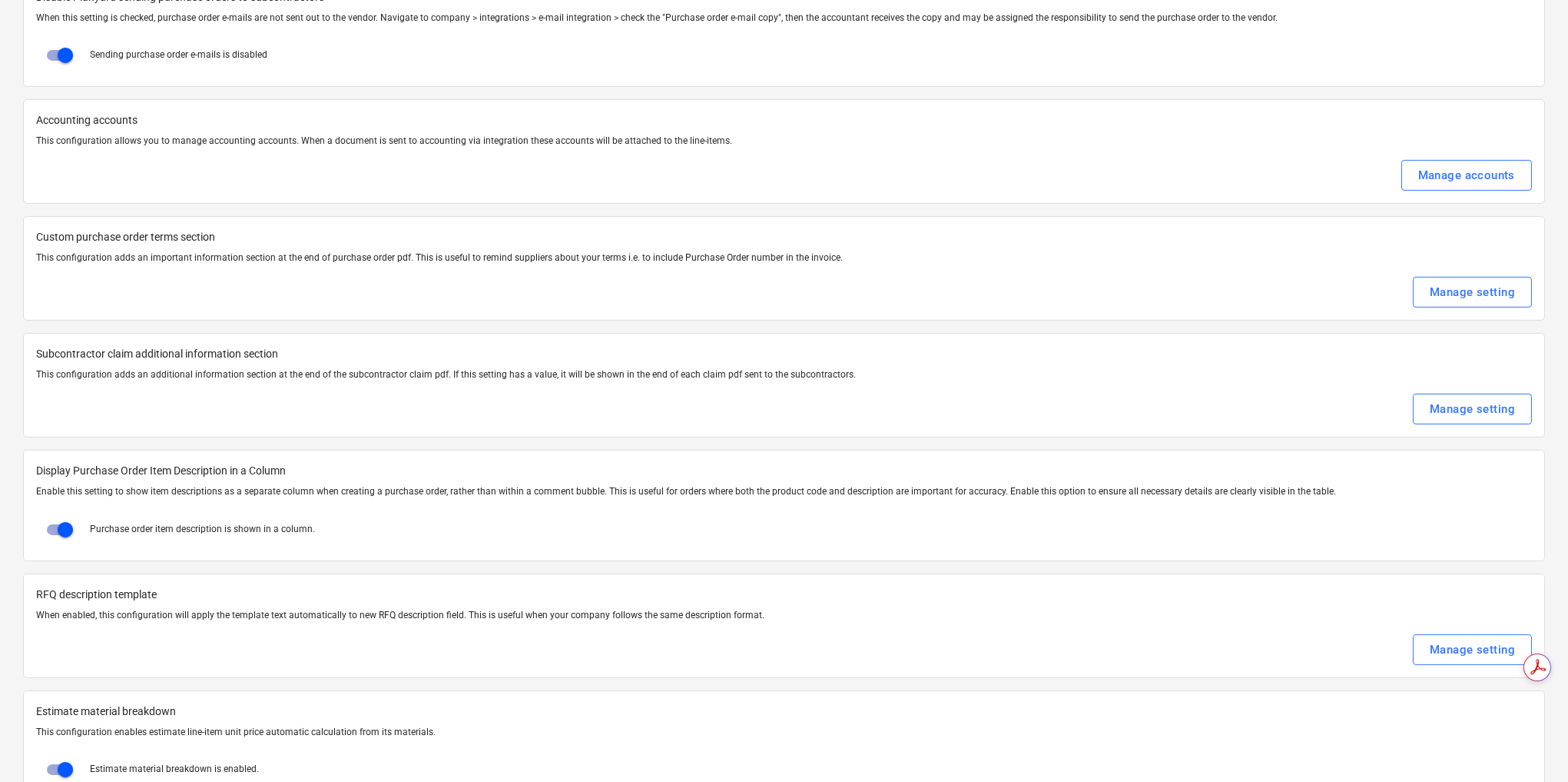
scroll to position [1941, 0]
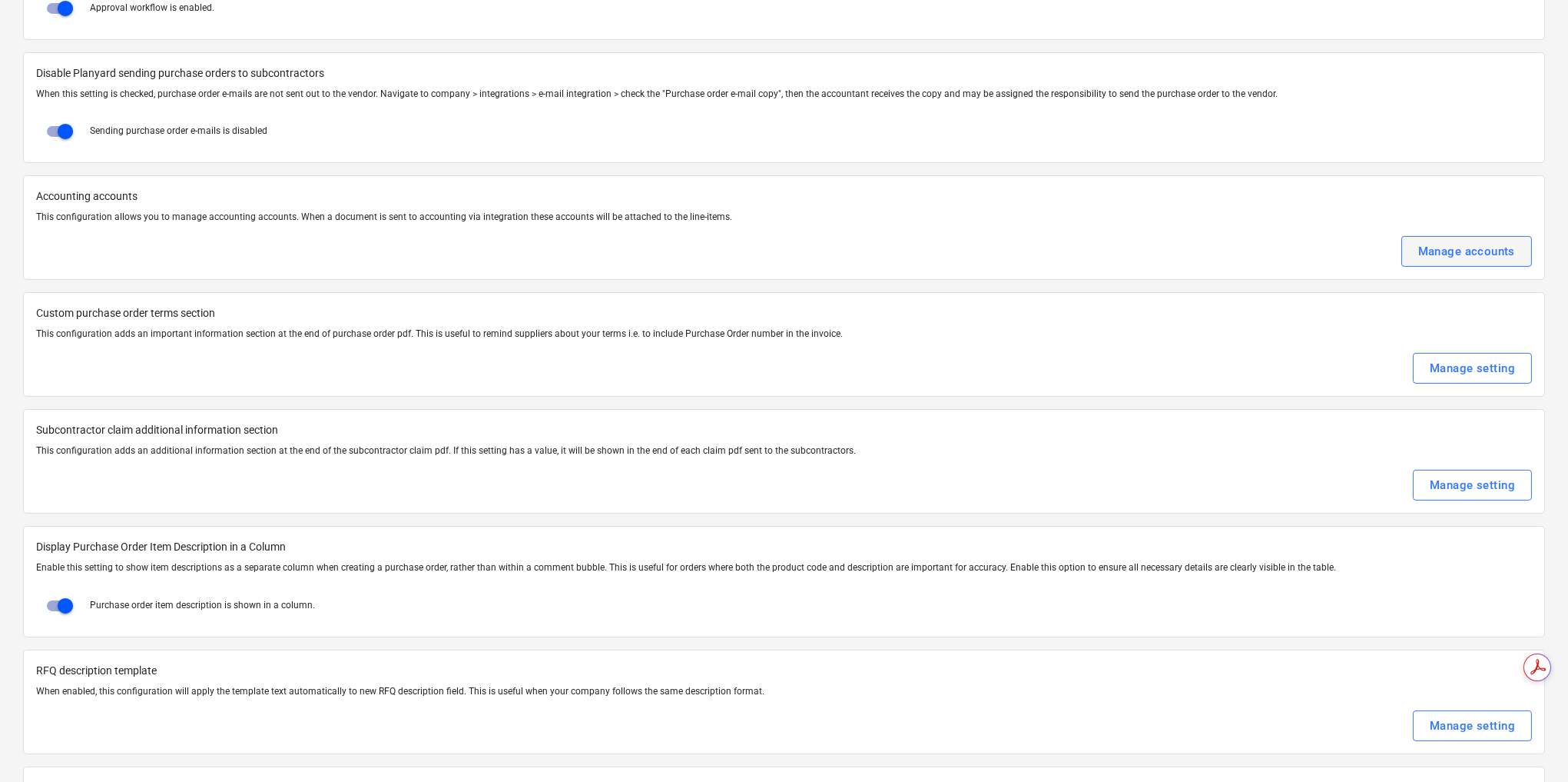
click at [1503, 244] on div "Manage accounts" at bounding box center [1466, 251] width 97 height 20
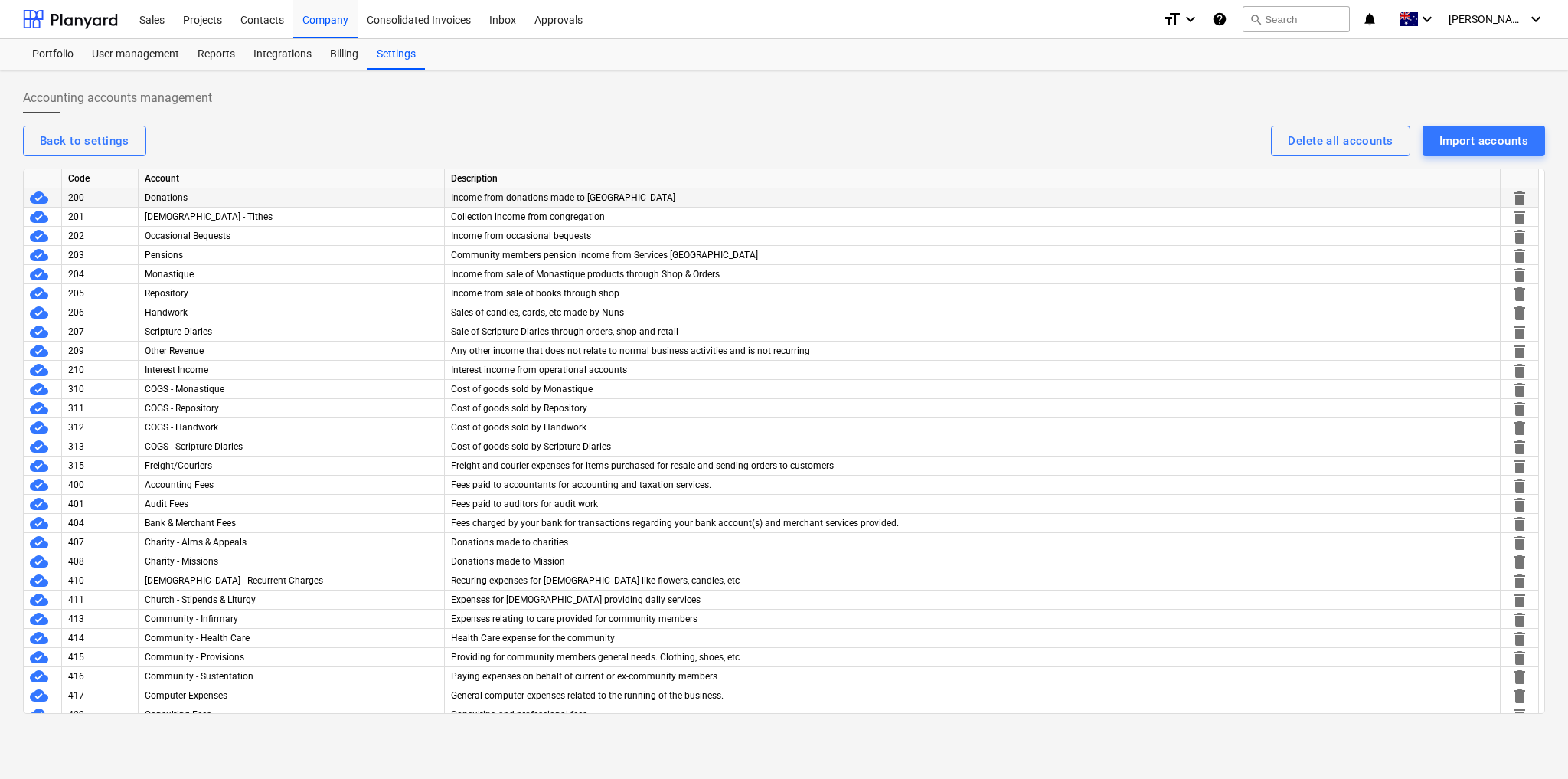
click at [191, 193] on div "Donations" at bounding box center [292, 198] width 306 height 19
click at [189, 176] on div "Account" at bounding box center [292, 178] width 306 height 19
drag, startPoint x: 432, startPoint y: 147, endPoint x: 449, endPoint y: 151, distance: 17.5
click at [432, 147] on div "Back to settings Delete all accounts Import accounts" at bounding box center [784, 140] width 1522 height 30
click at [1521, 24] on span "[PERSON_NAME]" at bounding box center [1486, 19] width 77 height 12
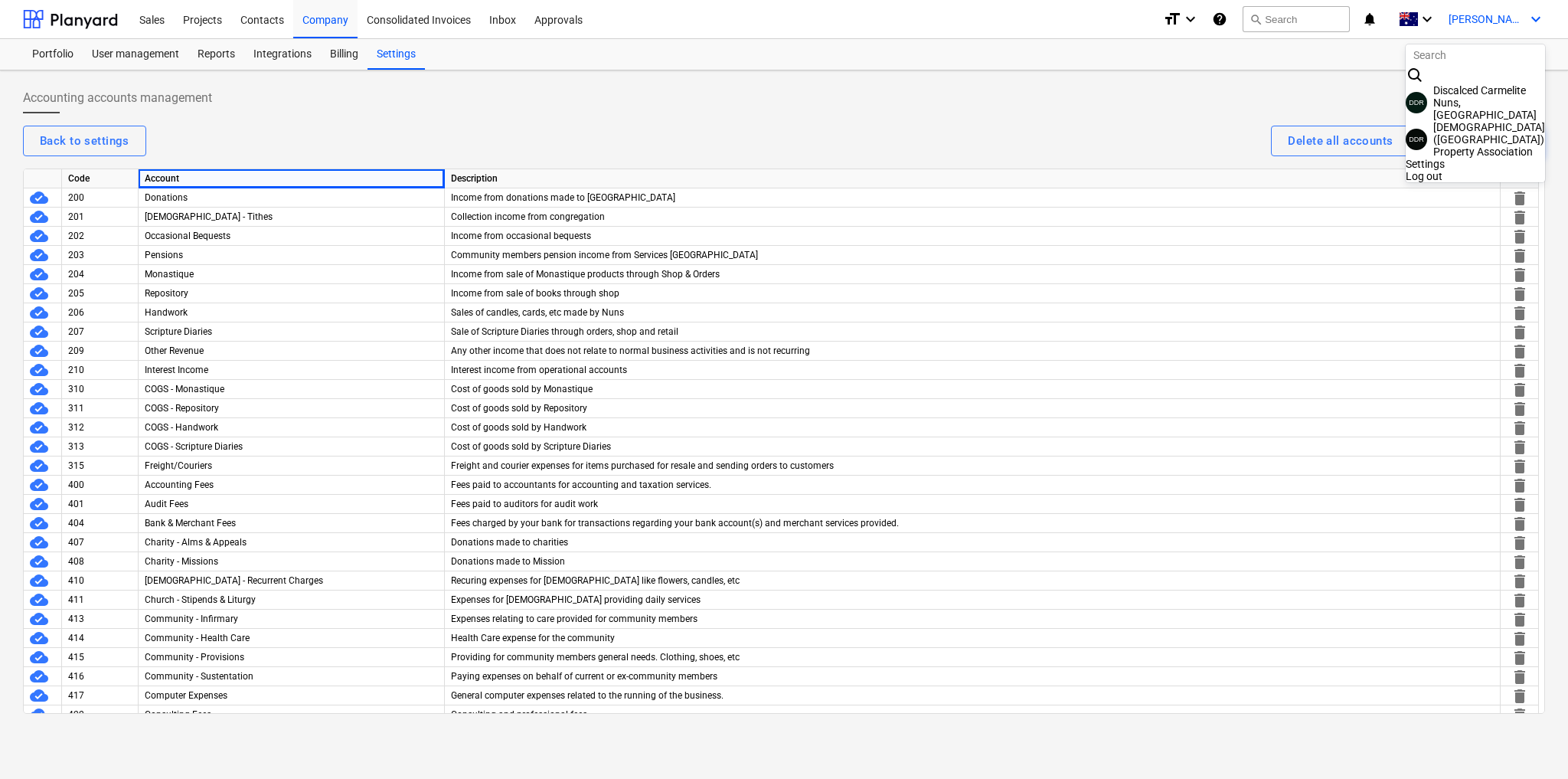
click at [436, 114] on div at bounding box center [784, 390] width 1568 height 779
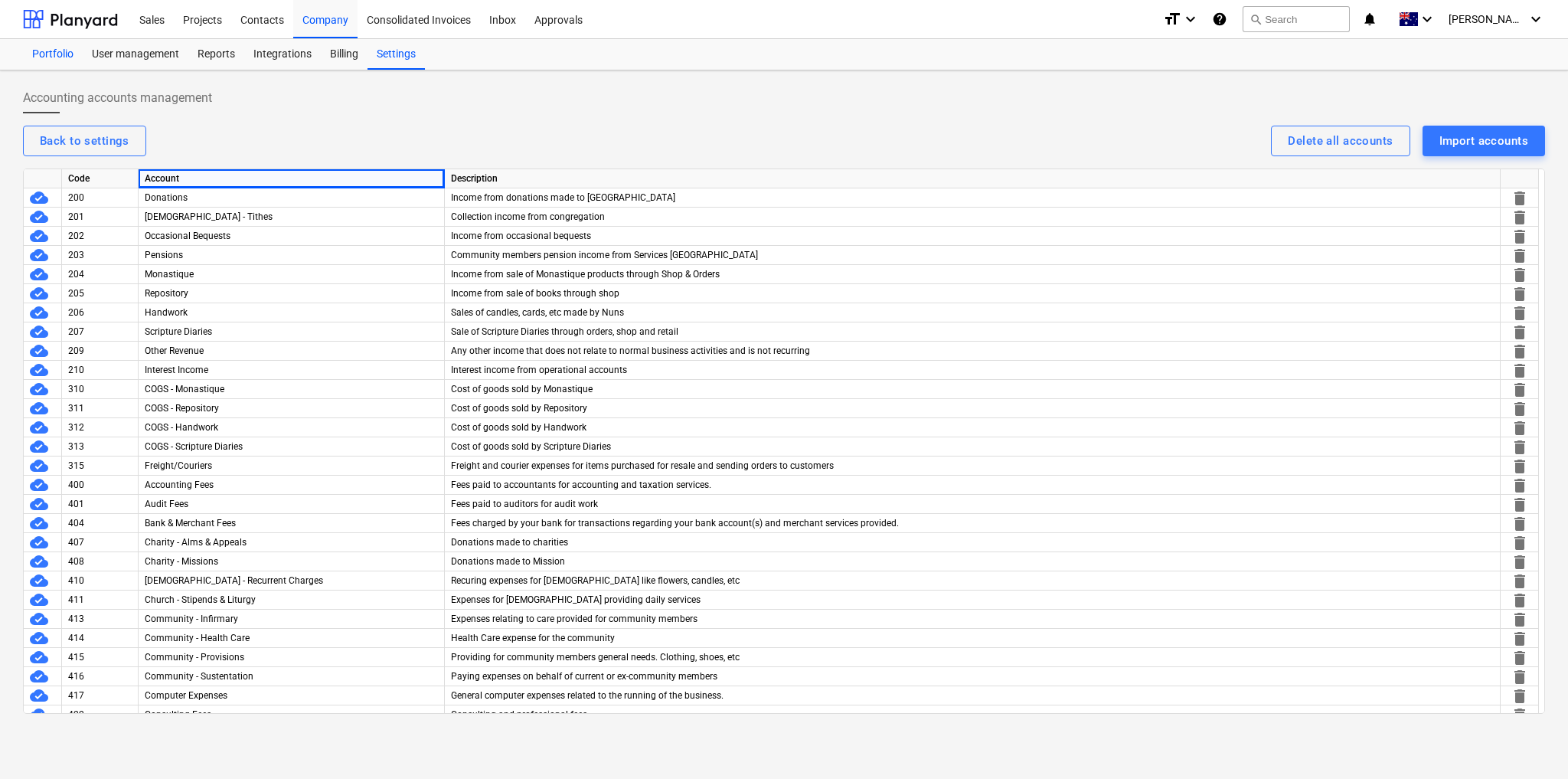
click at [56, 51] on div "Portfolio" at bounding box center [53, 54] width 60 height 30
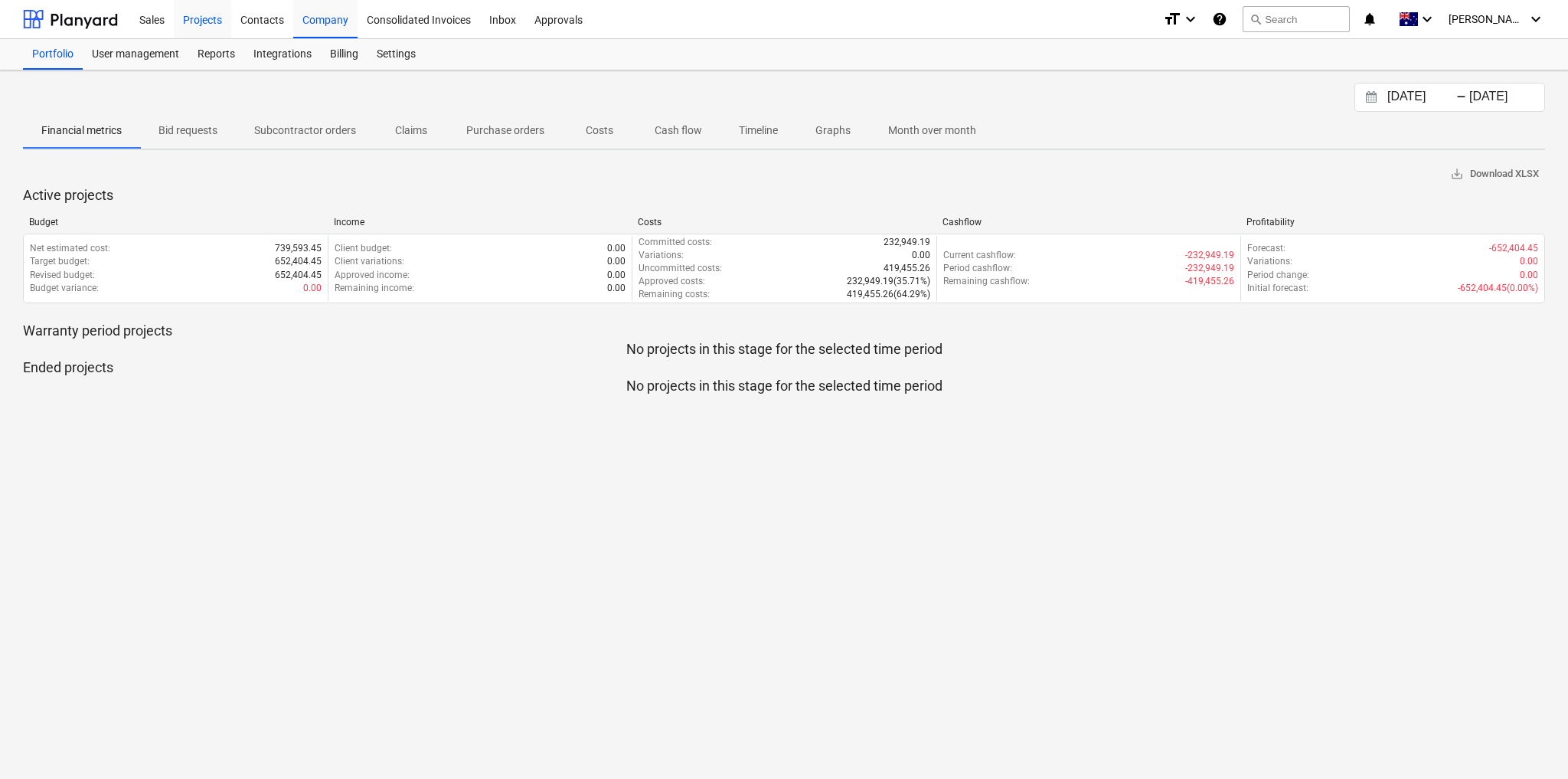
click at [206, 21] on div "Projects" at bounding box center [203, 18] width 58 height 39
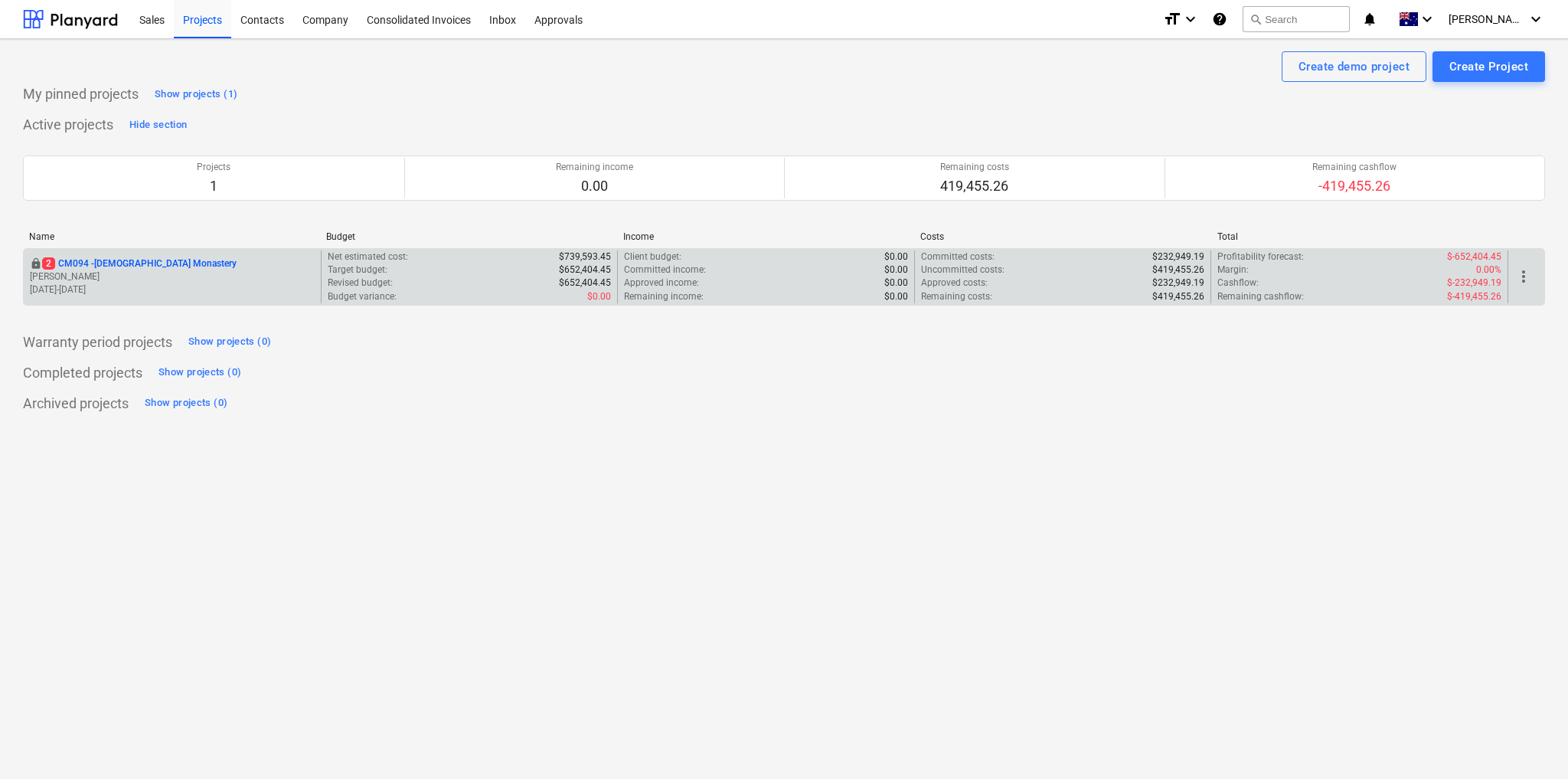
click at [148, 260] on p "2 CM094 - [GEOGRAPHIC_DATA]" at bounding box center [139, 264] width 194 height 13
